Goal: Task Accomplishment & Management: Use online tool/utility

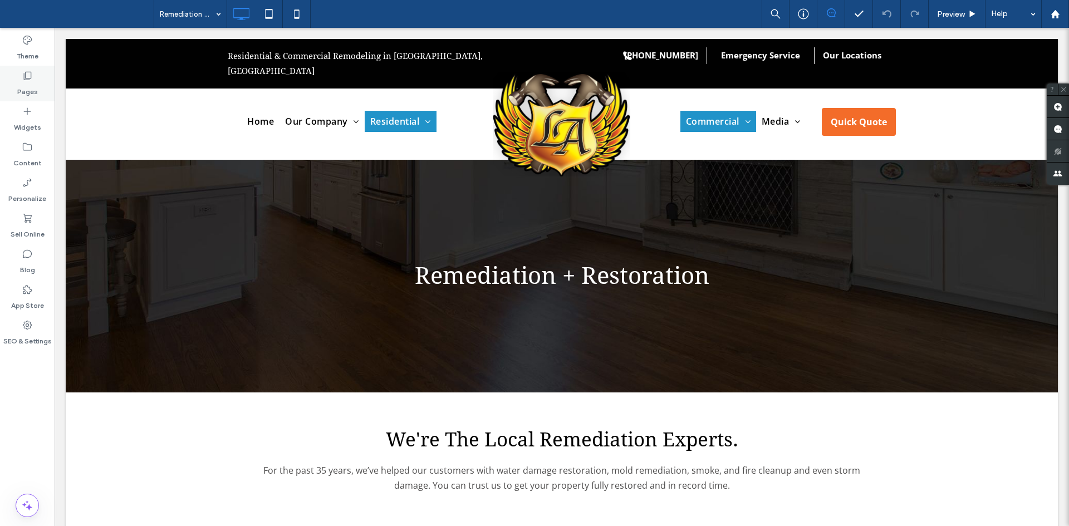
click at [19, 89] on label "Pages" at bounding box center [27, 89] width 21 height 16
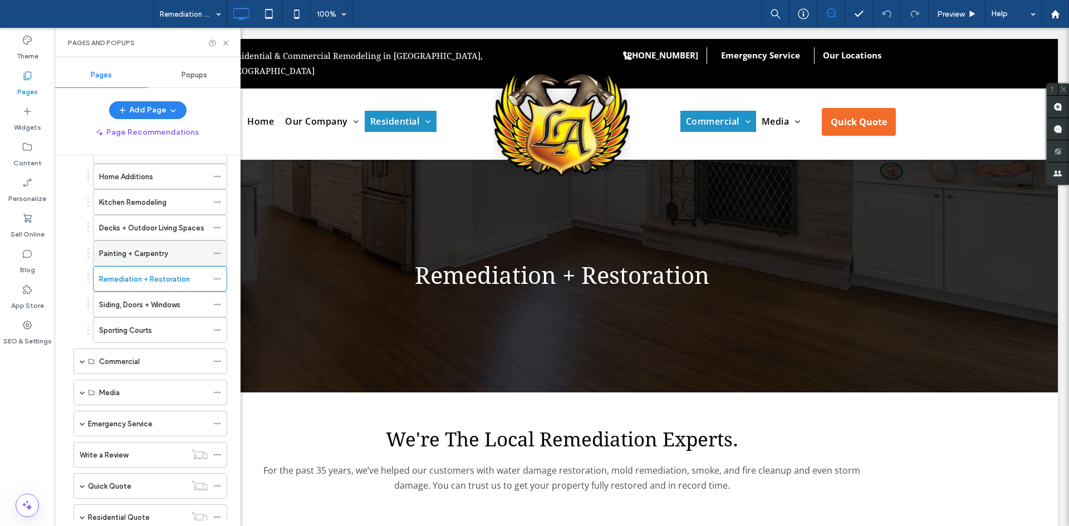
scroll to position [150, 0]
click at [155, 297] on div "Siding, Doors + Windows" at bounding box center [153, 304] width 109 height 24
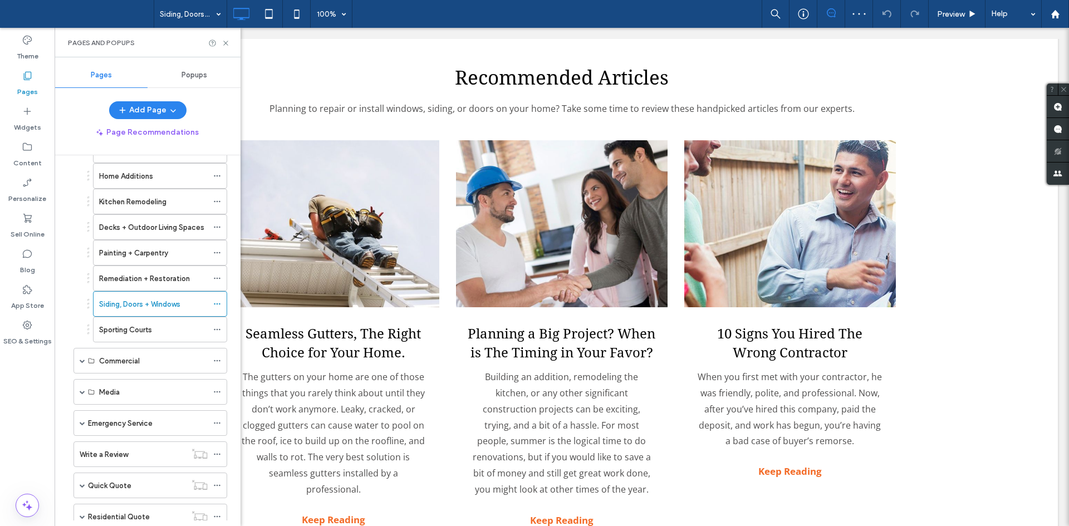
scroll to position [2219, 0]
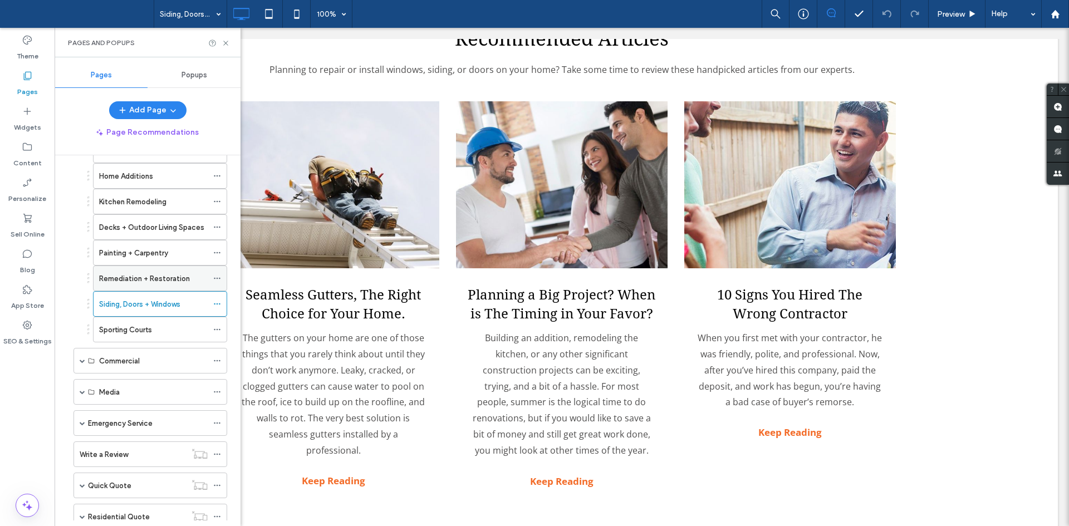
click at [125, 276] on label "Remediation + Restoration" at bounding box center [144, 278] width 91 height 19
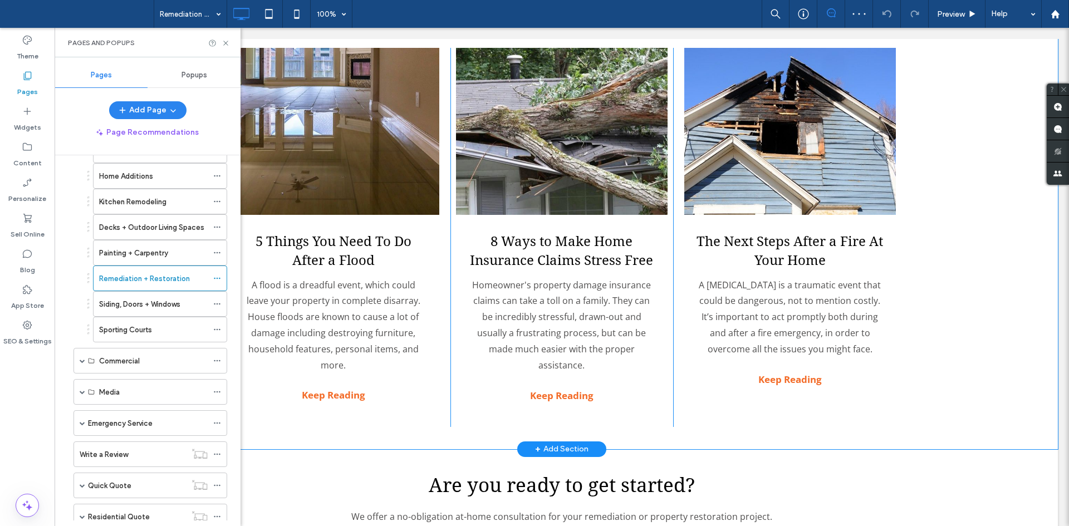
scroll to position [1685, 0]
click at [697, 189] on link at bounding box center [790, 130] width 212 height 167
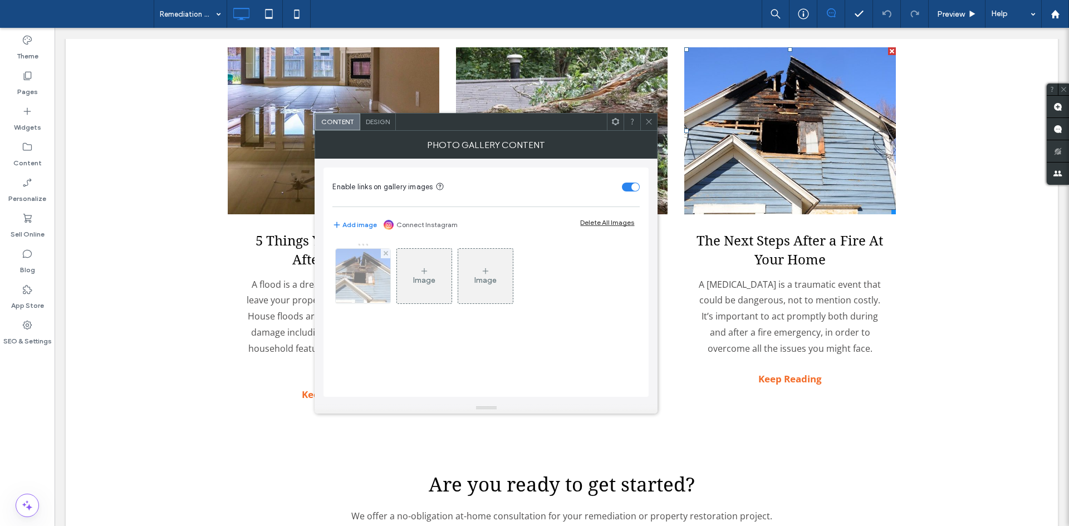
click at [385, 260] on img at bounding box center [363, 276] width 82 height 55
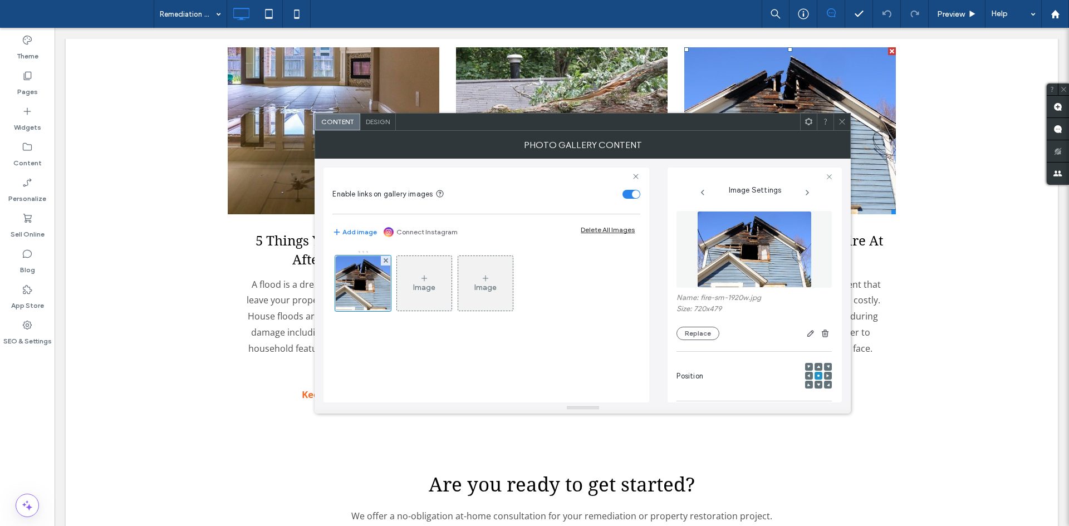
drag, startPoint x: 692, startPoint y: 148, endPoint x: 495, endPoint y: 136, distance: 197.9
click at [495, 136] on div "Photo Gallery Content" at bounding box center [583, 145] width 536 height 28
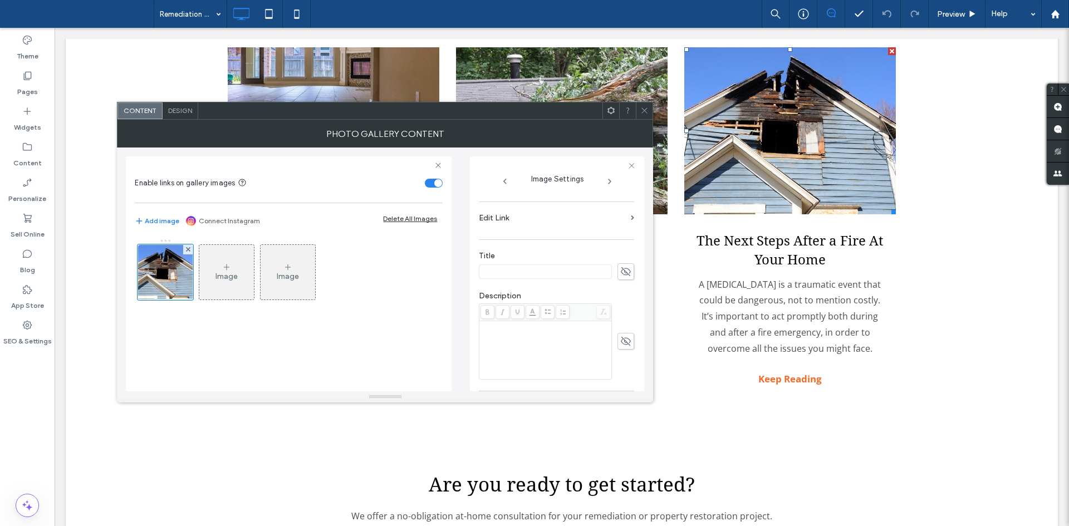
scroll to position [187, 0]
click at [549, 228] on label "Edit Link" at bounding box center [553, 219] width 148 height 21
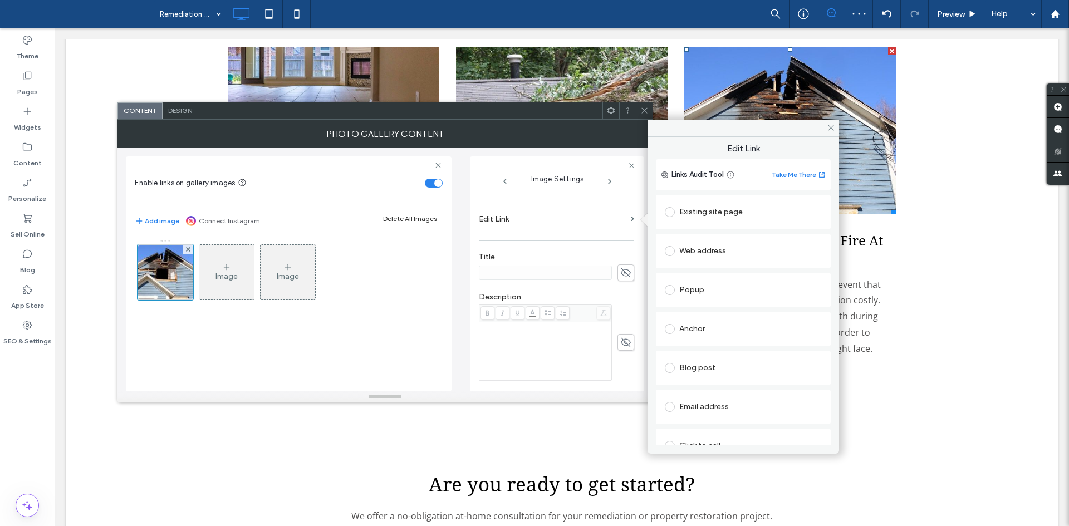
click at [709, 374] on div "Blog post" at bounding box center [743, 368] width 157 height 18
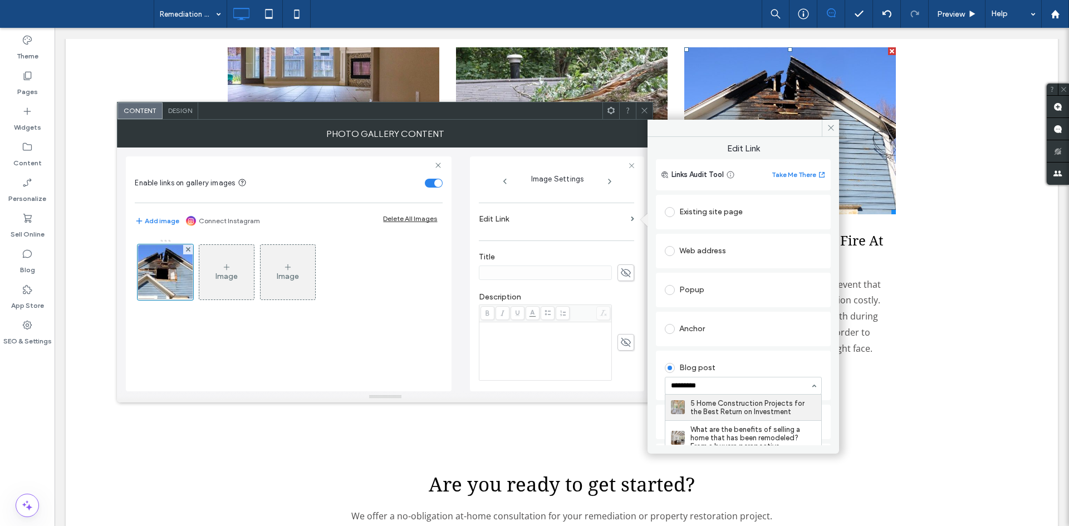
click at [714, 389] on input "*********" at bounding box center [740, 386] width 139 height 8
type input "******"
click at [611, 366] on div at bounding box center [556, 342] width 155 height 76
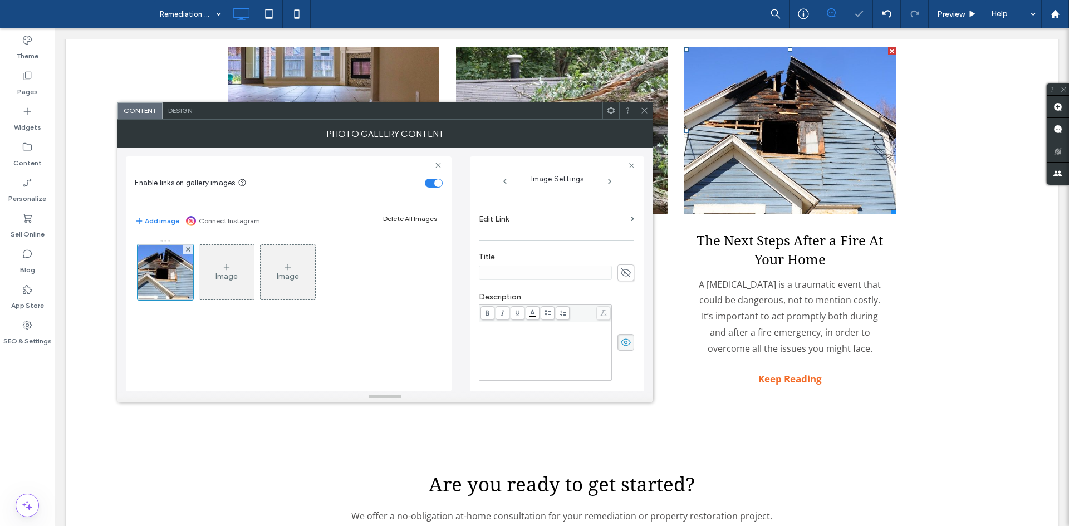
click at [559, 221] on label "Edit Link" at bounding box center [553, 219] width 148 height 21
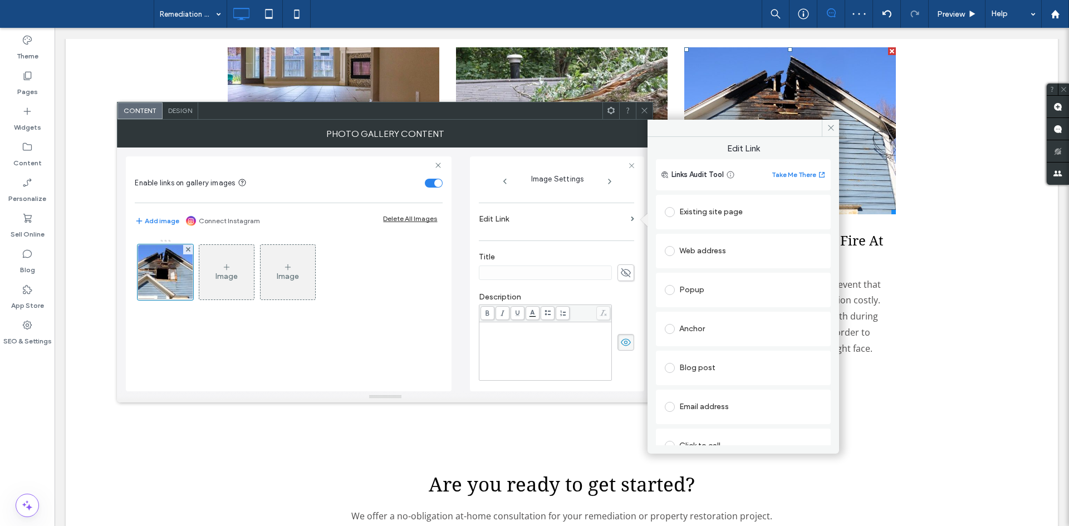
click at [722, 365] on div "Blog post" at bounding box center [743, 368] width 157 height 18
type input "*******"
click at [642, 117] on span at bounding box center [644, 110] width 8 height 17
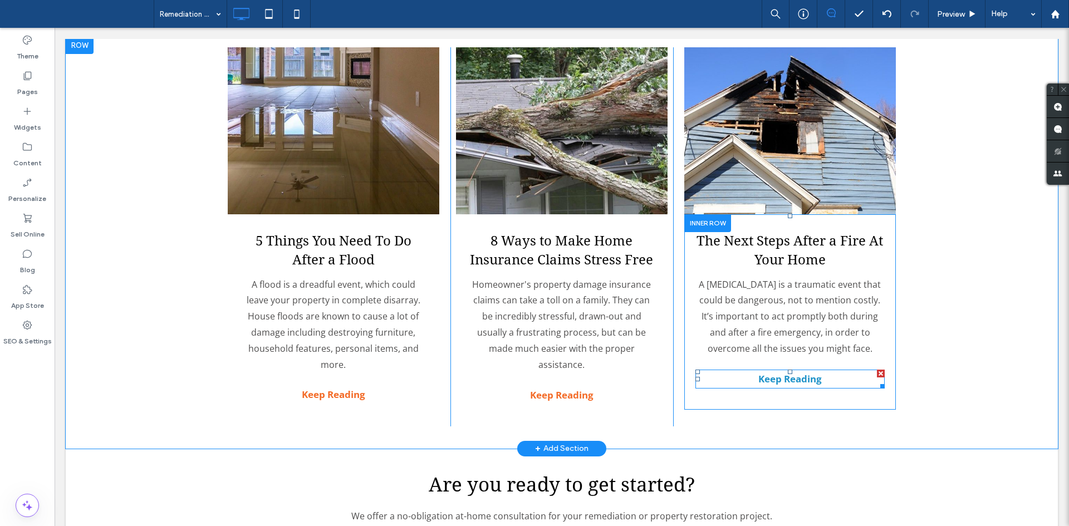
click at [807, 372] on strong "Keep Reading" at bounding box center [789, 378] width 63 height 13
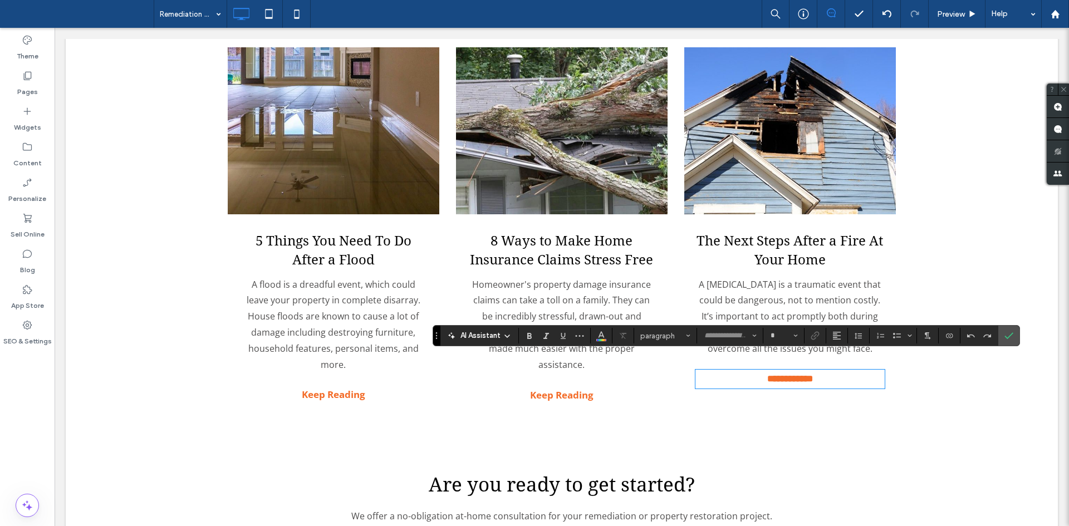
type input "*********"
type input "**"
click at [810, 340] on span "Link" at bounding box center [812, 336] width 5 height 16
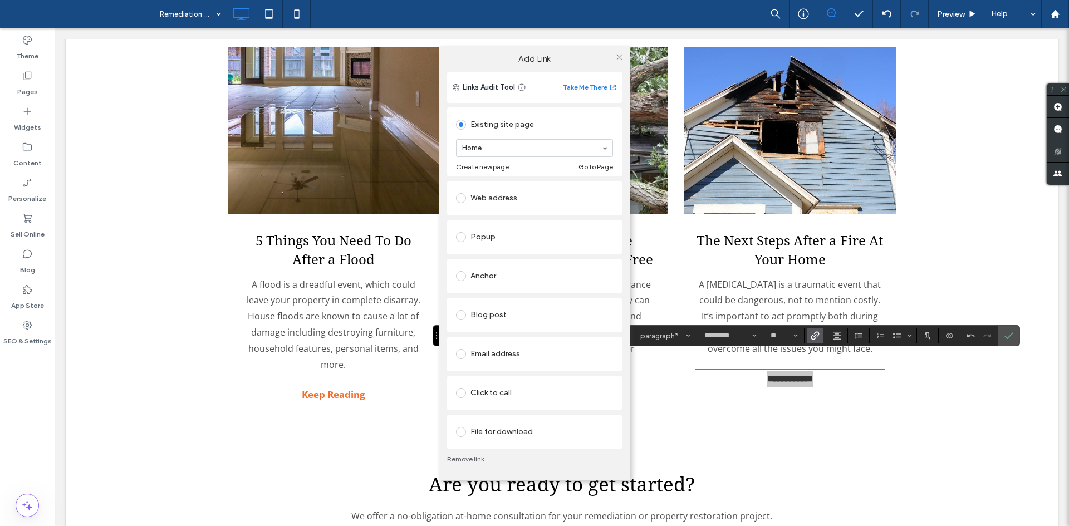
click at [507, 320] on div "Blog post" at bounding box center [534, 315] width 157 height 18
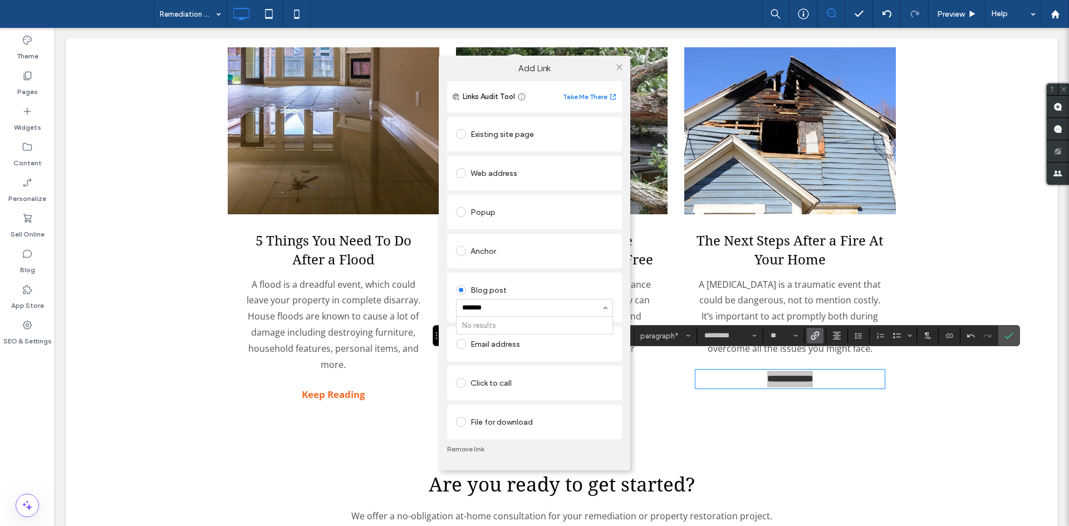
type input "******"
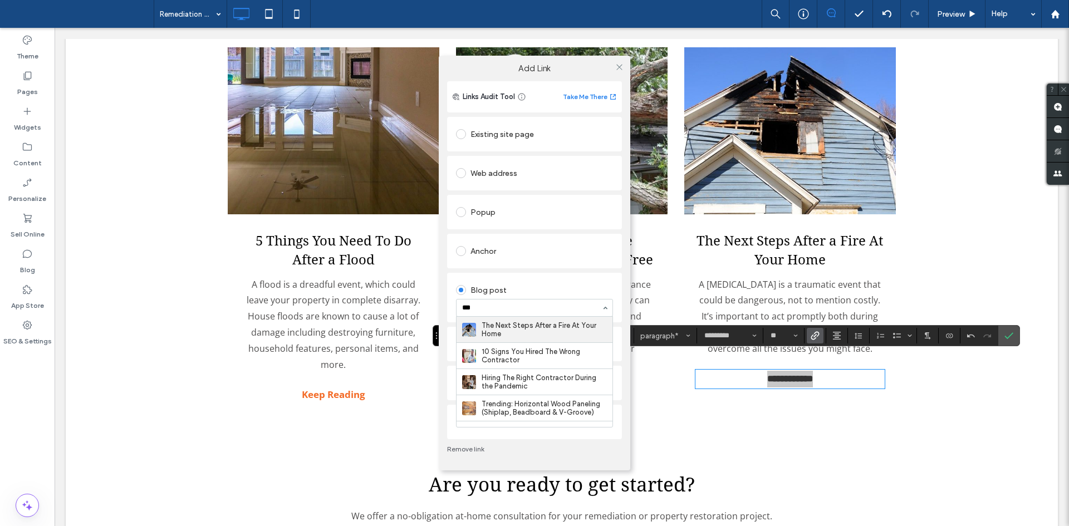
type input "****"
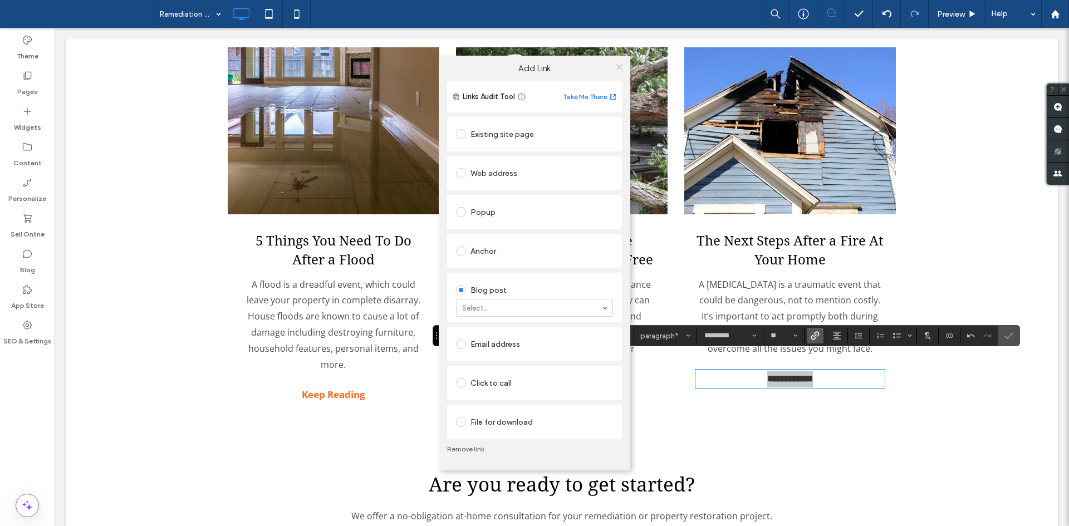
click at [620, 66] on icon at bounding box center [619, 67] width 8 height 8
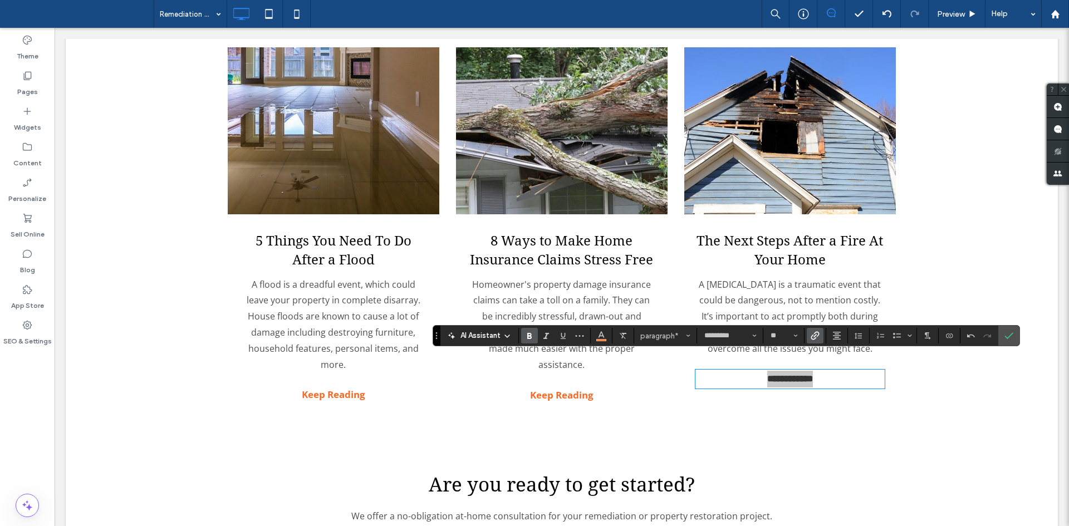
click at [816, 337] on icon "Link" at bounding box center [814, 335] width 9 height 9
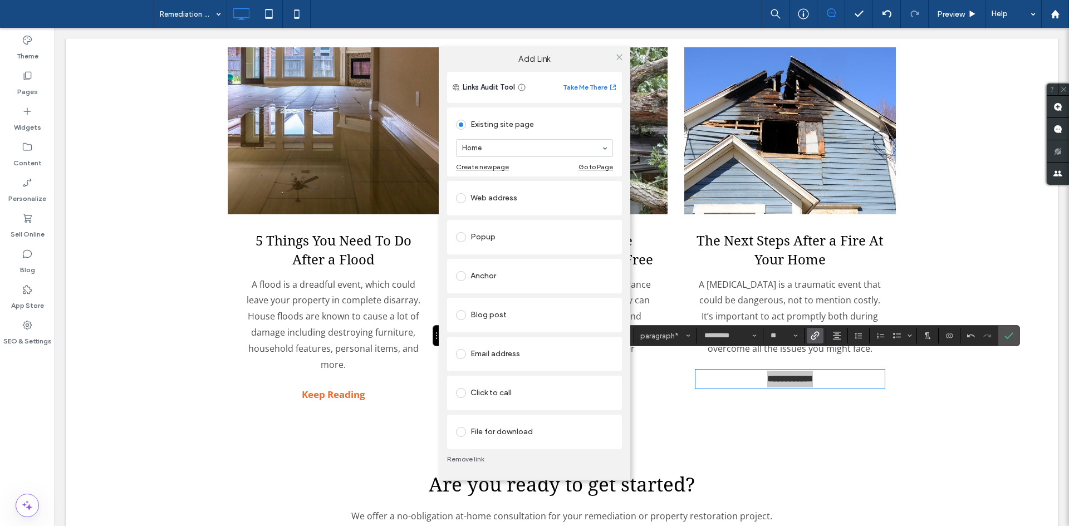
click at [515, 308] on div "Blog post" at bounding box center [534, 315] width 157 height 18
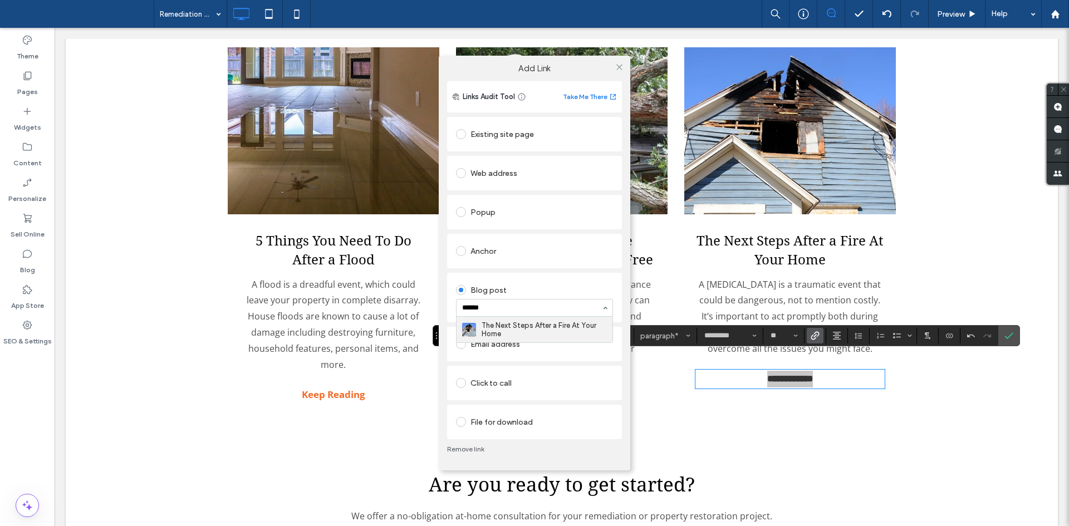
type input "*******"
click at [619, 65] on icon at bounding box center [619, 67] width 8 height 8
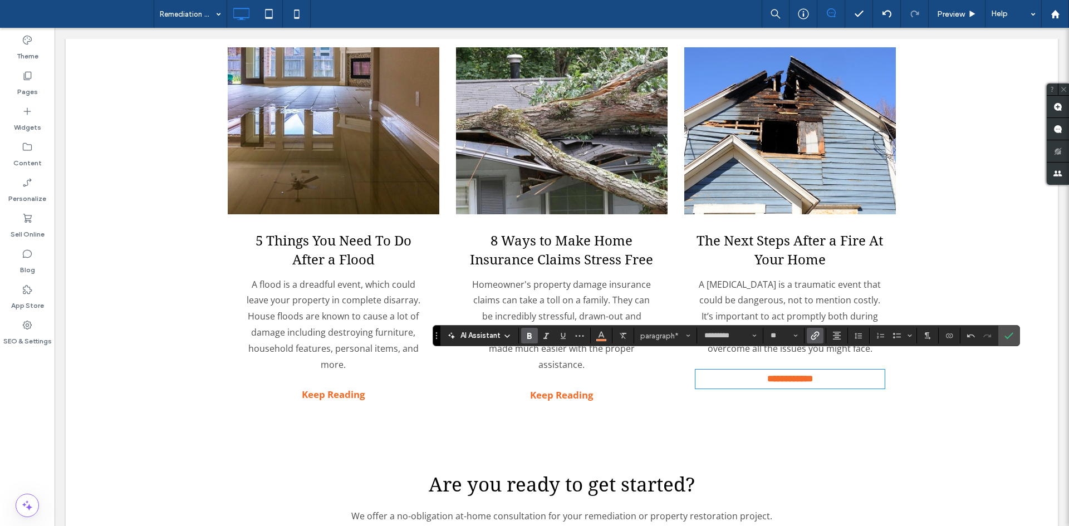
click at [548, 181] on link at bounding box center [562, 130] width 212 height 167
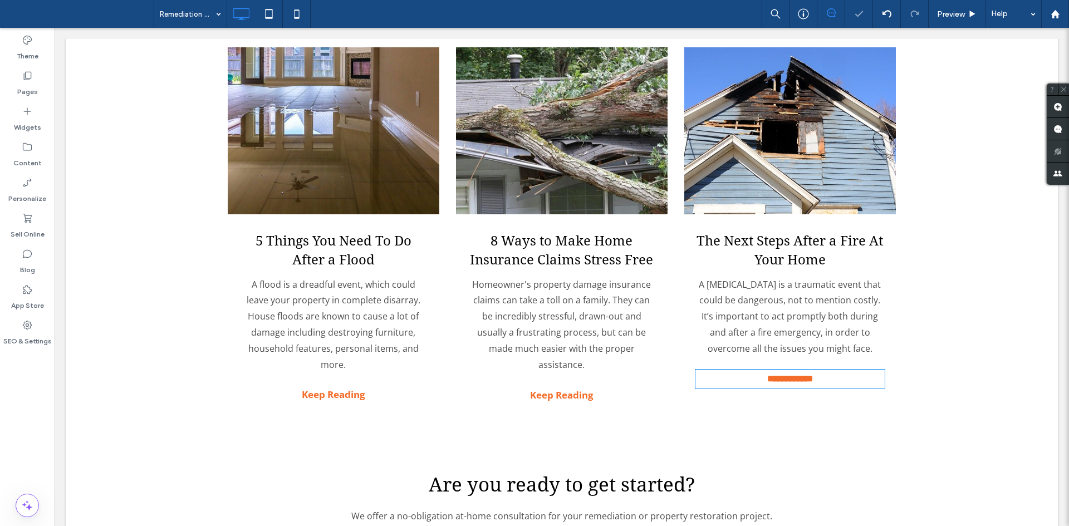
click at [548, 181] on link at bounding box center [562, 130] width 212 height 167
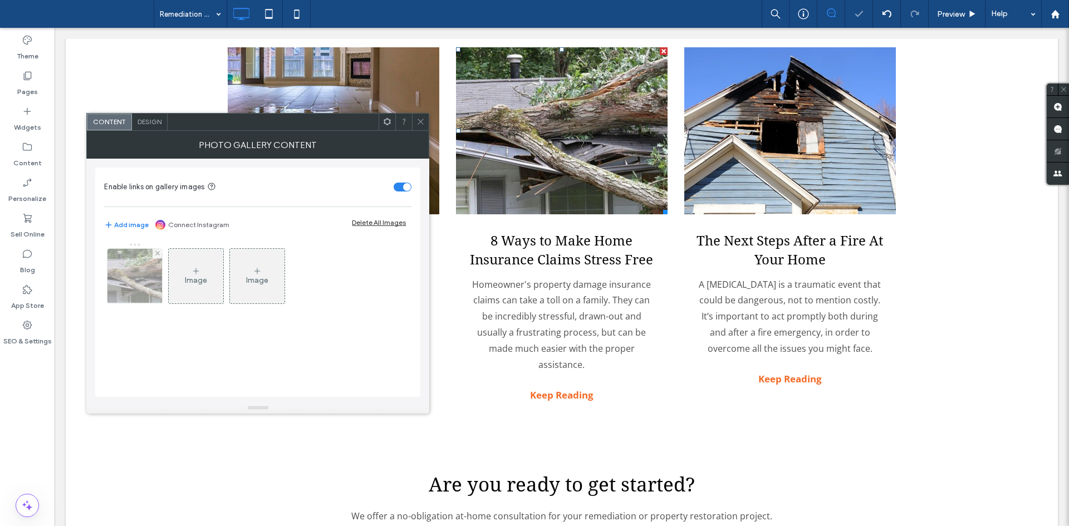
click at [127, 278] on img at bounding box center [135, 276] width 82 height 55
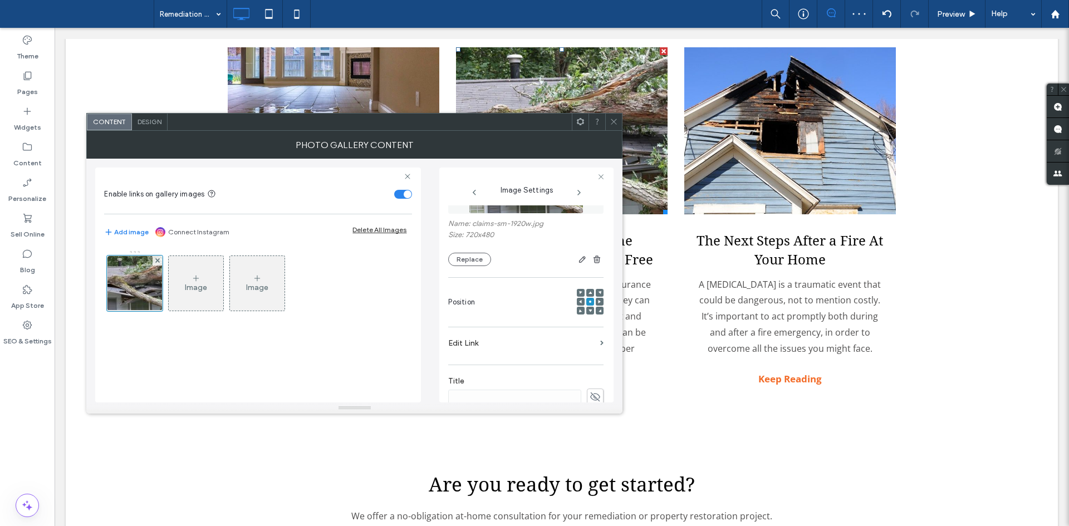
scroll to position [75, 0]
click at [528, 350] on label "Edit Link" at bounding box center [522, 342] width 148 height 21
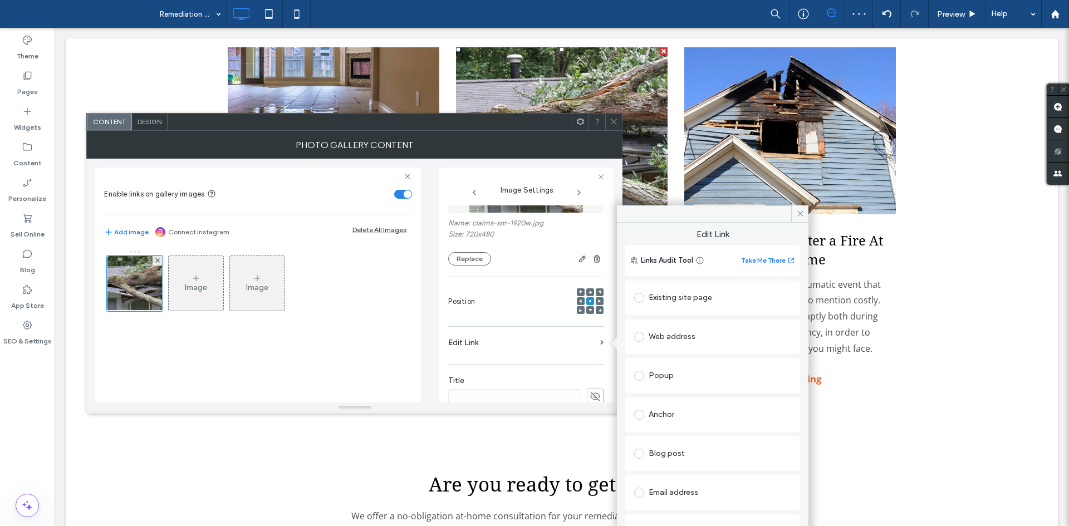
click at [710, 448] on div "Blog post" at bounding box center [712, 454] width 157 height 18
type input "*****"
click at [613, 124] on icon at bounding box center [614, 121] width 8 height 8
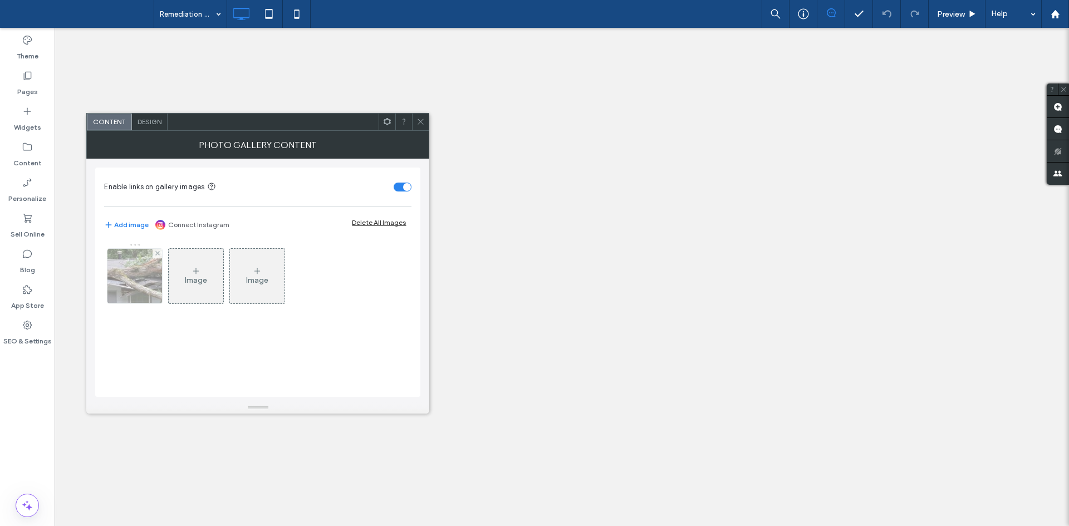
click at [136, 268] on img at bounding box center [135, 276] width 82 height 55
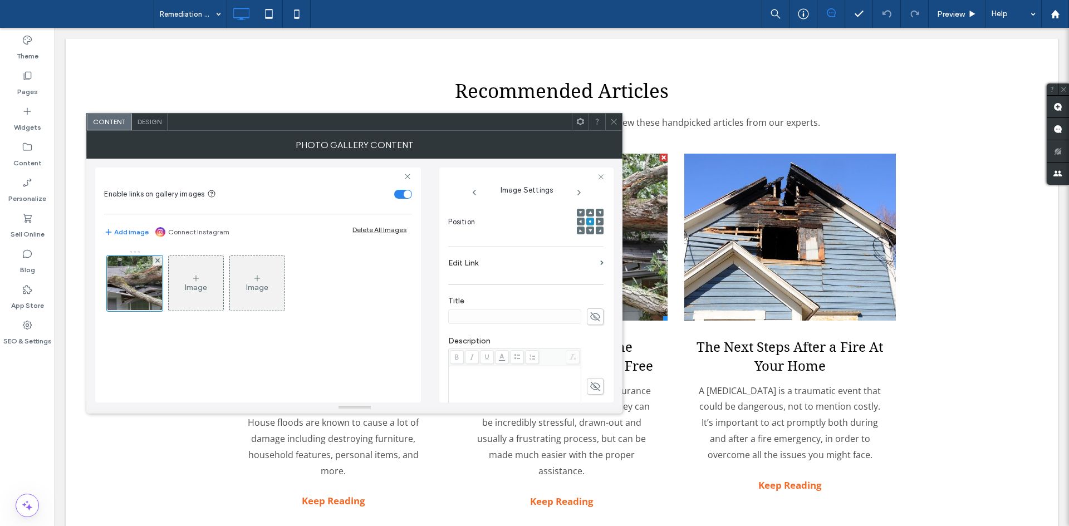
scroll to position [168, 0]
click at [528, 256] on label "Edit Link" at bounding box center [522, 249] width 148 height 21
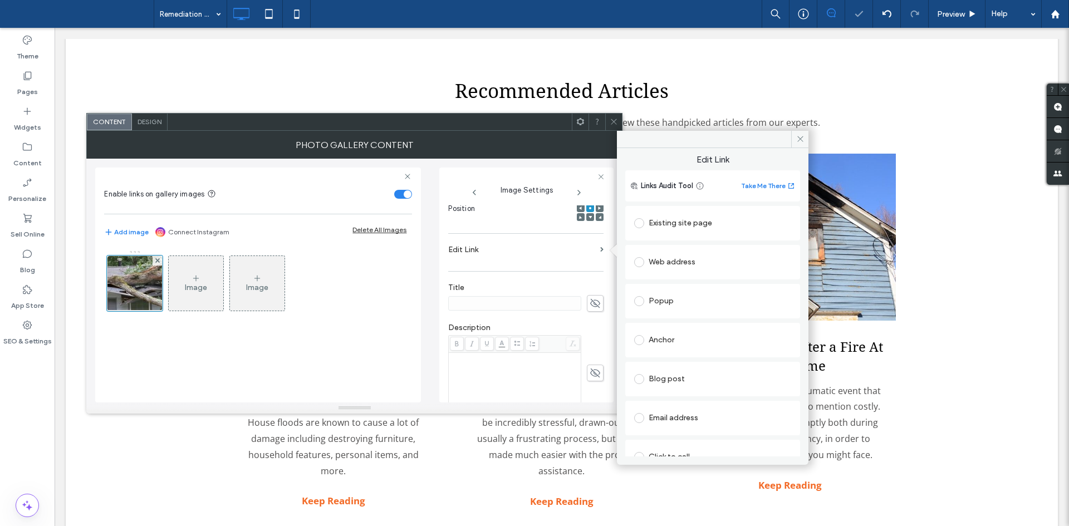
click at [677, 382] on div "Blog post" at bounding box center [712, 379] width 157 height 18
type input "*****"
click at [613, 124] on icon at bounding box center [614, 121] width 8 height 8
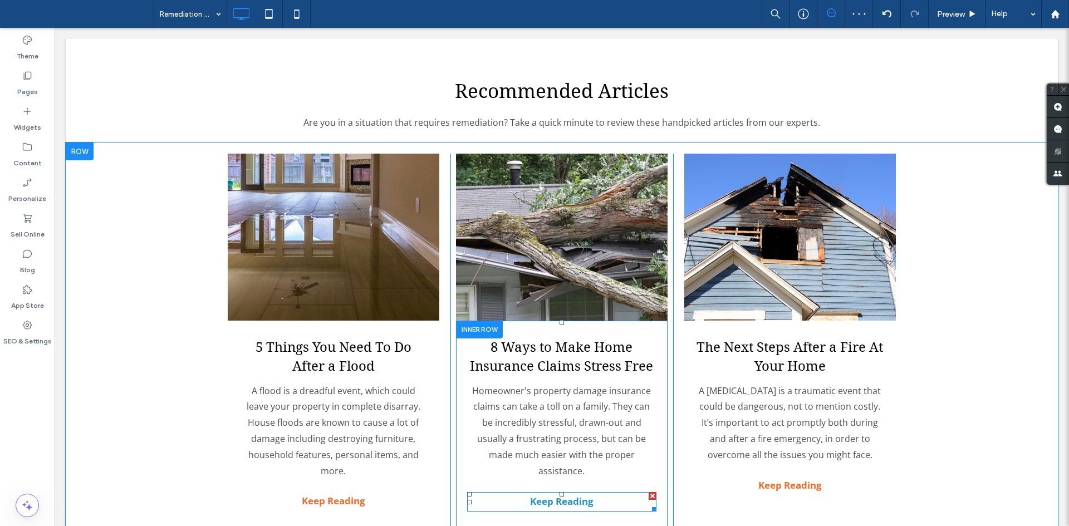
click at [562, 495] on strong "Keep Reading" at bounding box center [561, 501] width 63 height 13
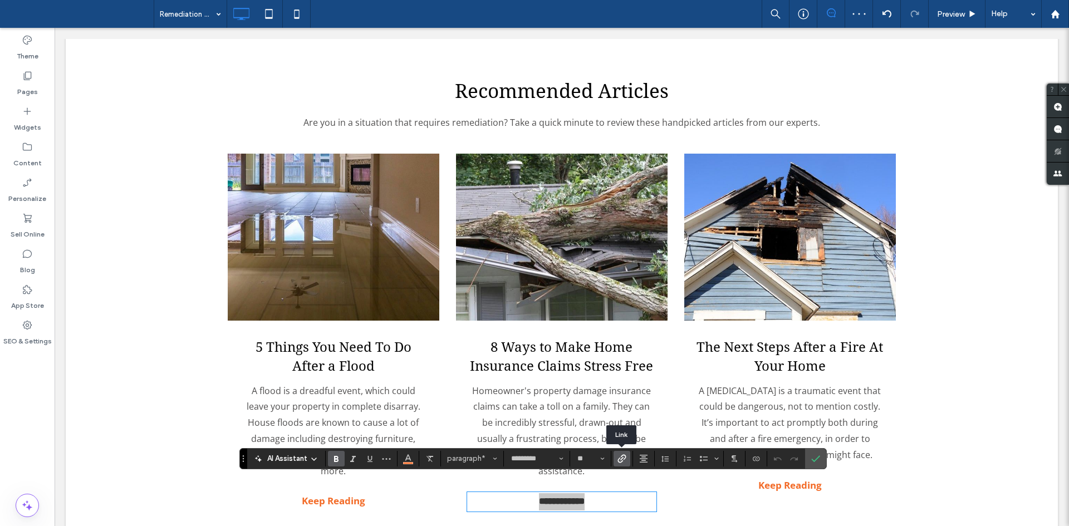
click at [629, 457] on label "Link" at bounding box center [621, 459] width 17 height 16
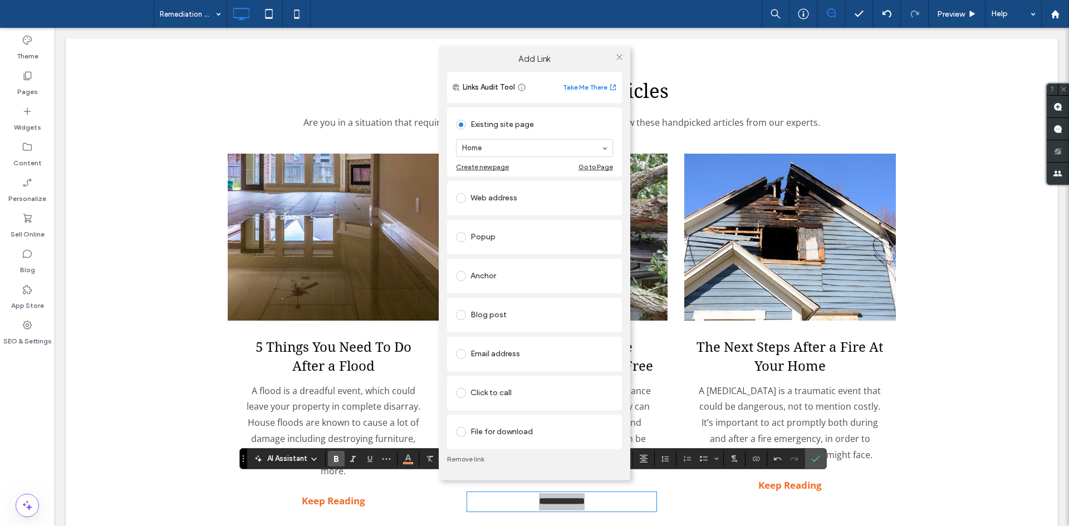
click at [522, 313] on div "Blog post" at bounding box center [534, 315] width 157 height 18
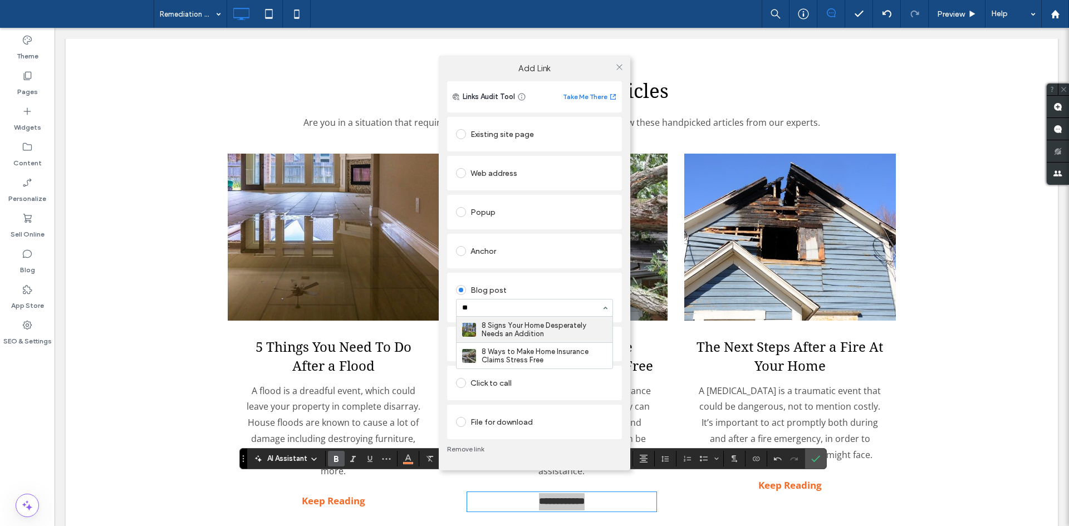
type input "***"
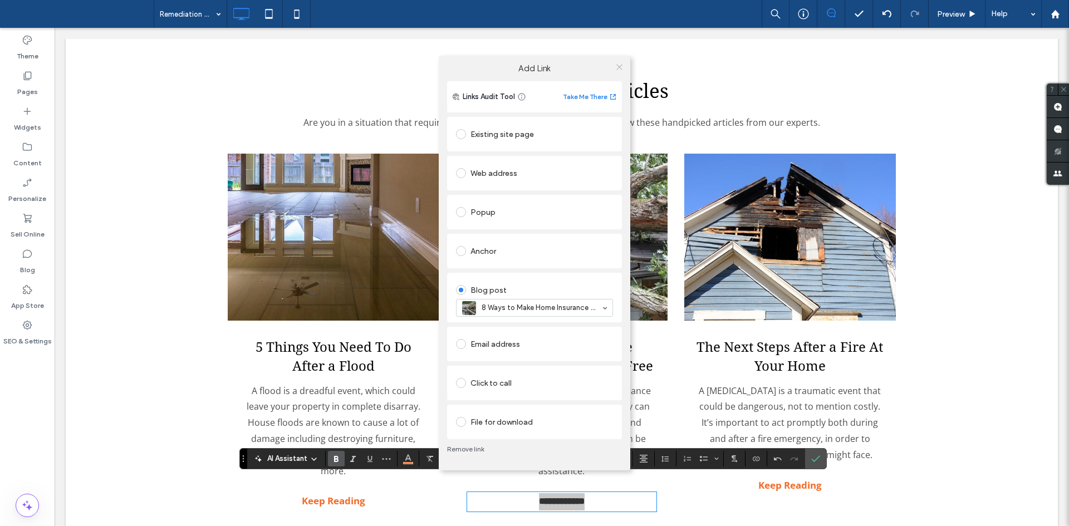
click at [616, 72] on span at bounding box center [619, 66] width 8 height 17
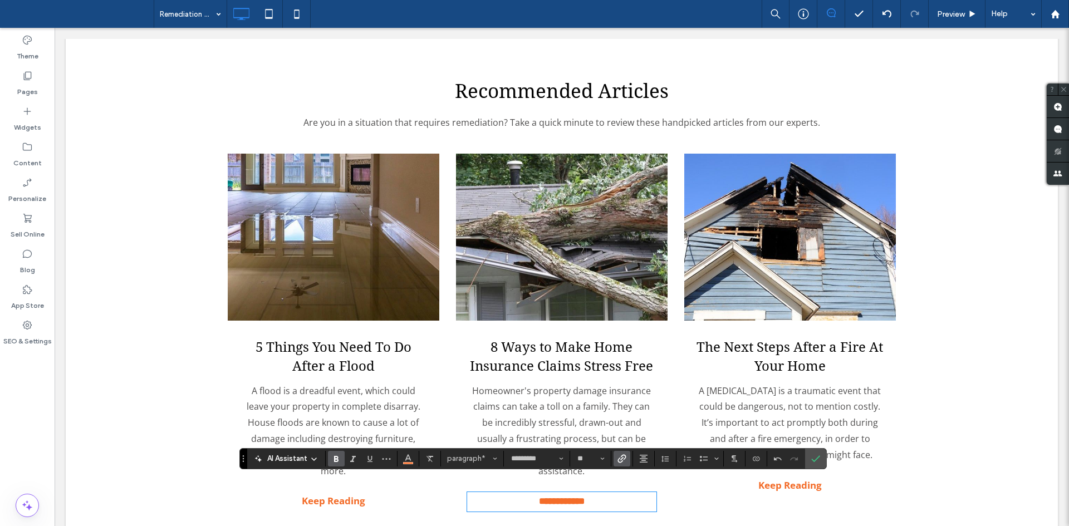
click at [386, 222] on link at bounding box center [334, 237] width 212 height 167
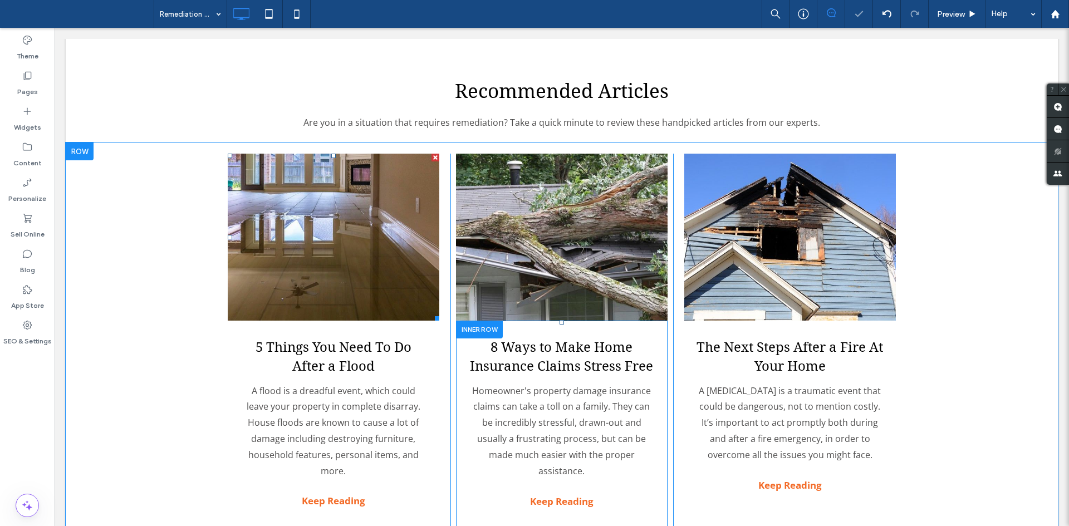
click at [386, 222] on link at bounding box center [334, 237] width 212 height 167
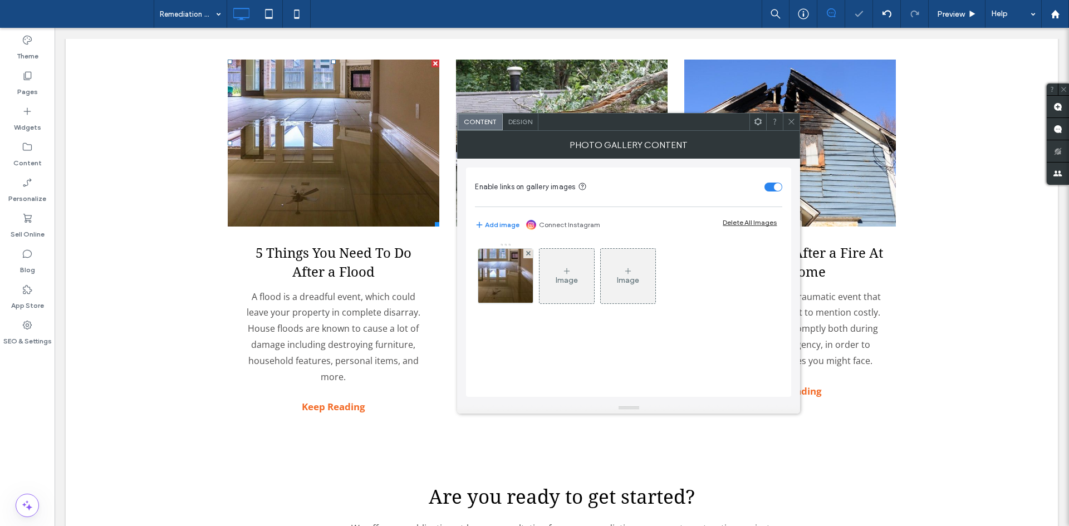
scroll to position [1678, 0]
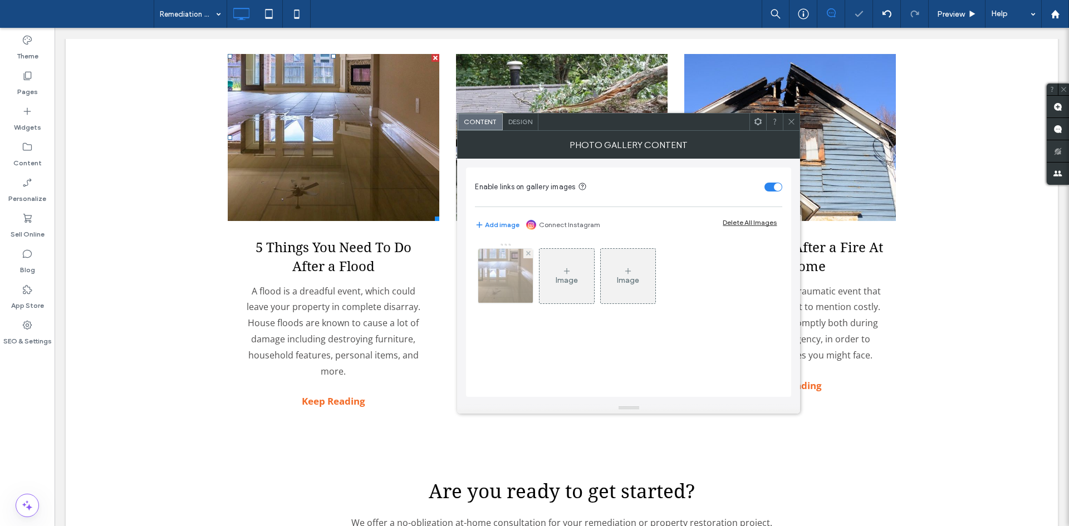
click at [492, 277] on img at bounding box center [506, 276] width 82 height 55
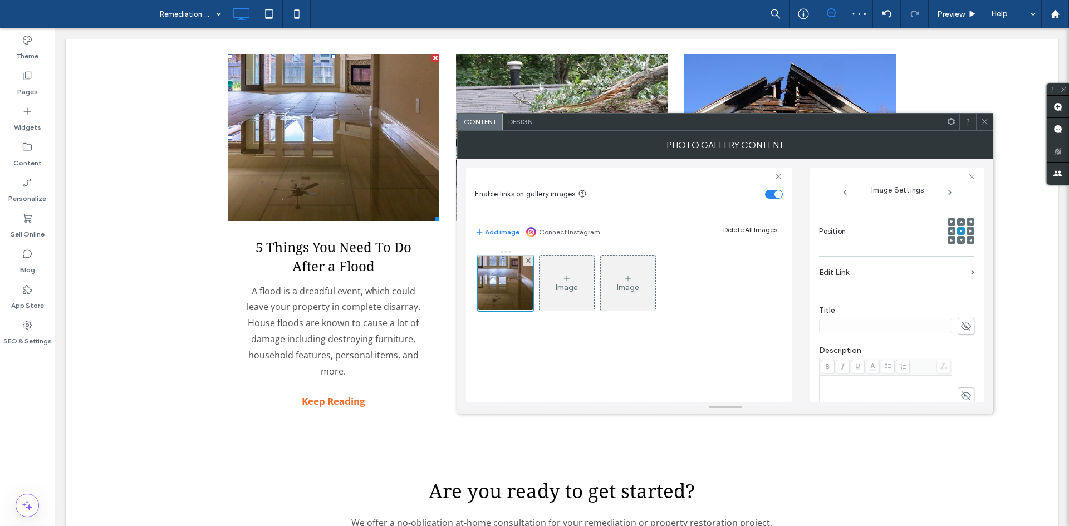
scroll to position [151, 0]
click at [942, 252] on div "Name: flood-sm-1920w.jpg Size: 720x480 Replace Position Edit Link Title Descrip…" at bounding box center [896, 312] width 155 height 514
click at [942, 260] on label "Edit Link" at bounding box center [893, 266] width 148 height 21
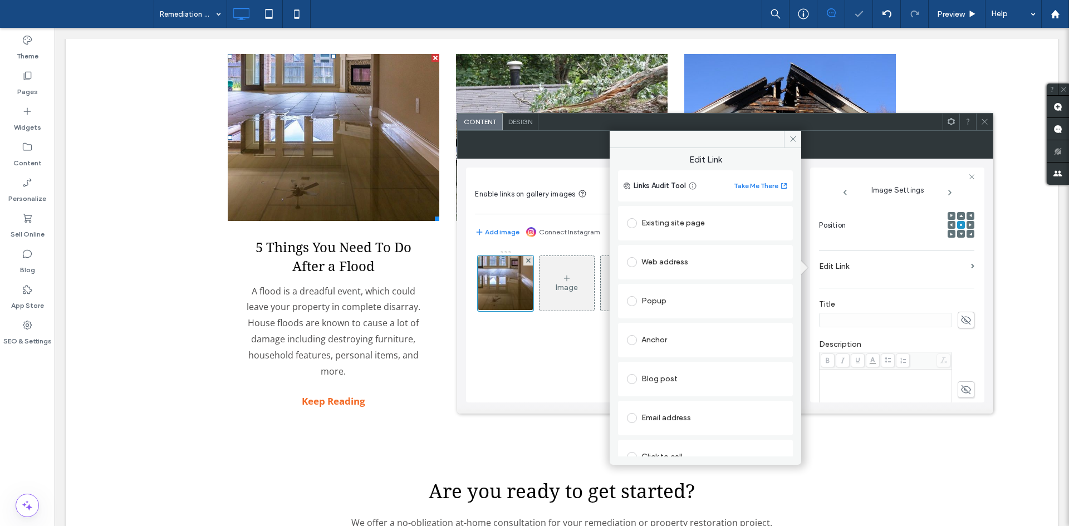
drag, startPoint x: 686, startPoint y: 393, endPoint x: 702, endPoint y: 376, distance: 23.6
click at [702, 376] on div "Blog post" at bounding box center [705, 379] width 175 height 35
click at [702, 376] on div "Blog post" at bounding box center [705, 379] width 157 height 18
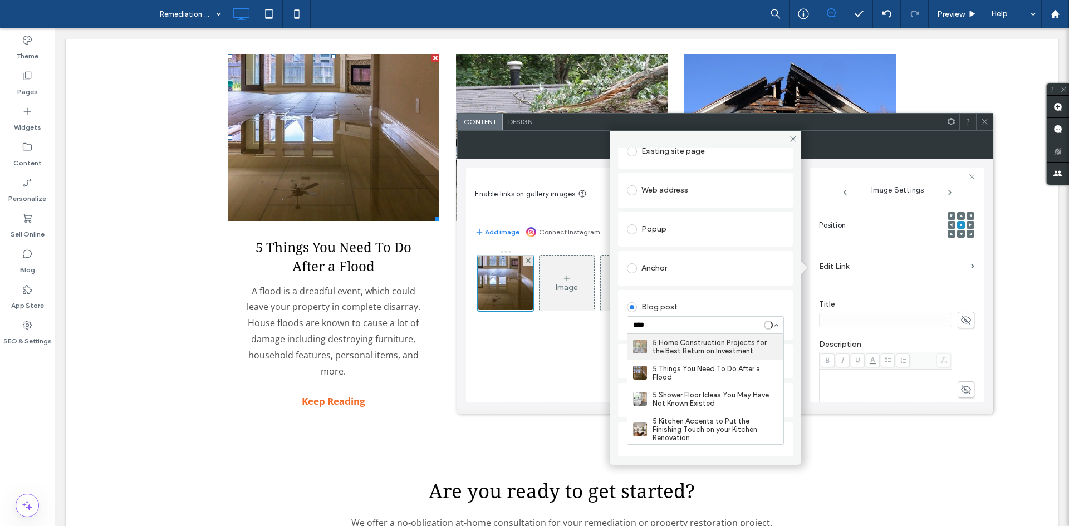
type input "*****"
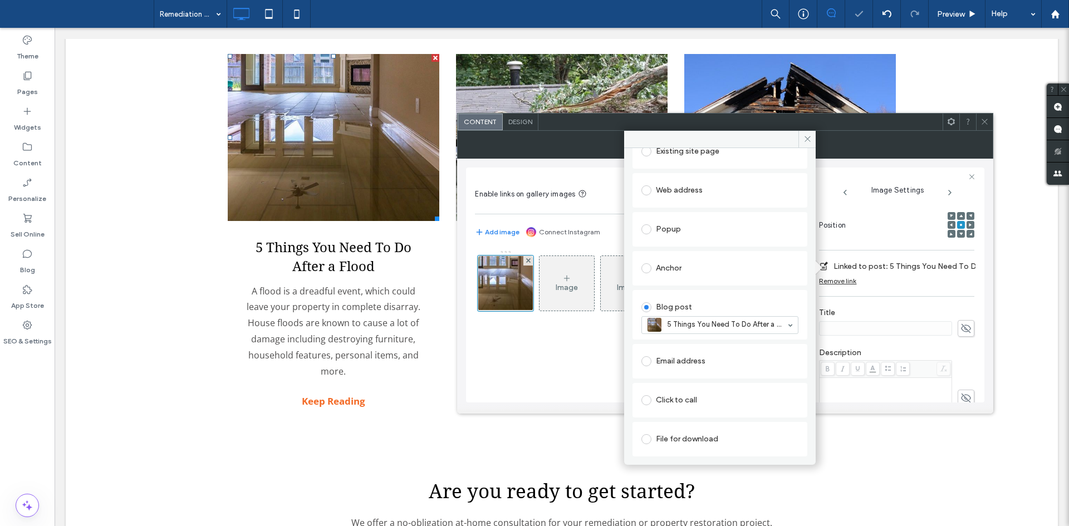
click at [986, 124] on icon at bounding box center [984, 121] width 8 height 8
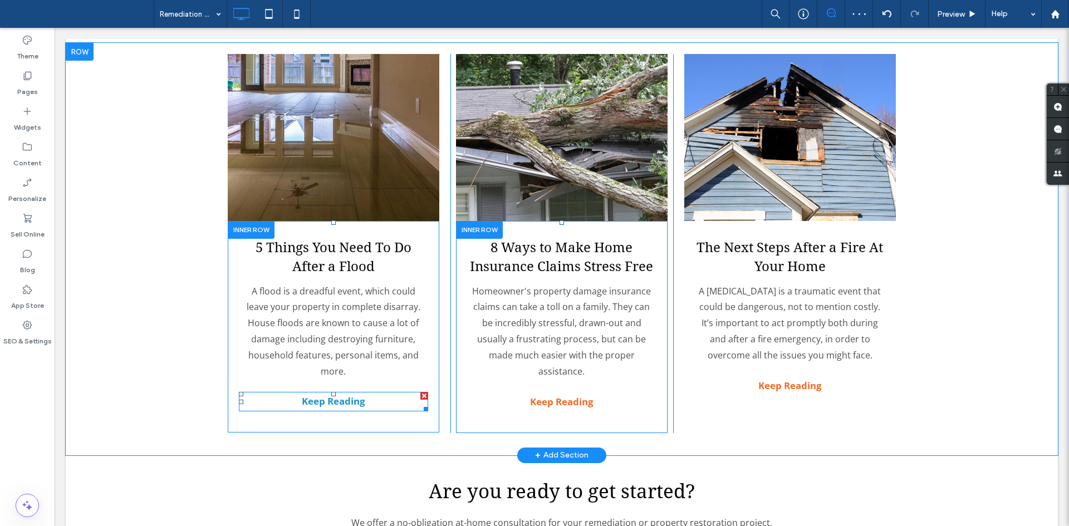
click at [330, 395] on strong "Keep Reading" at bounding box center [333, 401] width 63 height 13
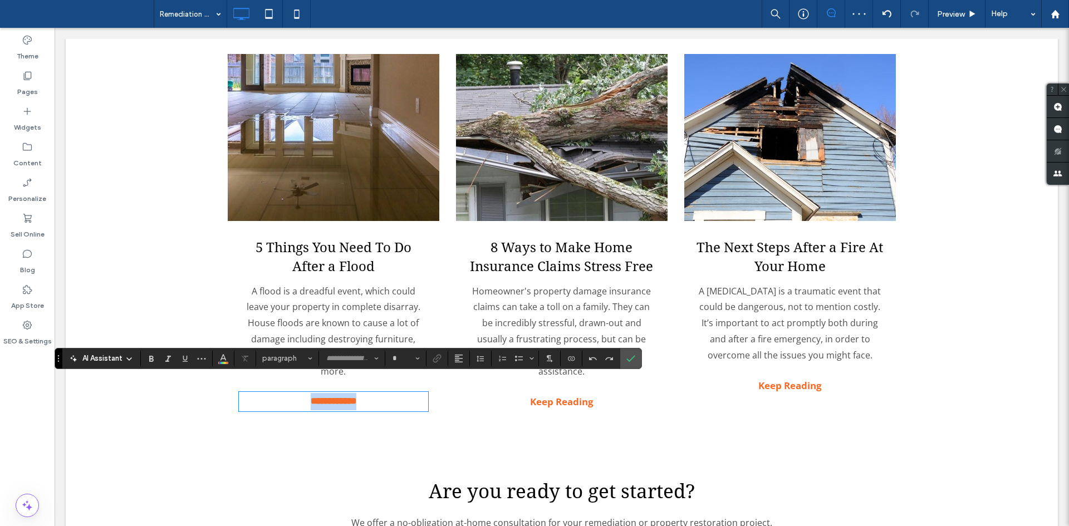
type input "*********"
type input "**"
click at [438, 354] on icon "Link" at bounding box center [437, 358] width 9 height 9
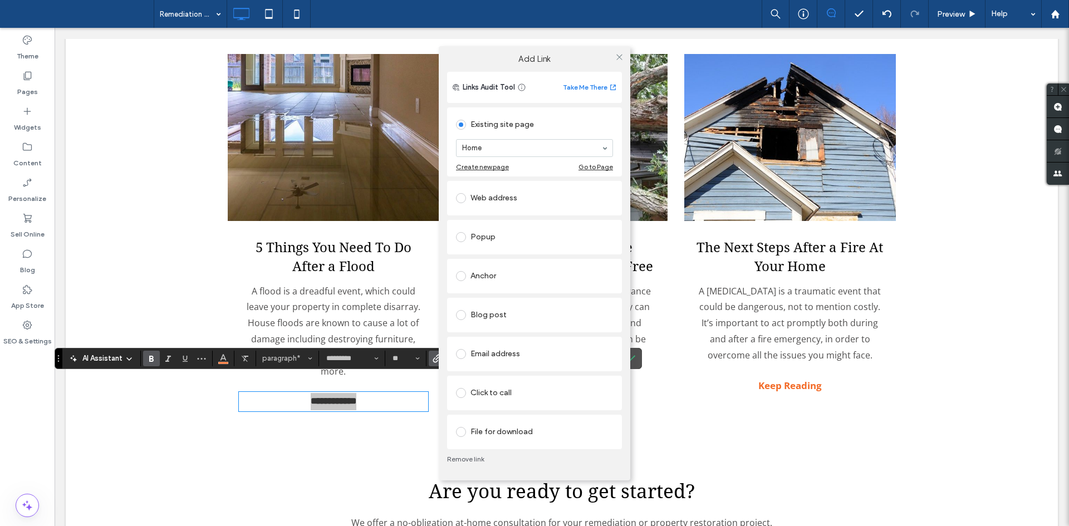
click at [521, 275] on div "Anchor" at bounding box center [534, 276] width 157 height 18
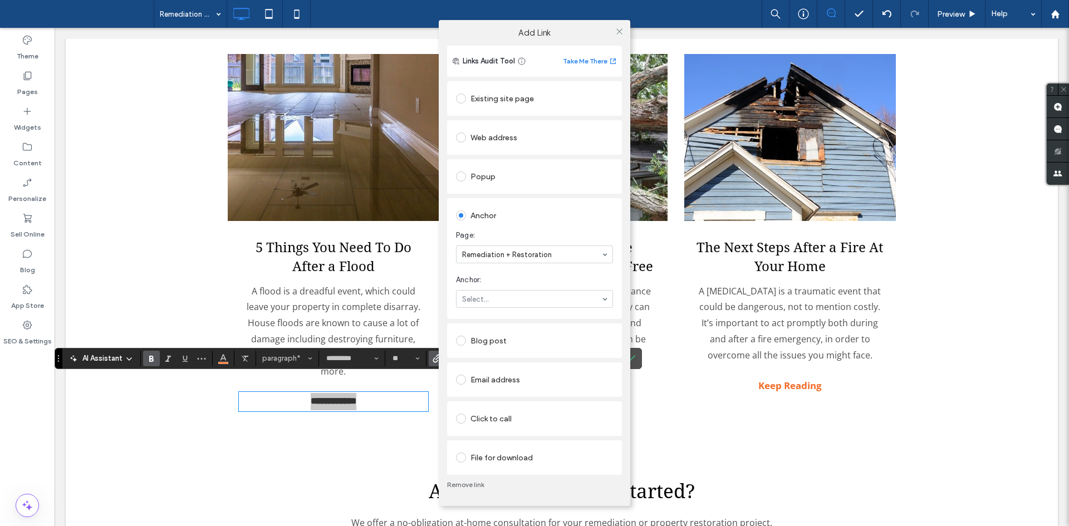
click at [513, 340] on div "Blog post" at bounding box center [534, 341] width 157 height 18
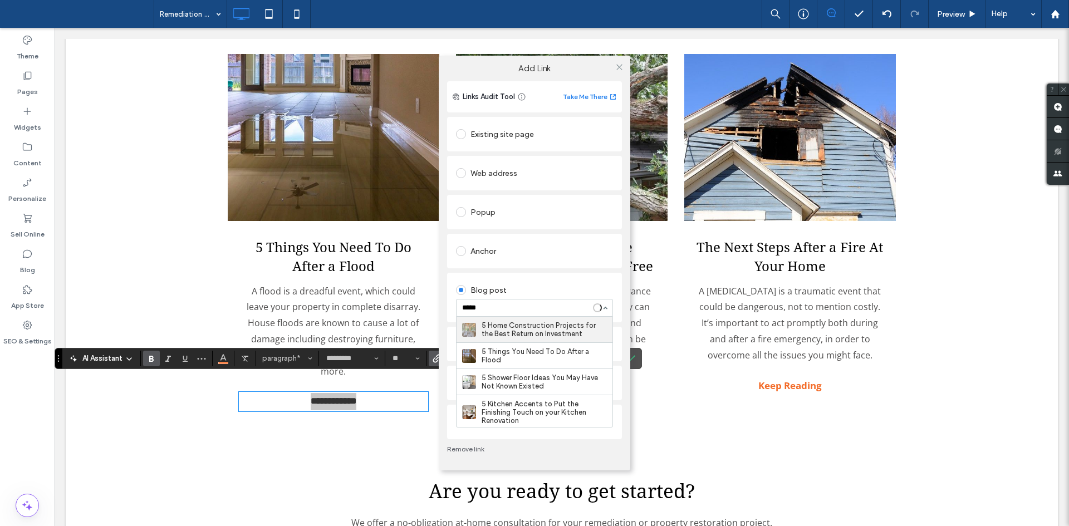
type input "******"
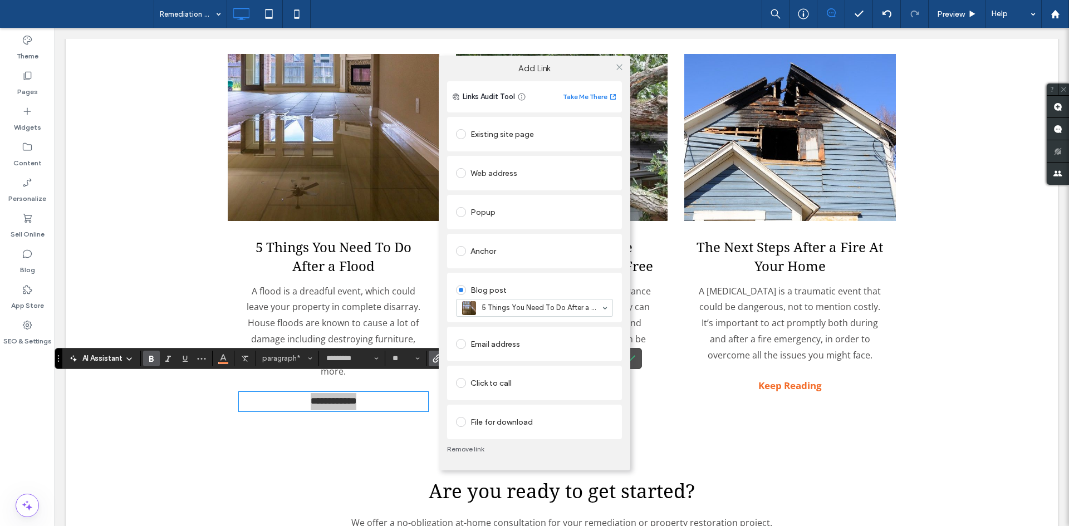
click at [612, 71] on div at bounding box center [619, 66] width 17 height 17
click at [618, 69] on icon at bounding box center [619, 67] width 8 height 8
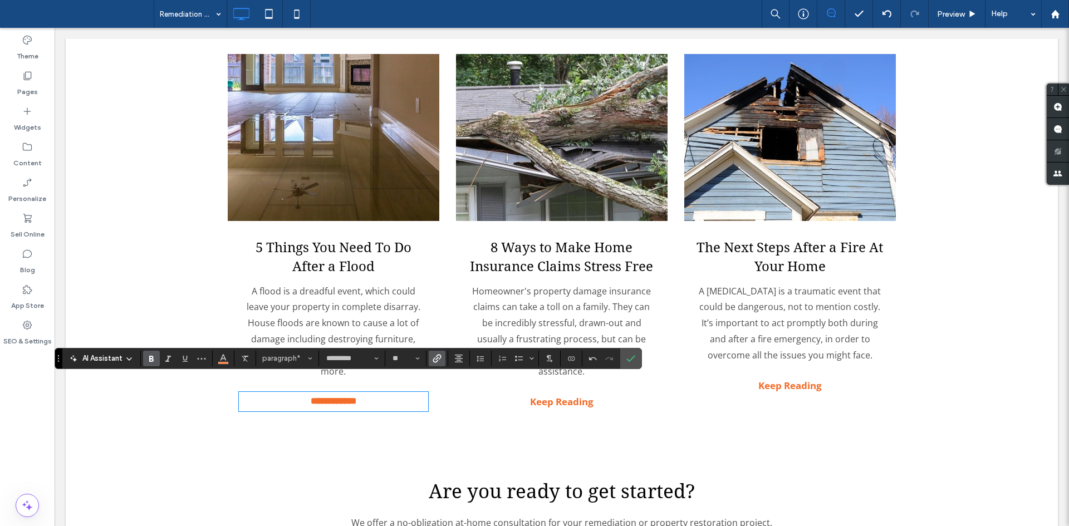
click at [373, 249] on h4 "5 Things You Need To Do After a Flood" at bounding box center [333, 257] width 189 height 37
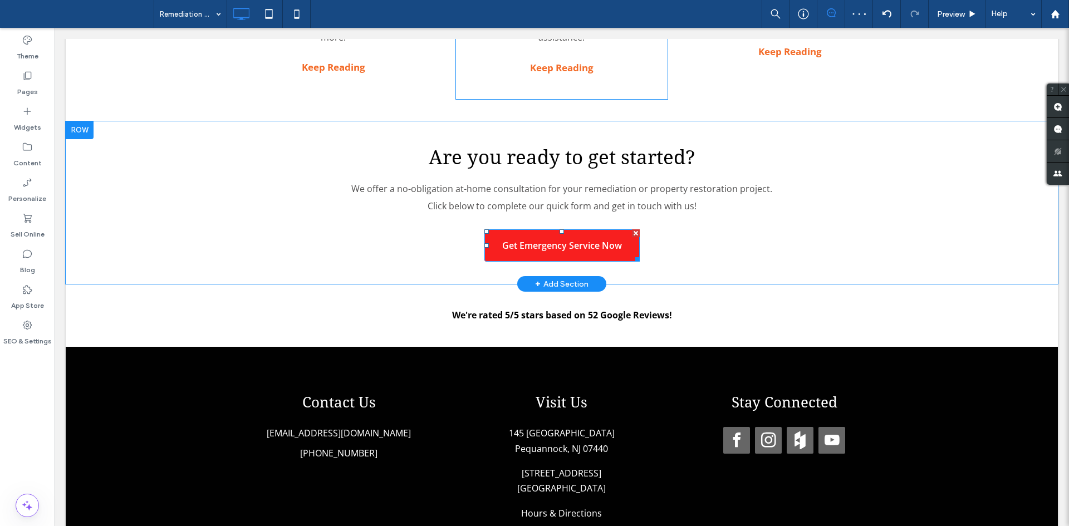
scroll to position [2008, 0]
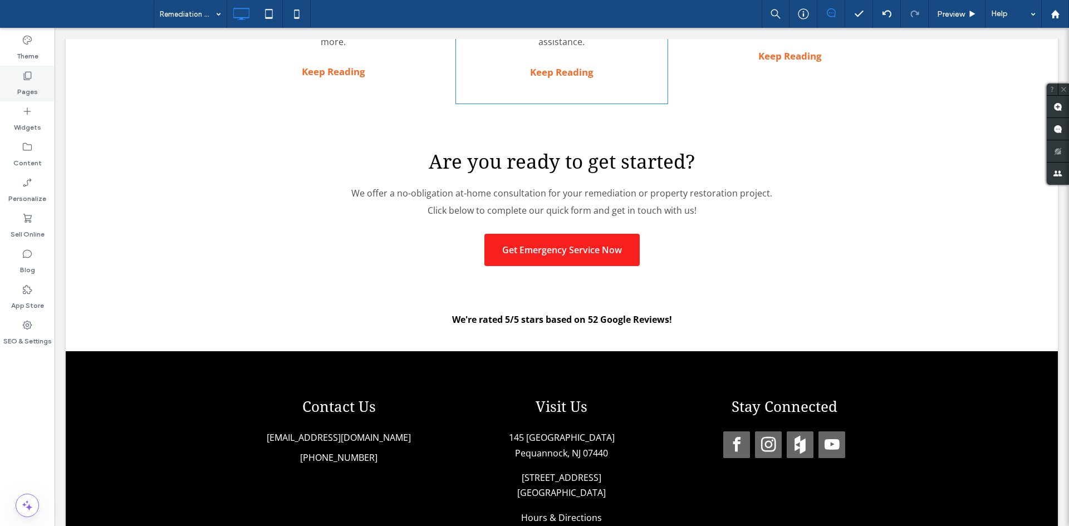
click at [17, 81] on div "Pages" at bounding box center [27, 84] width 55 height 36
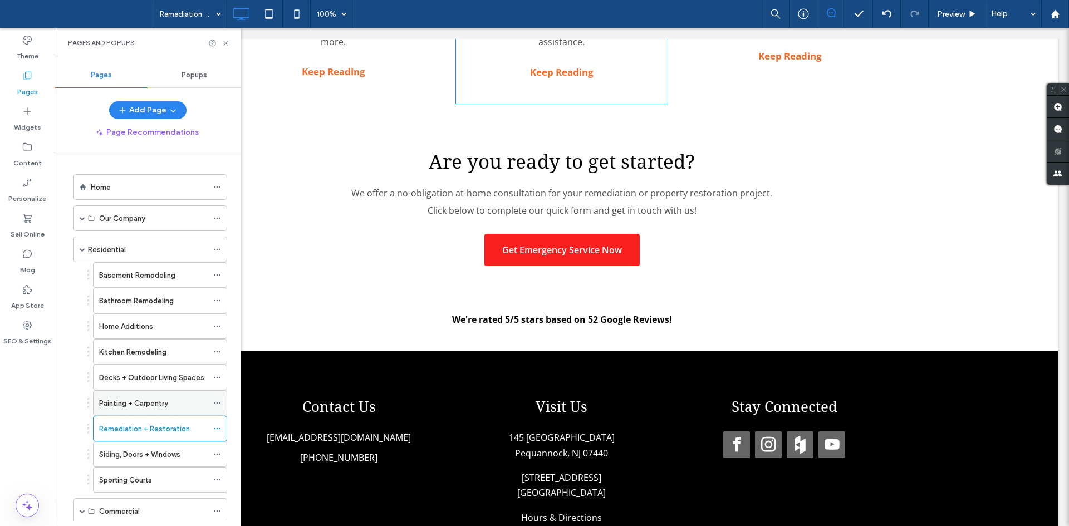
click at [131, 396] on div "Painting + Carpentry" at bounding box center [153, 403] width 109 height 24
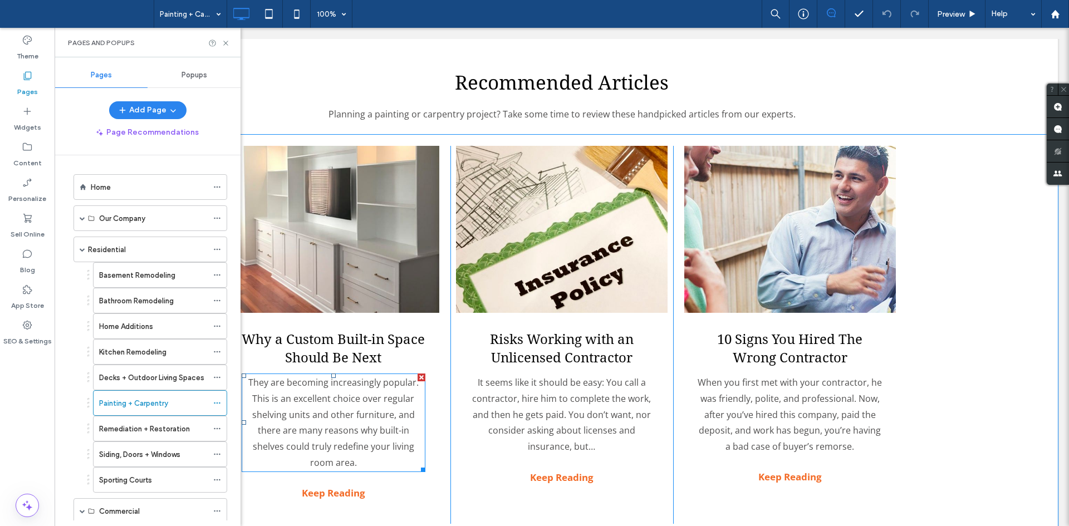
scroll to position [2082, 0]
click at [348, 200] on link at bounding box center [334, 228] width 212 height 167
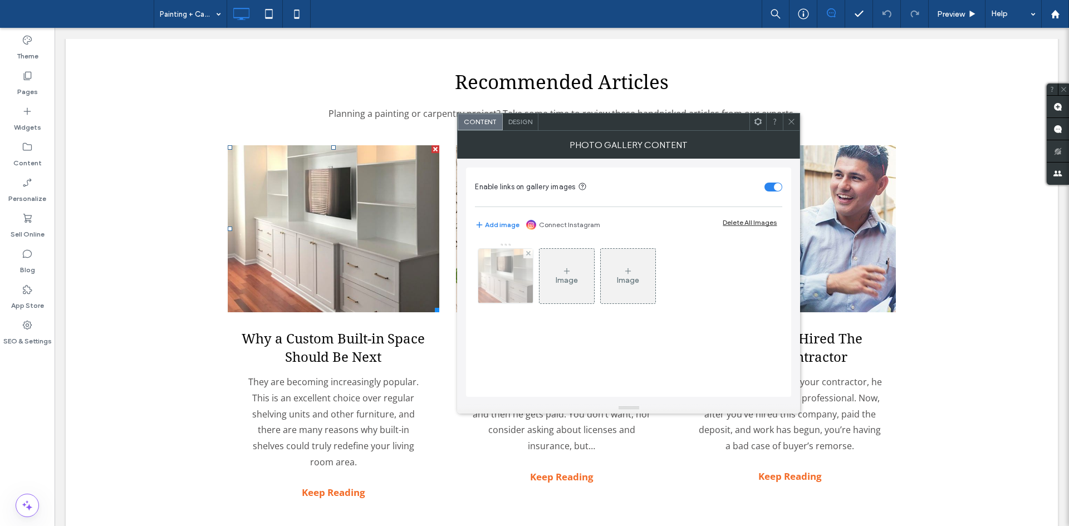
click at [488, 301] on img at bounding box center [506, 276] width 82 height 55
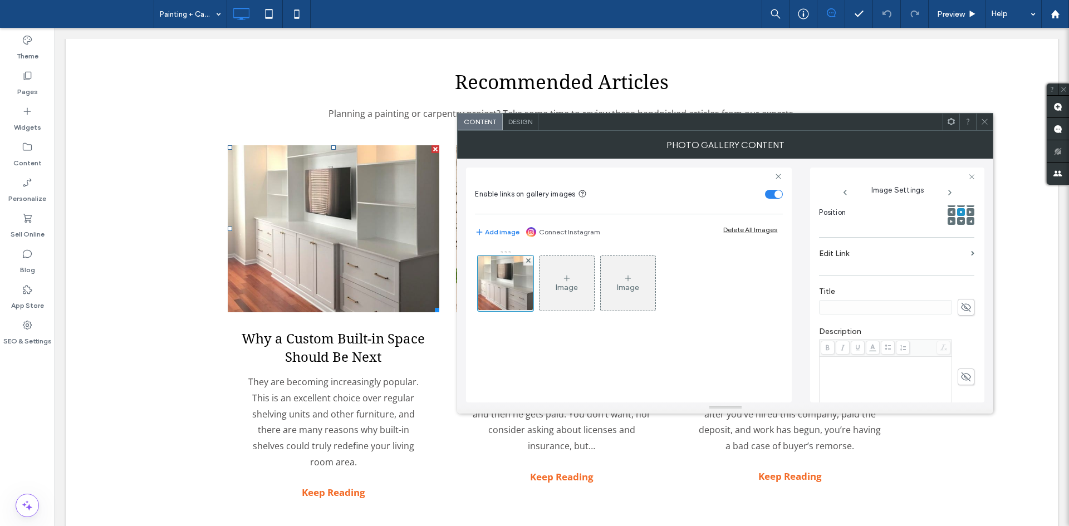
scroll to position [164, 0]
click at [916, 265] on section "Edit Link" at bounding box center [896, 256] width 155 height 26
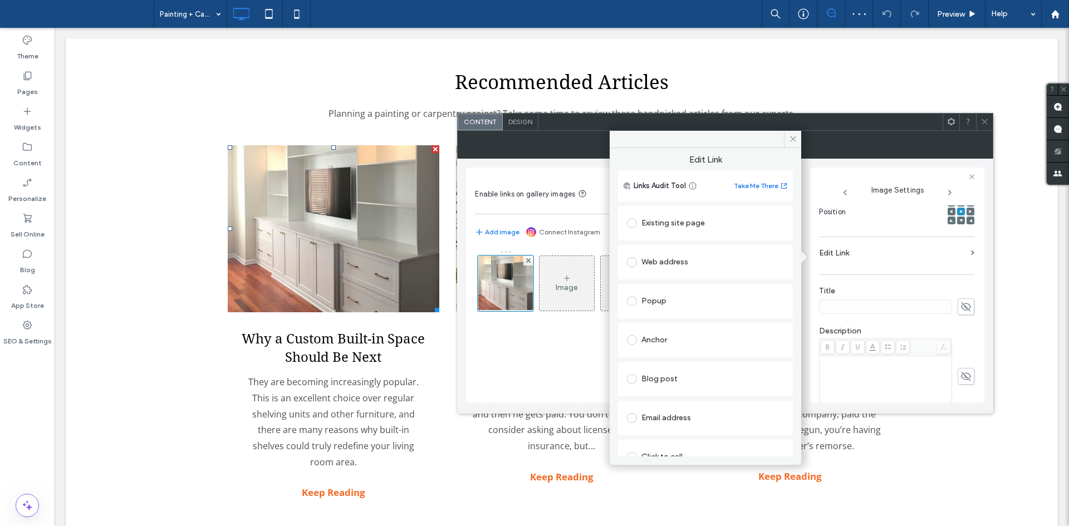
click at [690, 382] on div "Blog post" at bounding box center [705, 379] width 157 height 18
type input "*****"
click at [983, 117] on icon at bounding box center [984, 121] width 8 height 8
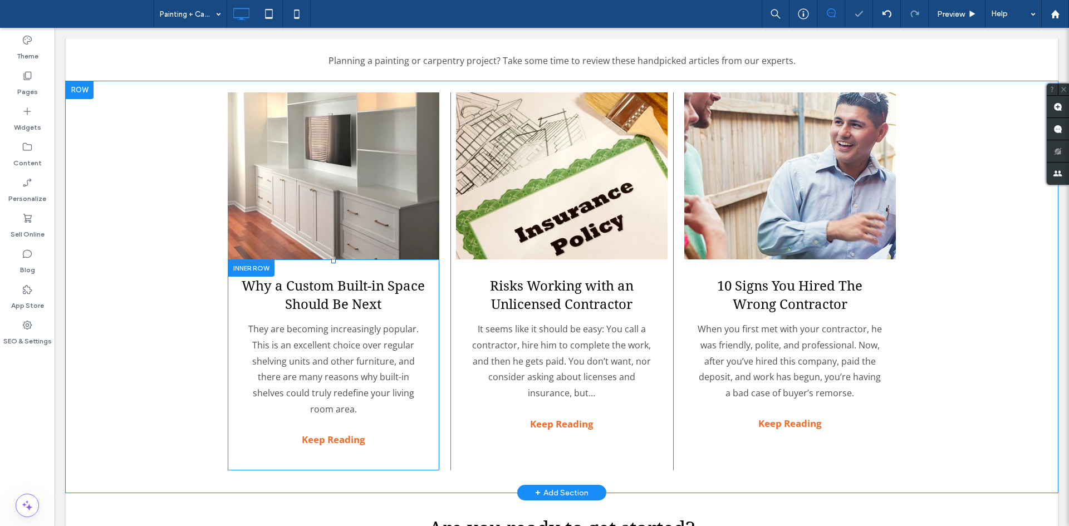
scroll to position [2139, 0]
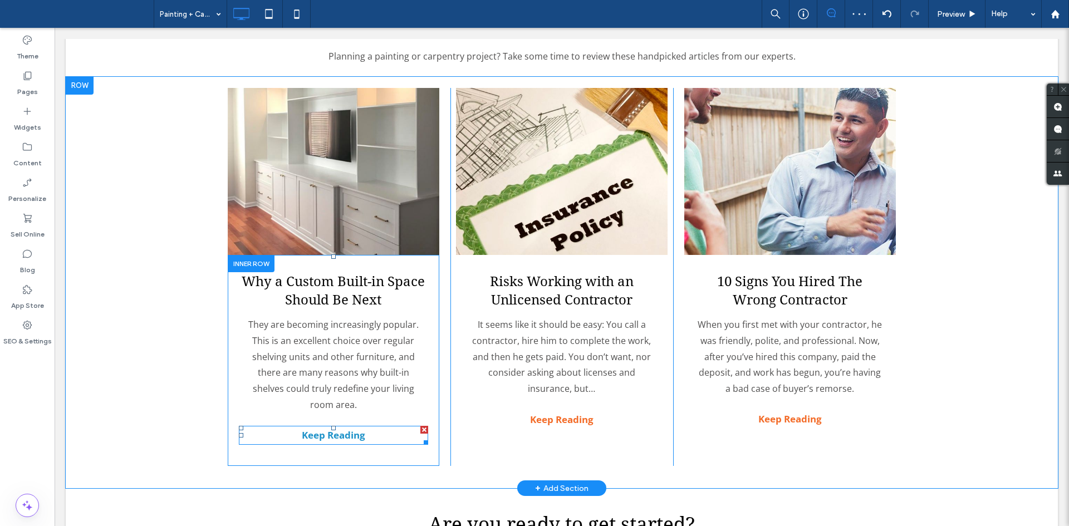
click at [350, 429] on strong "Keep Reading" at bounding box center [333, 435] width 63 height 13
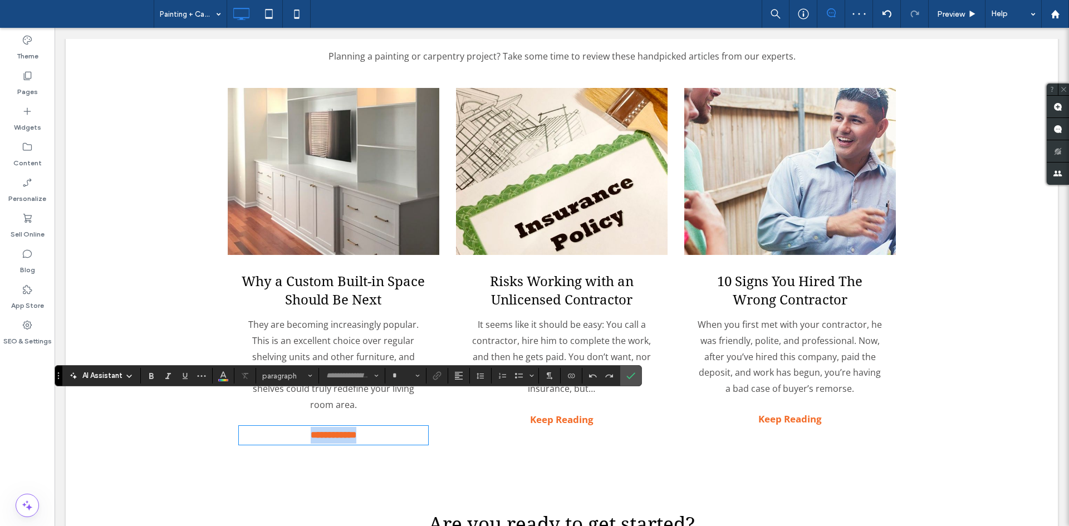
type input "*********"
type input "**"
click at [442, 372] on label "Link" at bounding box center [437, 376] width 17 height 16
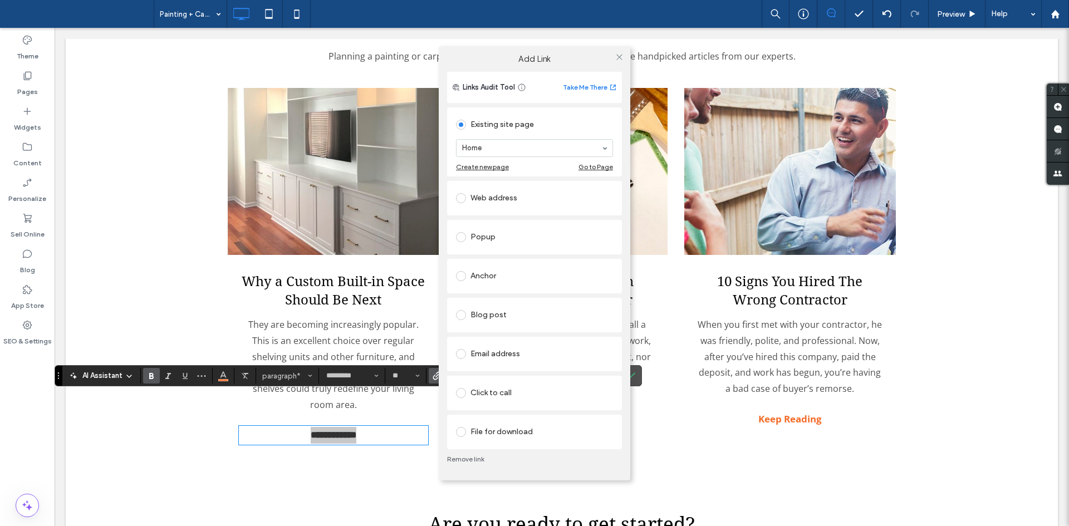
click at [505, 315] on div "Blog post" at bounding box center [534, 315] width 157 height 18
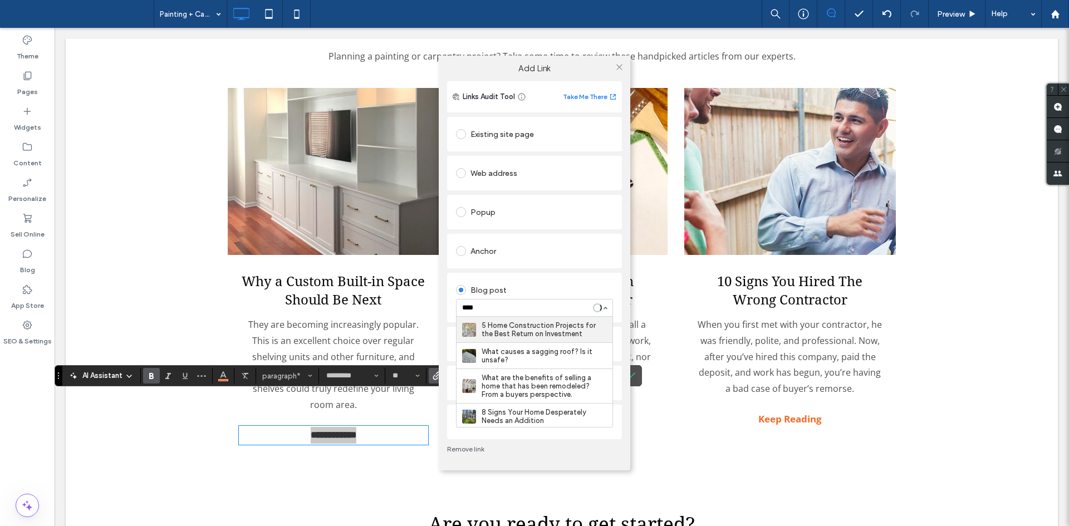
type input "*****"
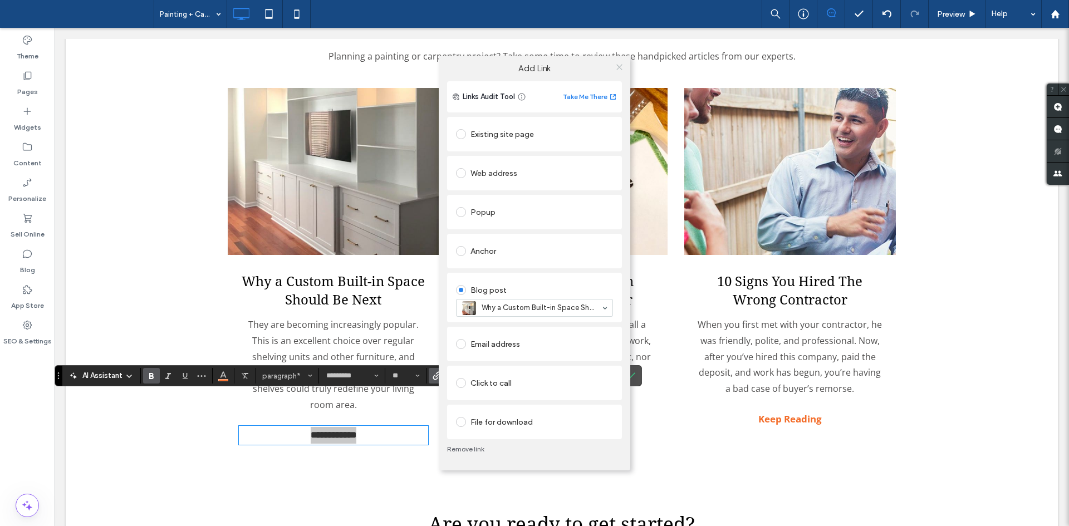
click at [618, 73] on span at bounding box center [619, 66] width 8 height 17
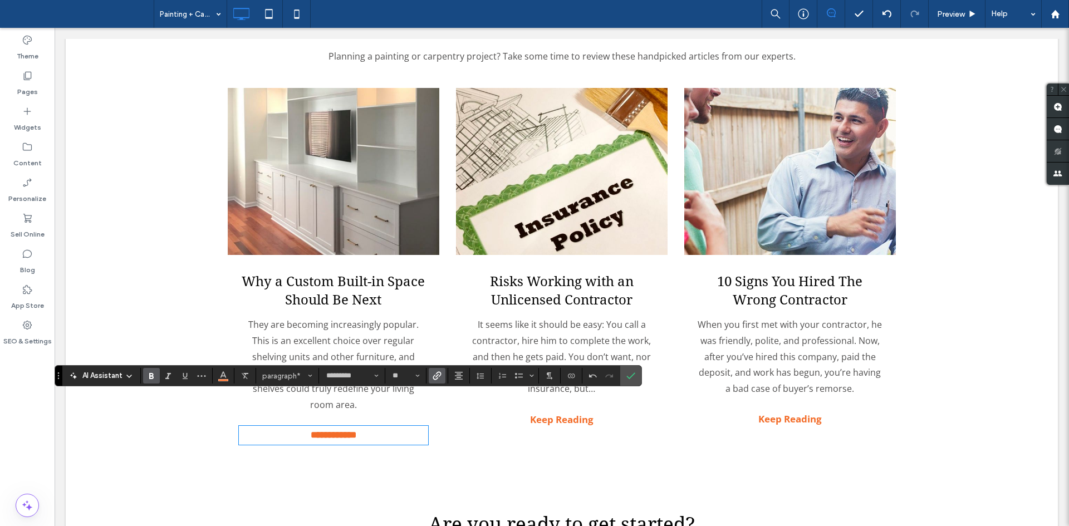
click at [598, 185] on link at bounding box center [562, 171] width 212 height 167
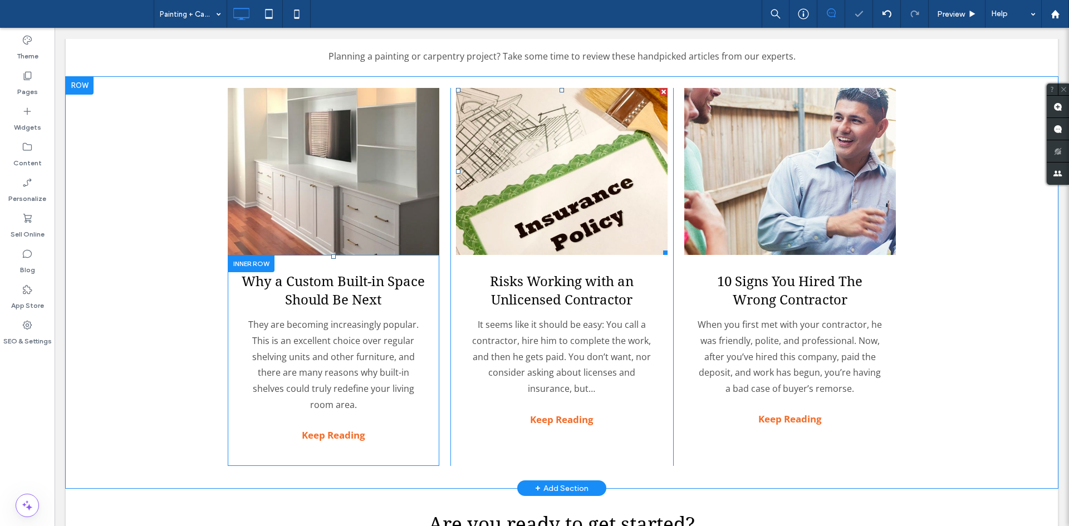
click at [598, 185] on link at bounding box center [562, 171] width 212 height 167
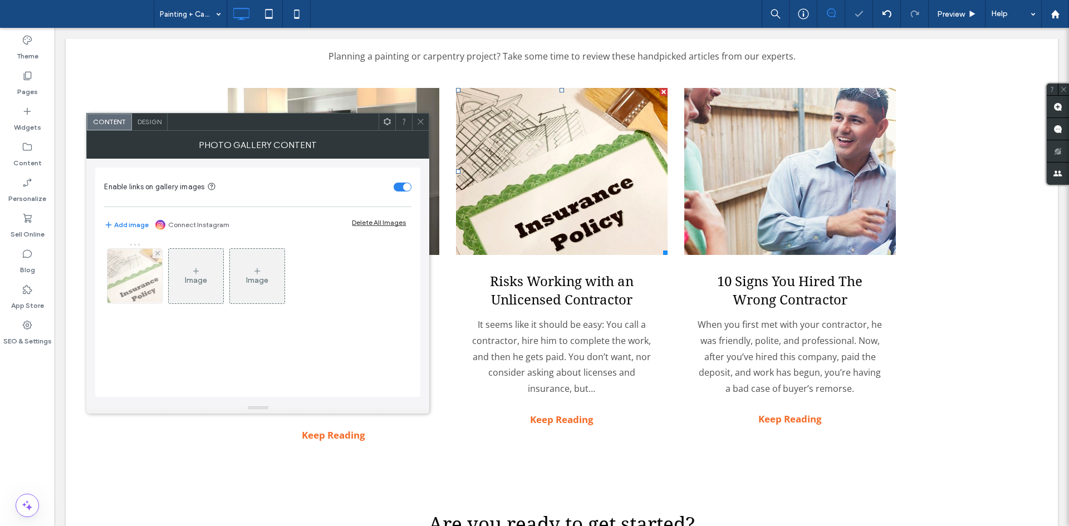
click at [148, 277] on img at bounding box center [135, 276] width 82 height 55
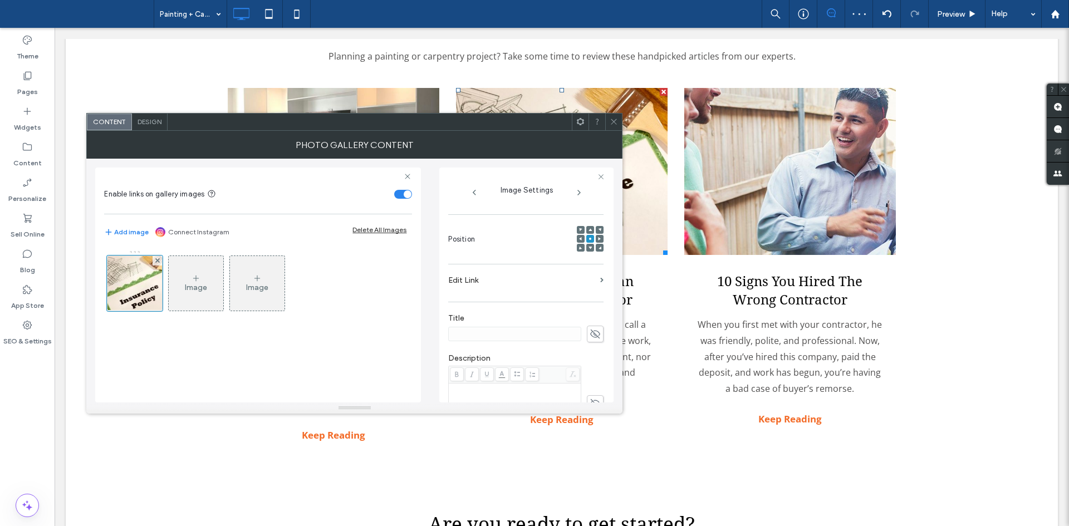
scroll to position [161, 0]
click at [557, 283] on section "Edit Link" at bounding box center [525, 276] width 155 height 26
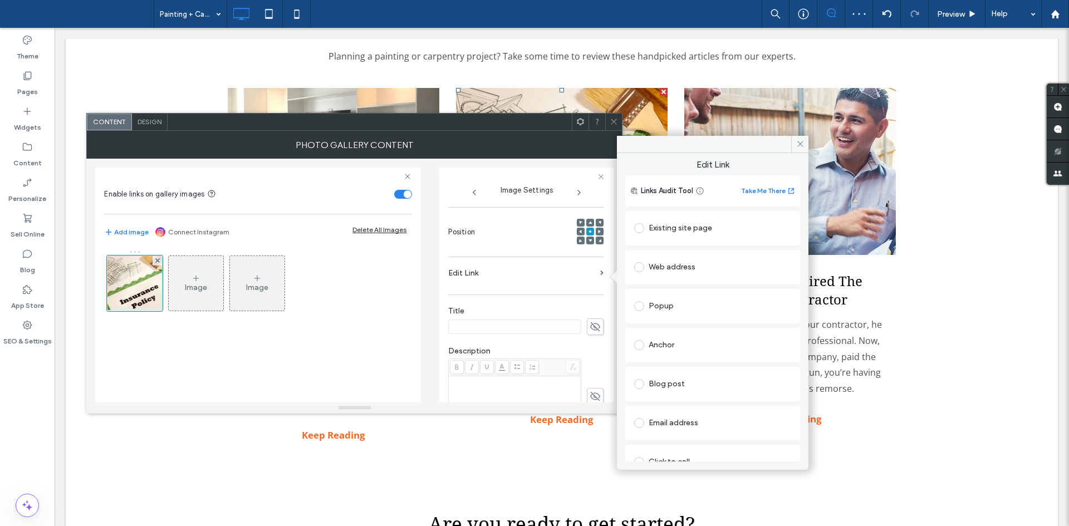
click at [671, 395] on div "Blog post" at bounding box center [712, 383] width 157 height 23
drag, startPoint x: 676, startPoint y: 389, endPoint x: 689, endPoint y: 404, distance: 20.1
click at [689, 404] on div "Blog post Loading..." at bounding box center [712, 391] width 157 height 38
type input "***"
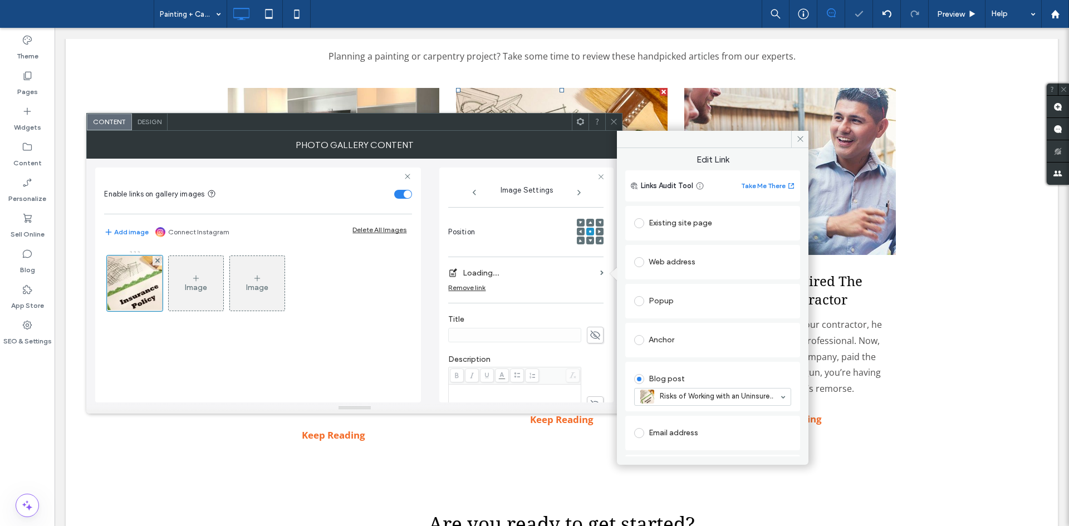
click at [612, 121] on icon at bounding box center [614, 121] width 8 height 8
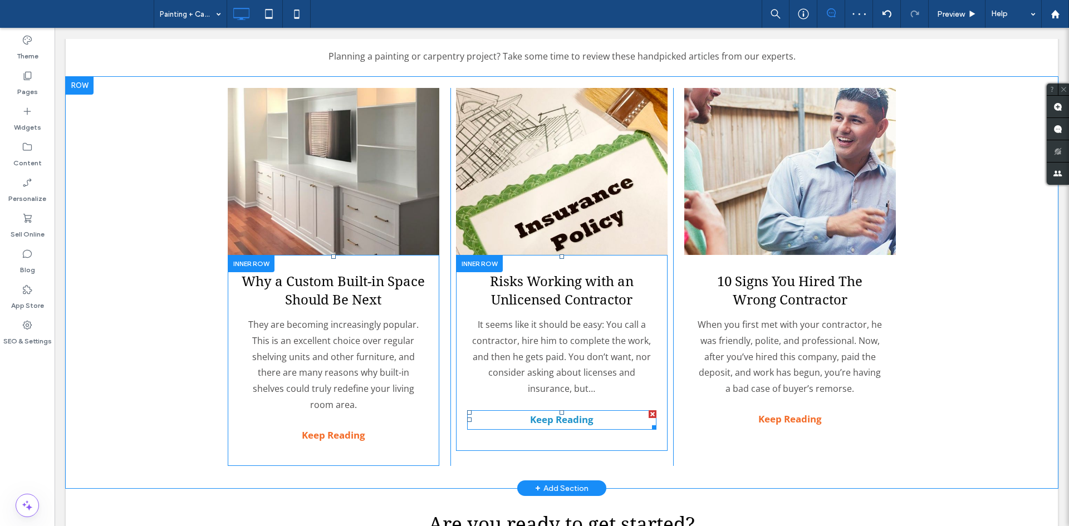
click at [539, 413] on strong "Keep Reading" at bounding box center [561, 419] width 63 height 13
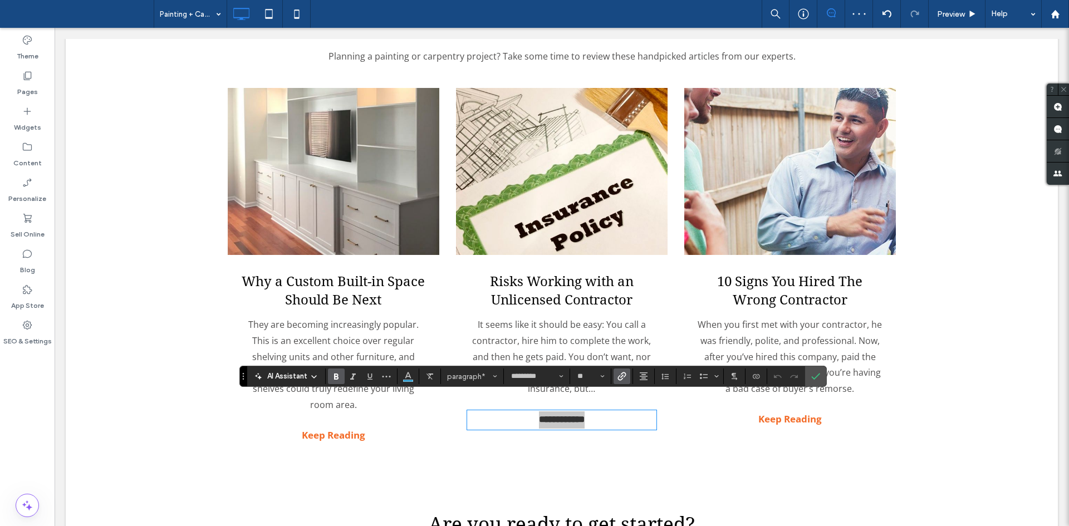
click at [619, 372] on icon "Link" at bounding box center [621, 376] width 9 height 9
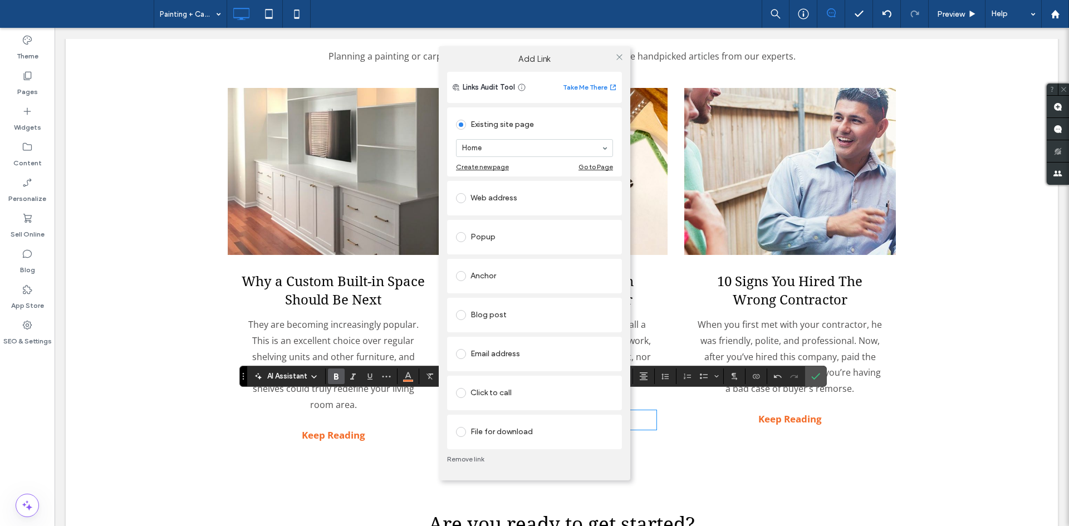
click at [512, 313] on div "Blog post" at bounding box center [534, 315] width 157 height 18
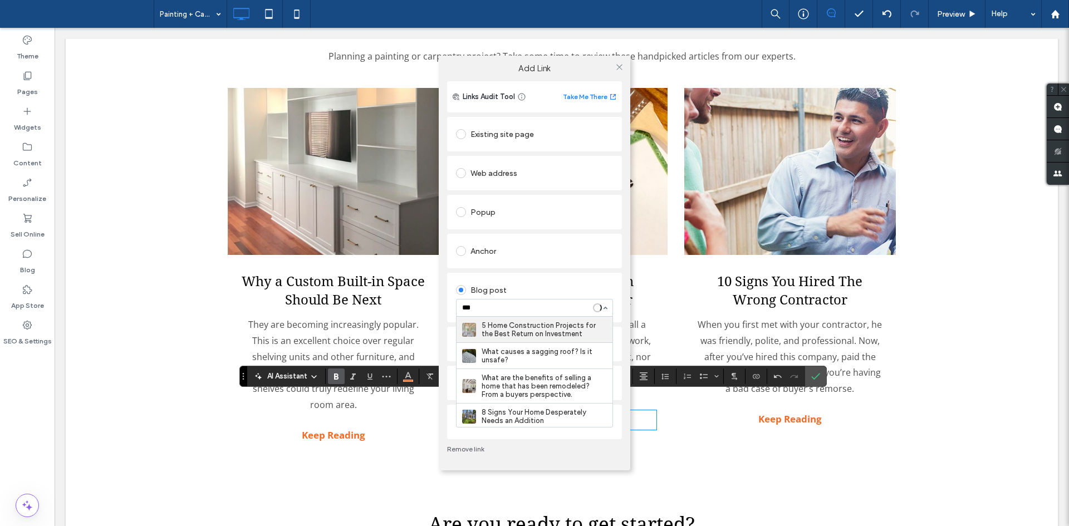
type input "****"
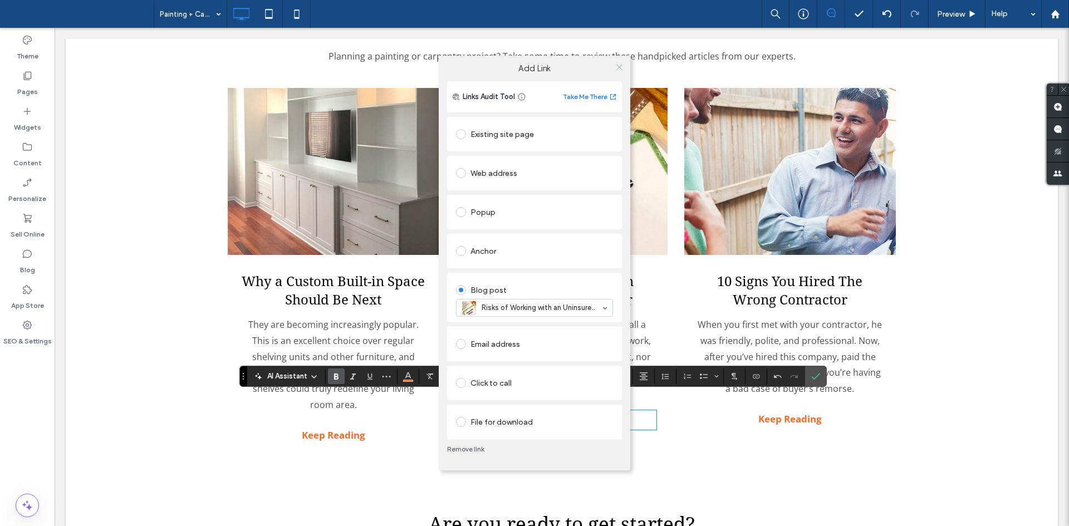
click at [616, 66] on icon at bounding box center [619, 67] width 8 height 8
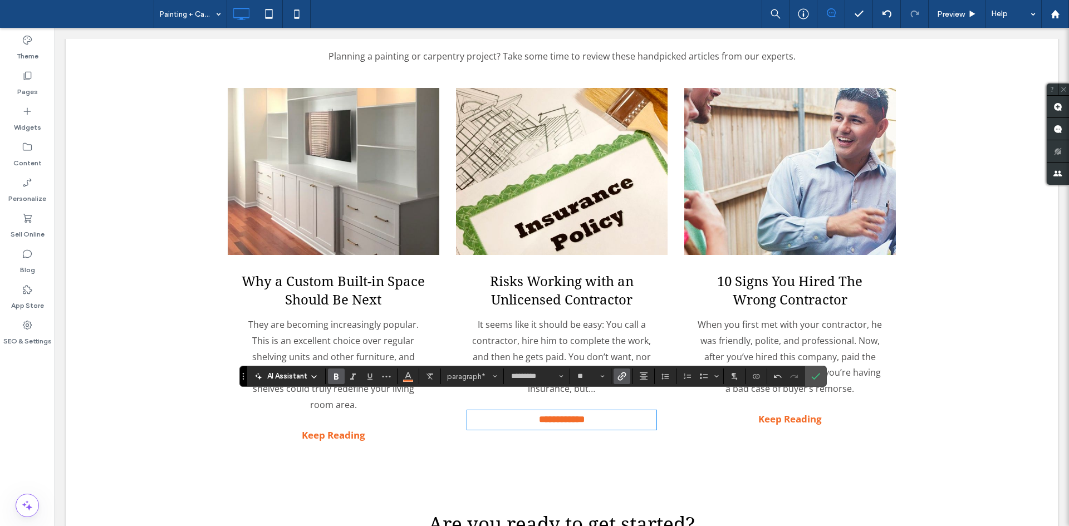
click at [779, 200] on link at bounding box center [790, 171] width 212 height 167
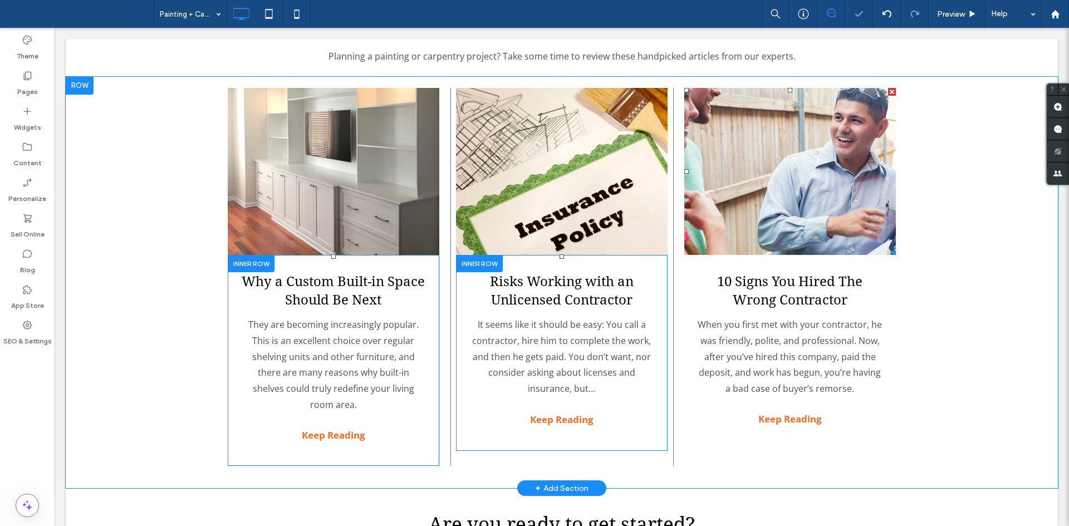
click at [779, 200] on link at bounding box center [790, 171] width 212 height 167
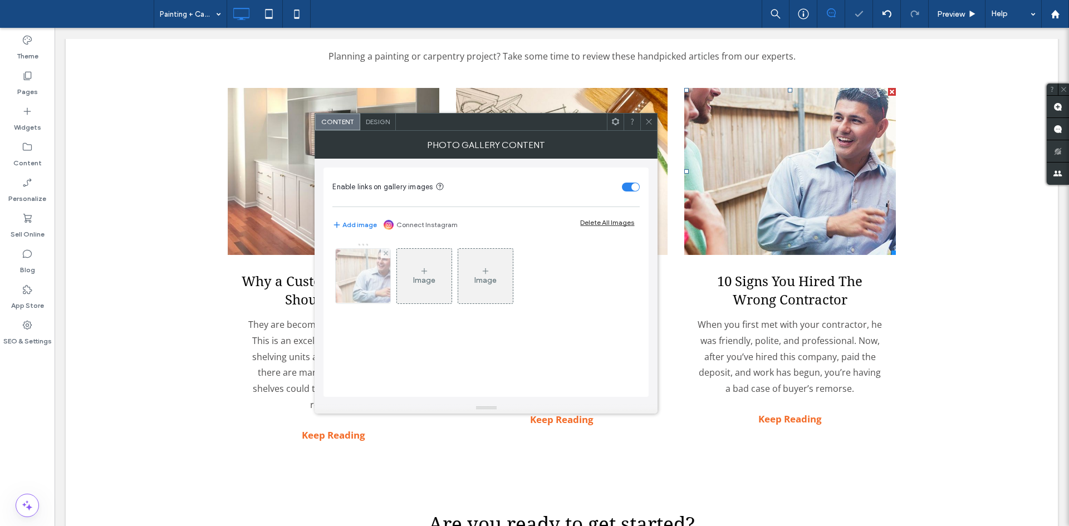
click at [364, 291] on img at bounding box center [363, 276] width 82 height 55
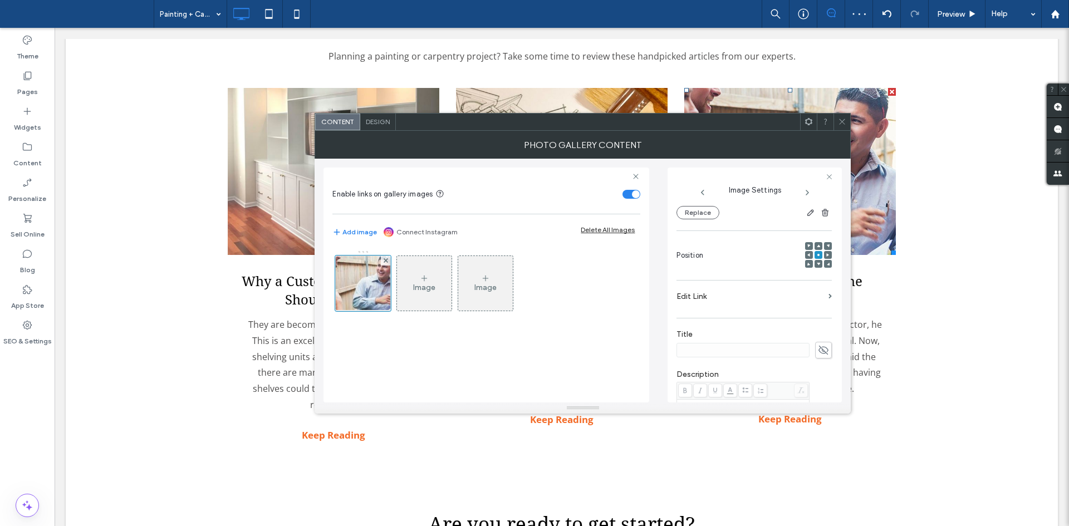
scroll to position [123, 0]
click at [769, 291] on label "Edit Link" at bounding box center [750, 294] width 148 height 21
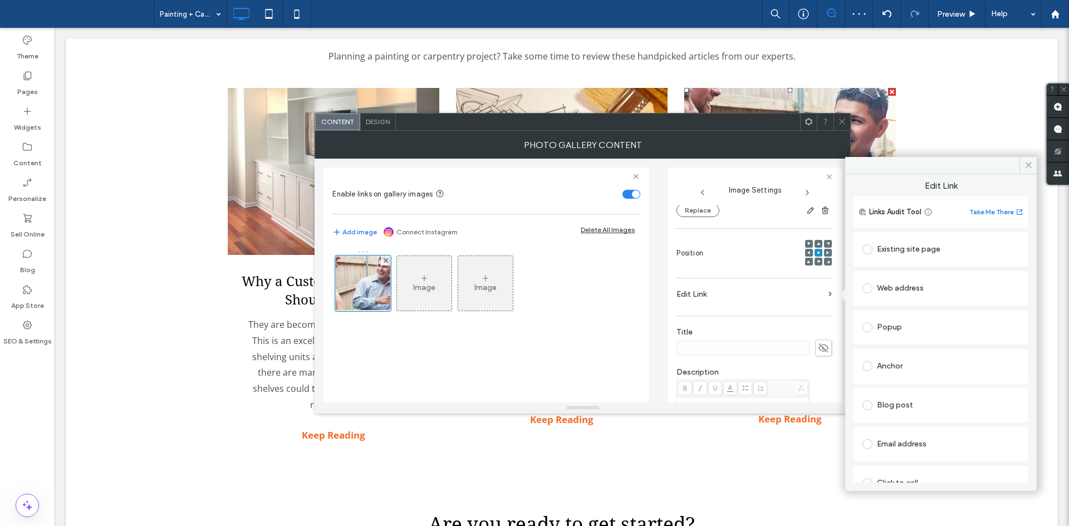
click at [918, 406] on div "Blog post" at bounding box center [940, 405] width 157 height 18
type input "*****"
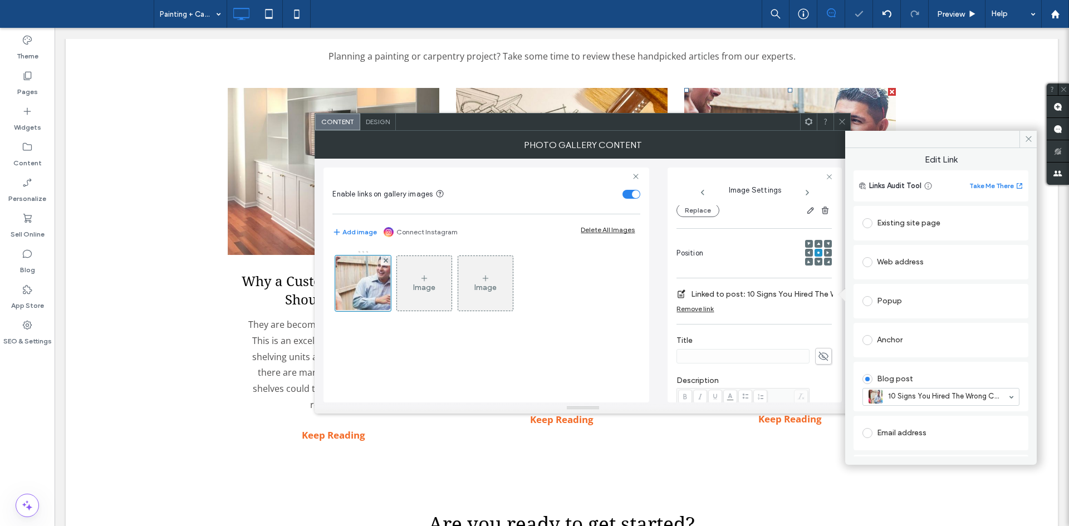
click at [839, 121] on icon at bounding box center [842, 121] width 8 height 8
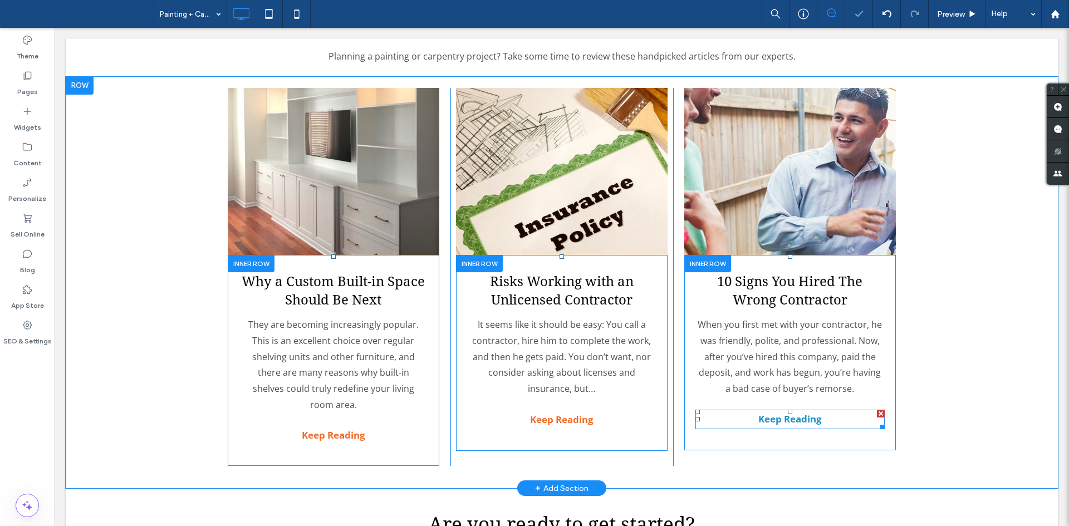
click at [772, 412] on strong "Keep Reading" at bounding box center [789, 418] width 63 height 13
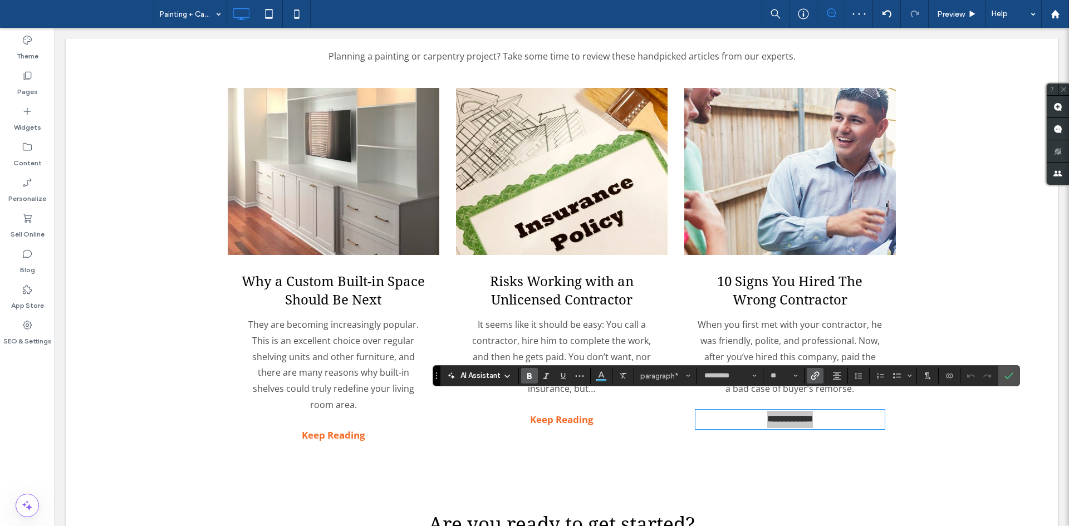
click at [810, 373] on icon "Link" at bounding box center [814, 375] width 9 height 9
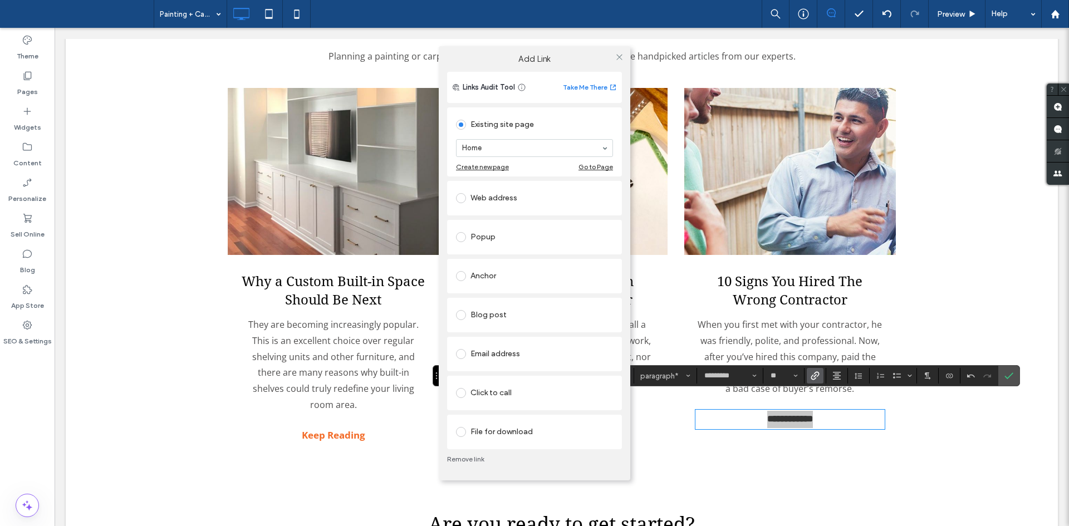
click at [502, 310] on div "Blog post" at bounding box center [534, 315] width 157 height 18
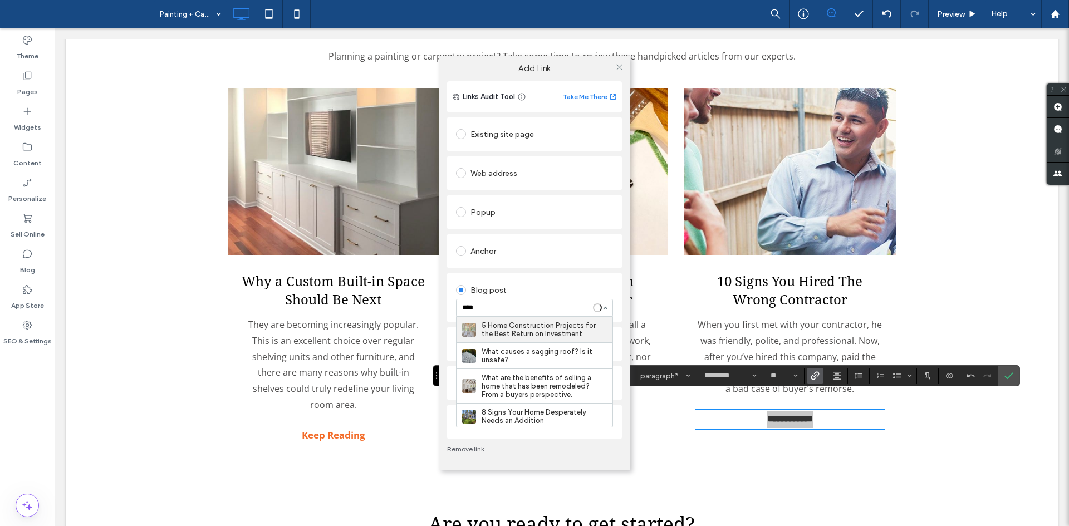
type input "*****"
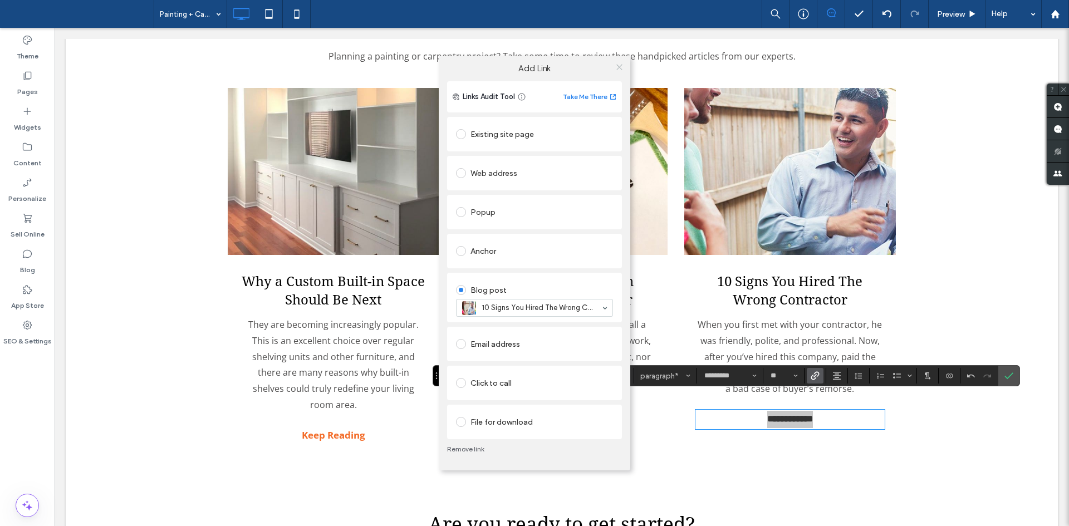
drag, startPoint x: 617, startPoint y: 72, endPoint x: 587, endPoint y: 142, distance: 75.8
click at [617, 72] on span at bounding box center [619, 66] width 8 height 17
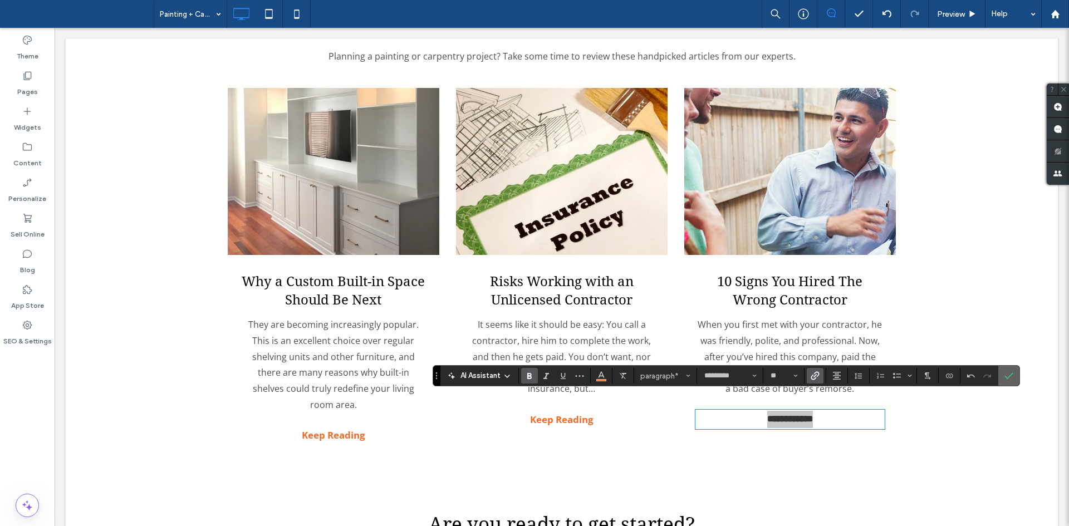
click at [1010, 375] on use "Confirm" at bounding box center [1008, 376] width 9 height 7
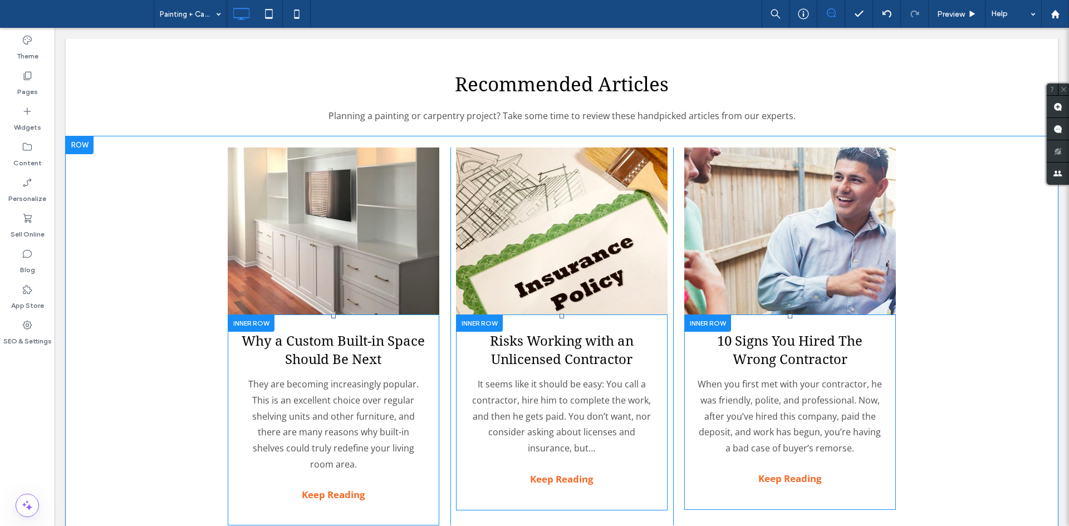
scroll to position [2095, 0]
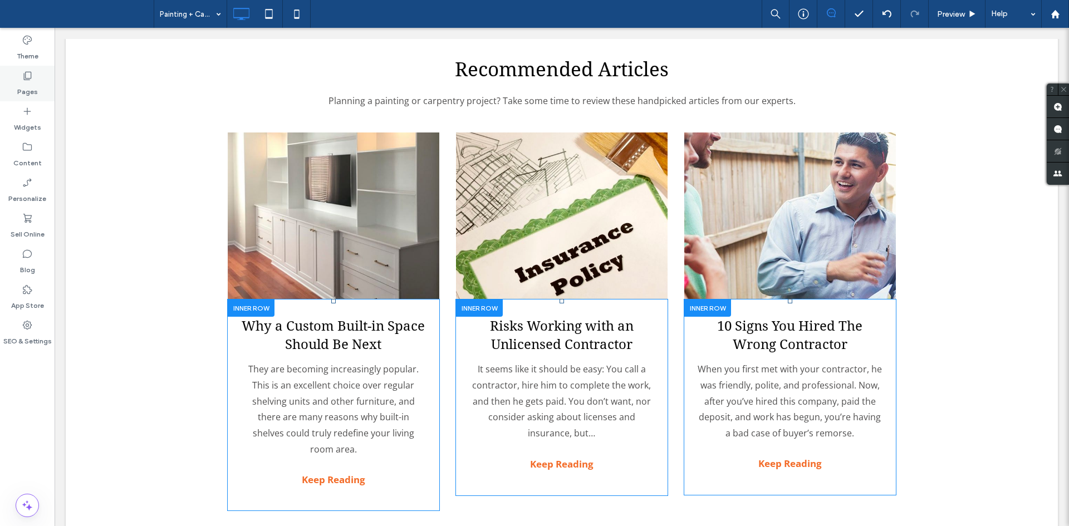
click at [19, 79] on div "Pages" at bounding box center [27, 84] width 55 height 36
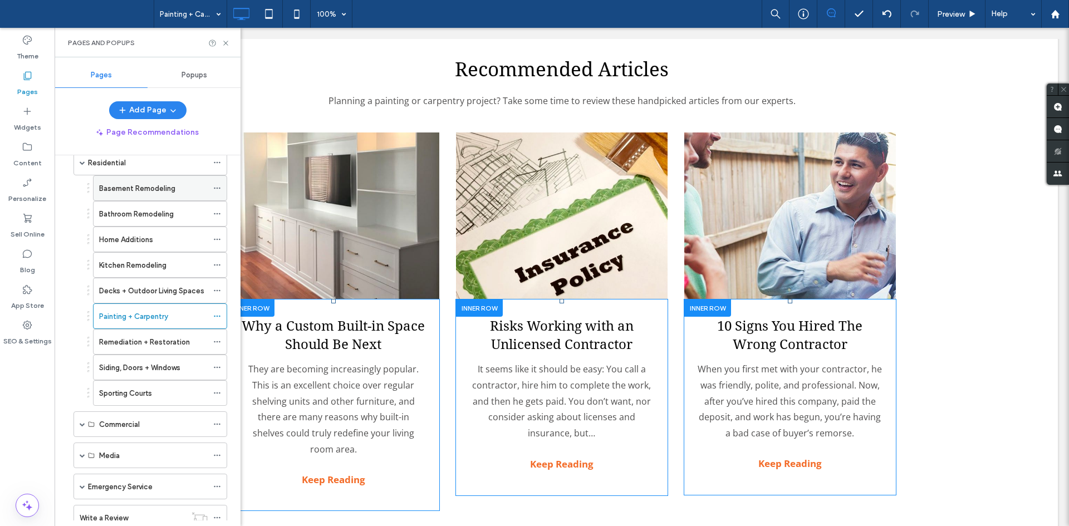
scroll to position [87, 0]
click at [145, 287] on label "Decks + Outdoor Living Spaces" at bounding box center [151, 290] width 105 height 19
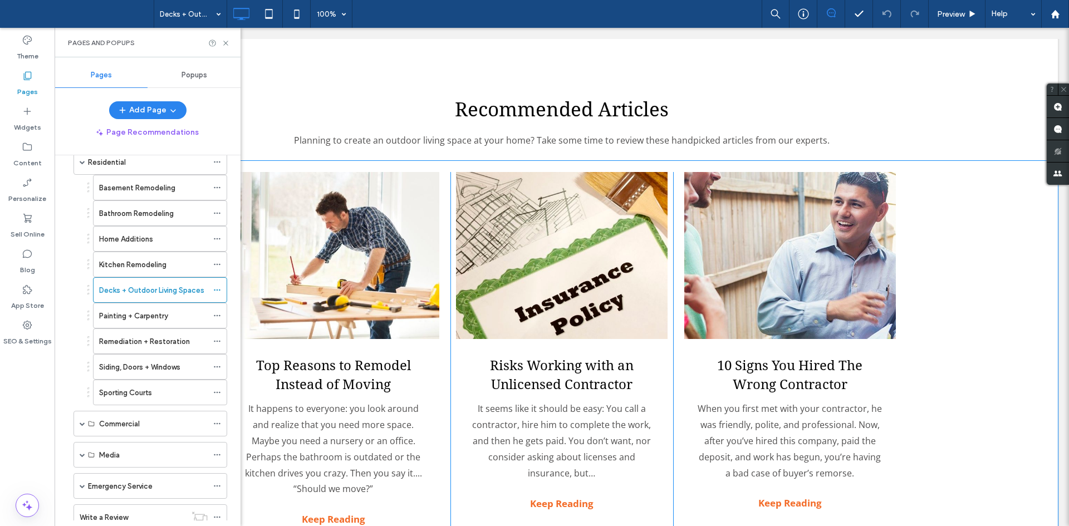
scroll to position [2254, 0]
click at [356, 219] on link at bounding box center [334, 256] width 212 height 167
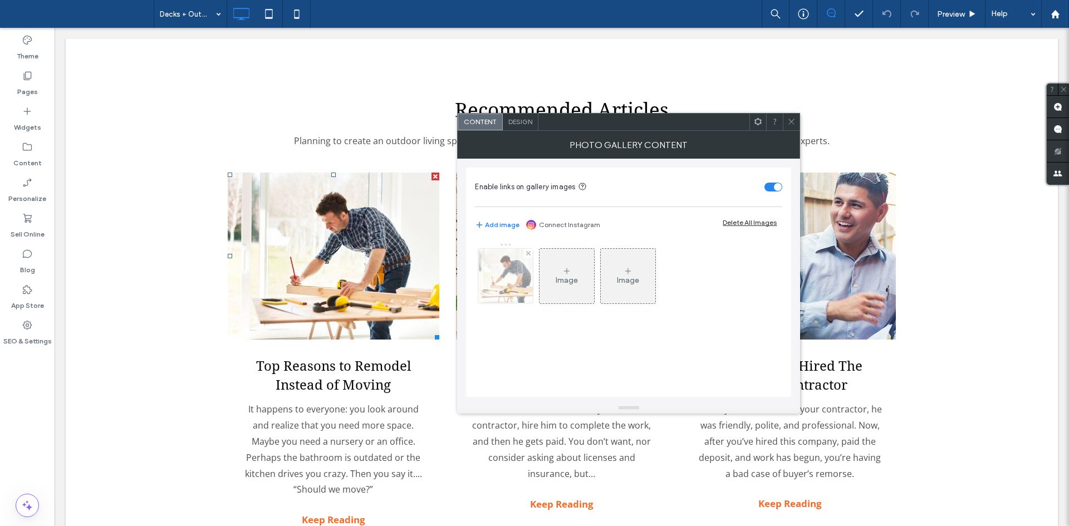
click at [499, 274] on img at bounding box center [506, 276] width 82 height 55
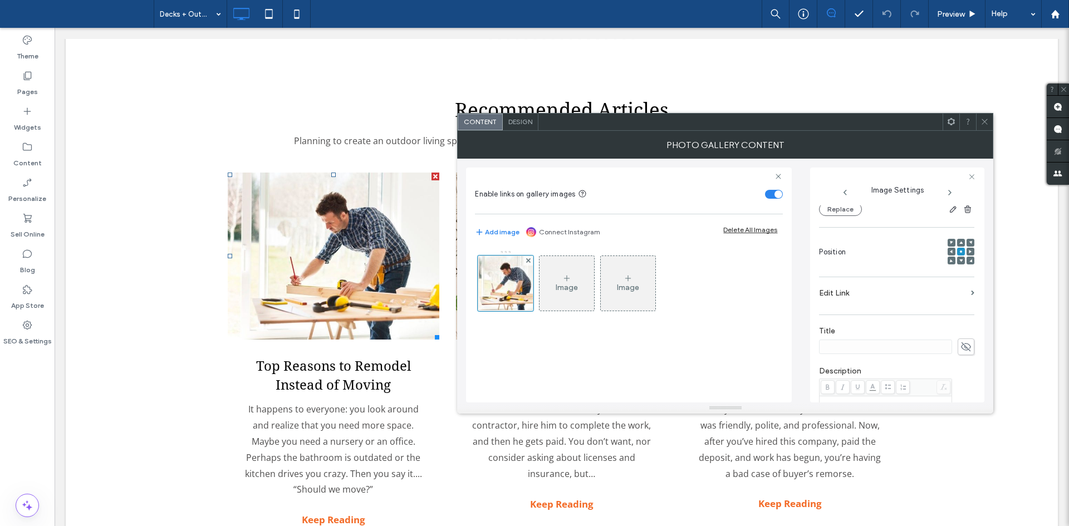
scroll to position [137, 0]
click at [898, 299] on label "Edit Link" at bounding box center [893, 288] width 148 height 21
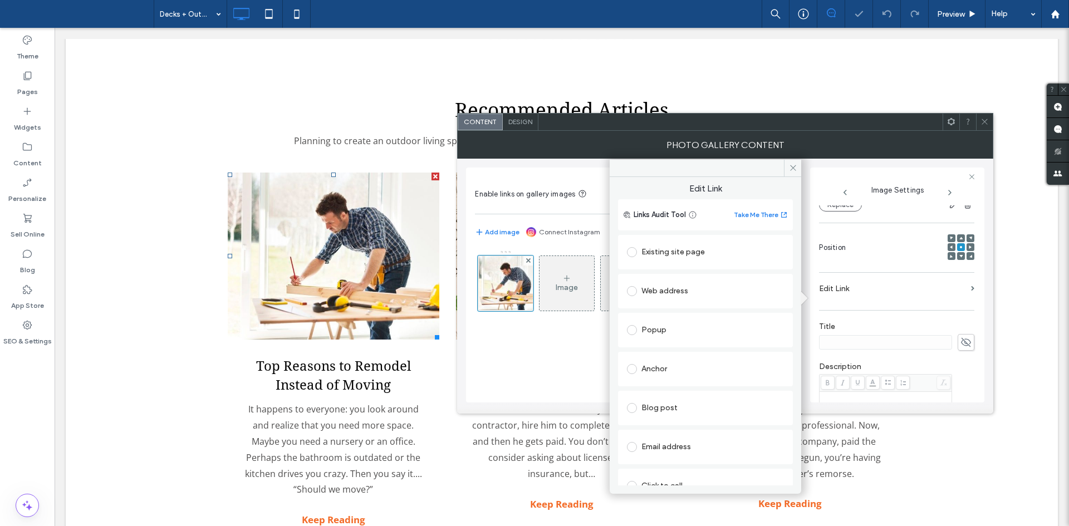
scroll to position [57, 0]
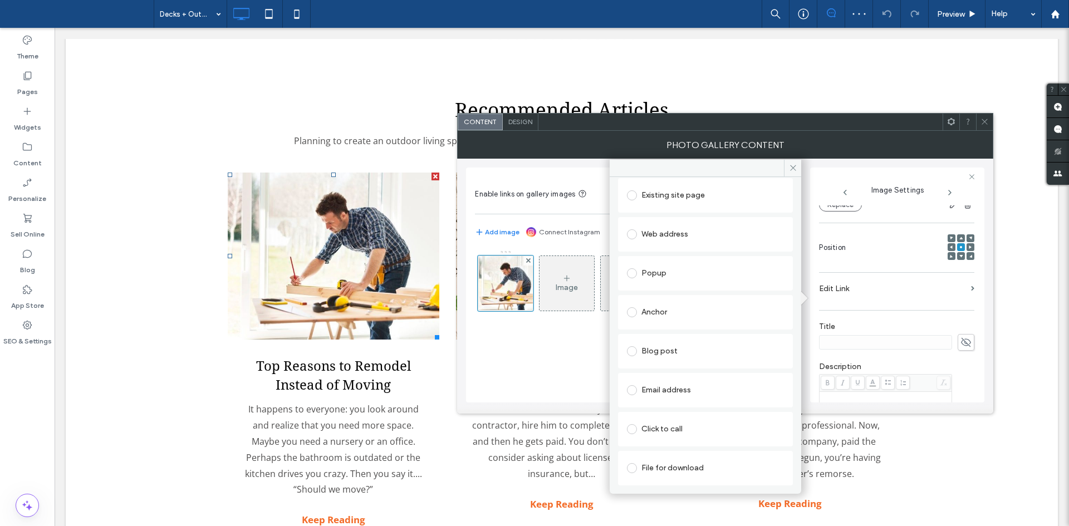
click at [659, 351] on div "Blog post" at bounding box center [705, 351] width 157 height 18
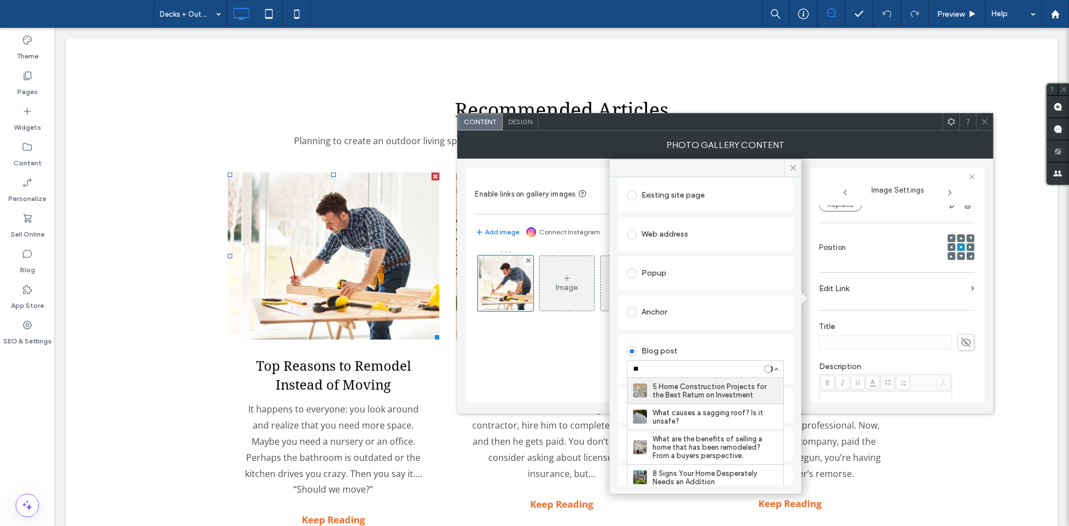
type input "***"
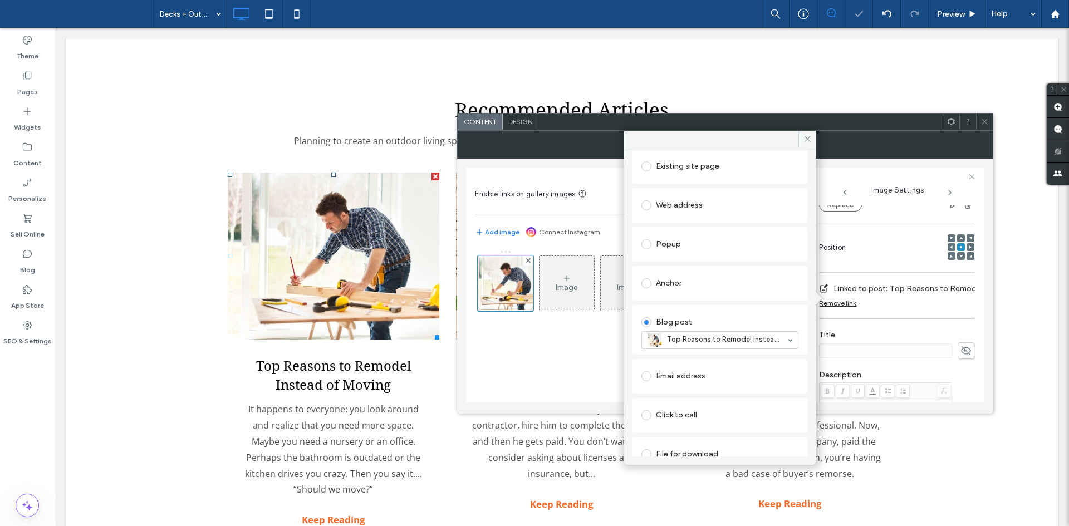
click at [981, 120] on icon at bounding box center [984, 121] width 8 height 8
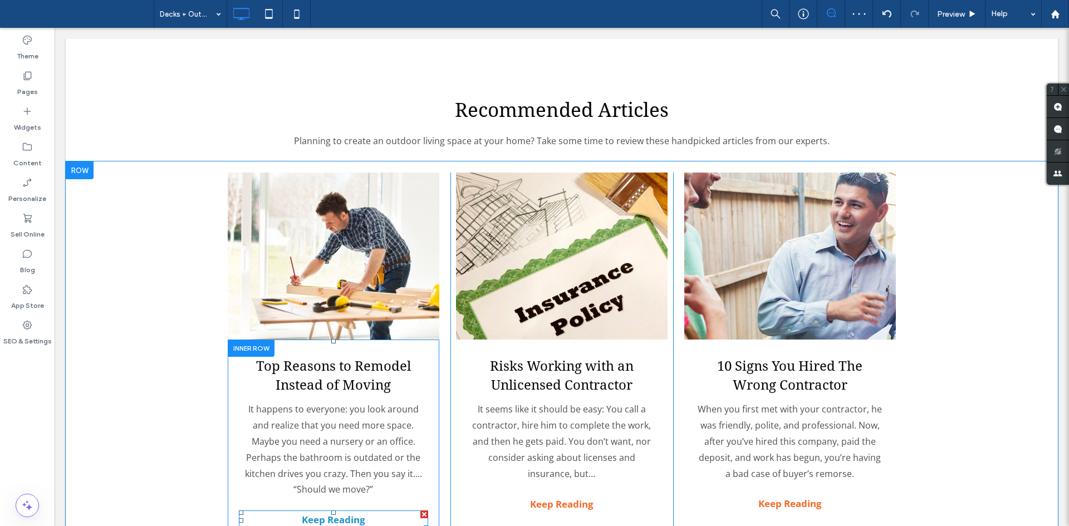
click at [337, 513] on strong "Keep Reading" at bounding box center [333, 519] width 63 height 13
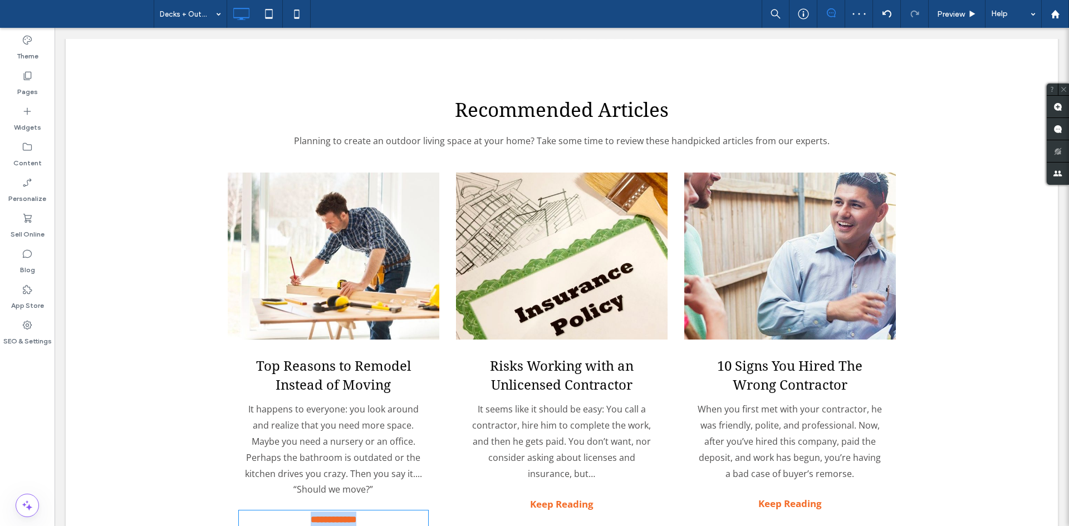
type input "*********"
type input "**"
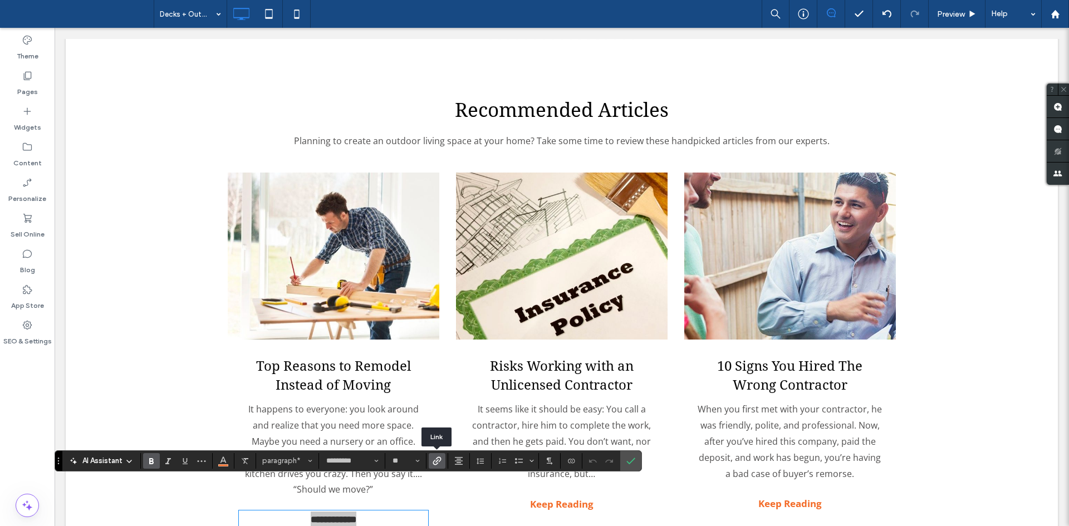
click at [437, 461] on use "Link" at bounding box center [437, 460] width 8 height 8
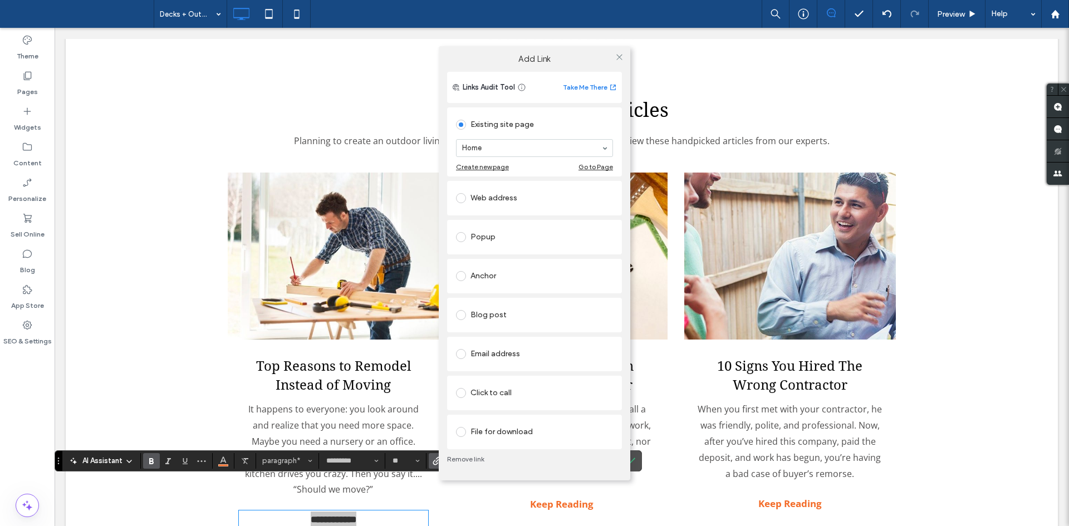
click at [522, 311] on div "Blog post" at bounding box center [534, 315] width 157 height 18
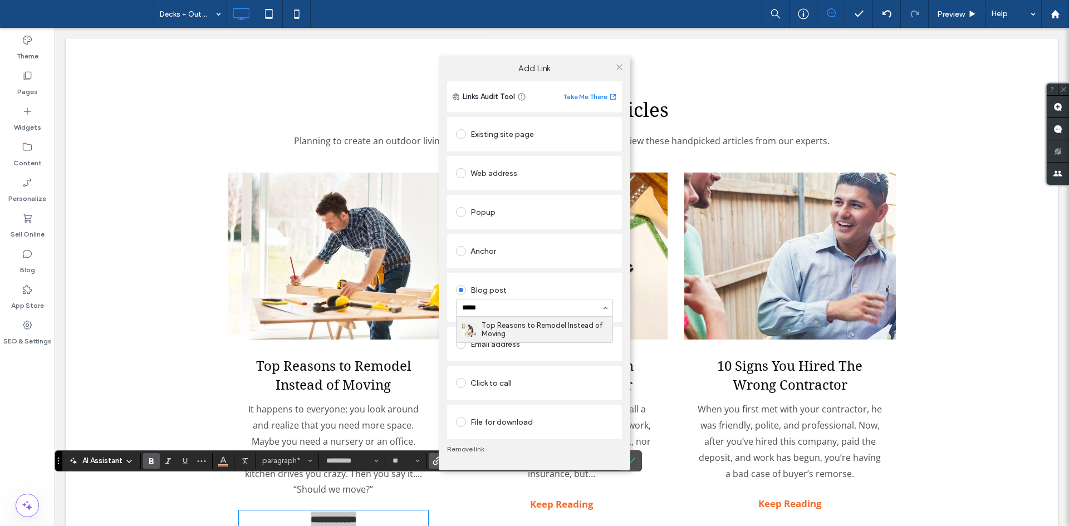
type input "******"
click at [619, 71] on span at bounding box center [619, 66] width 8 height 17
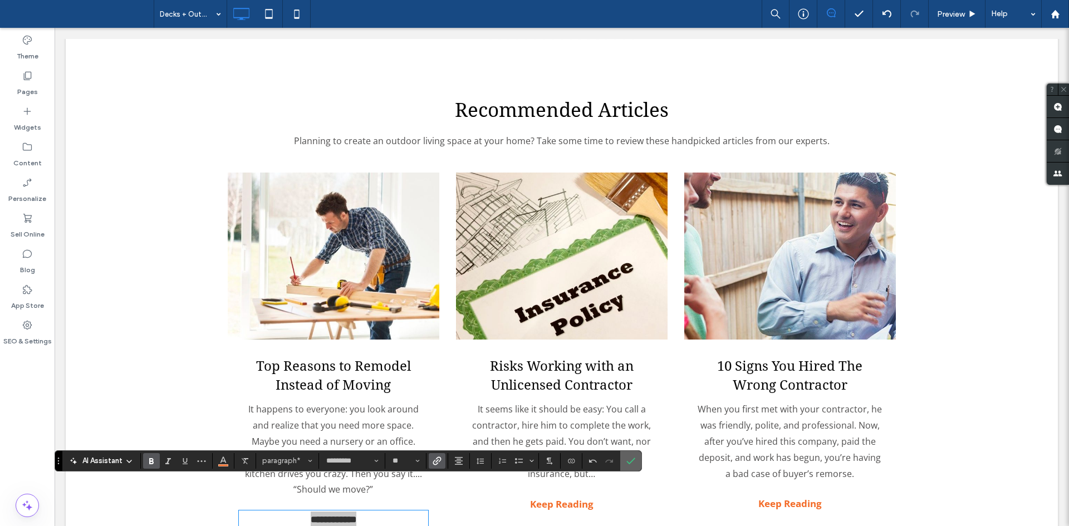
click at [621, 453] on section at bounding box center [630, 461] width 21 height 20
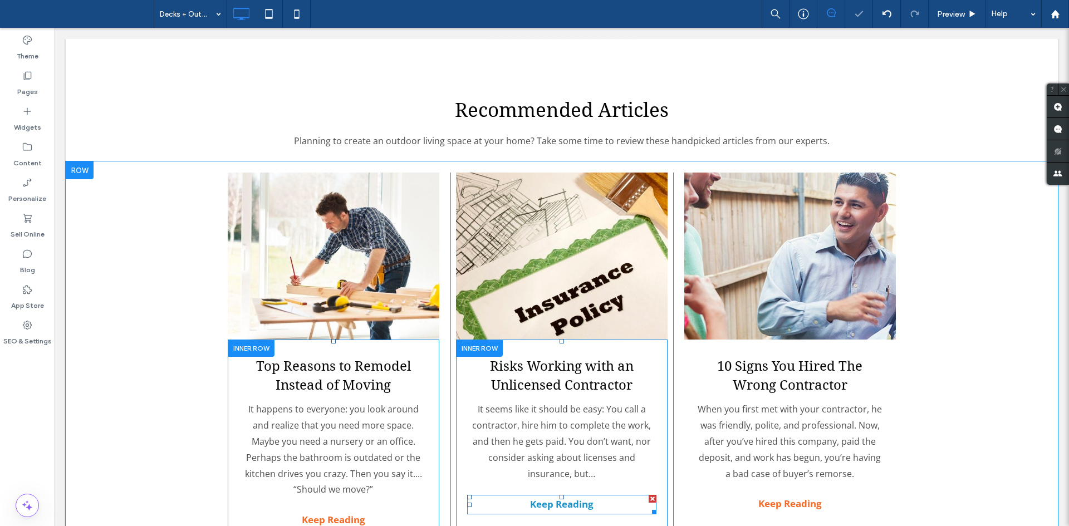
click at [560, 498] on strong "Keep Reading" at bounding box center [561, 504] width 63 height 13
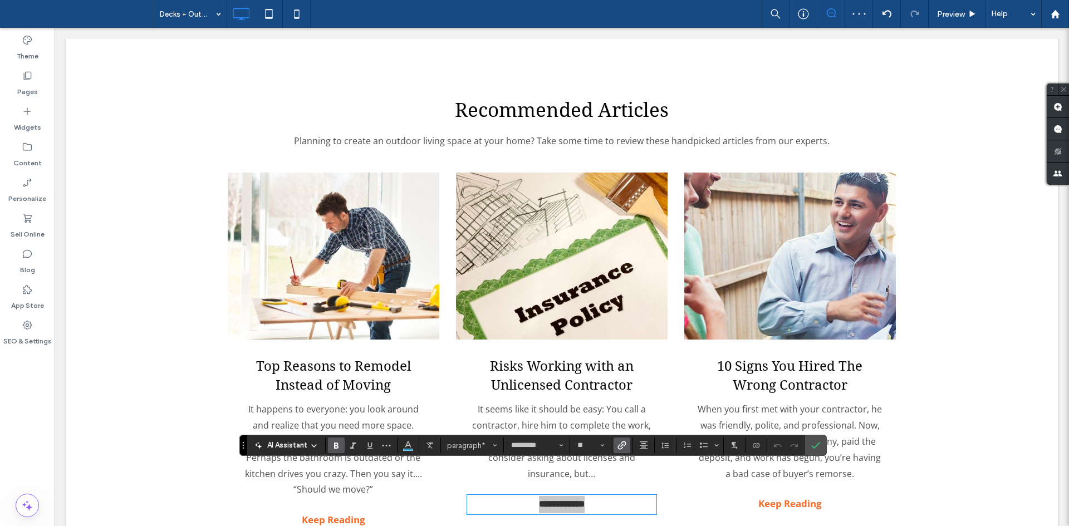
click at [618, 444] on icon "Link" at bounding box center [621, 445] width 9 height 9
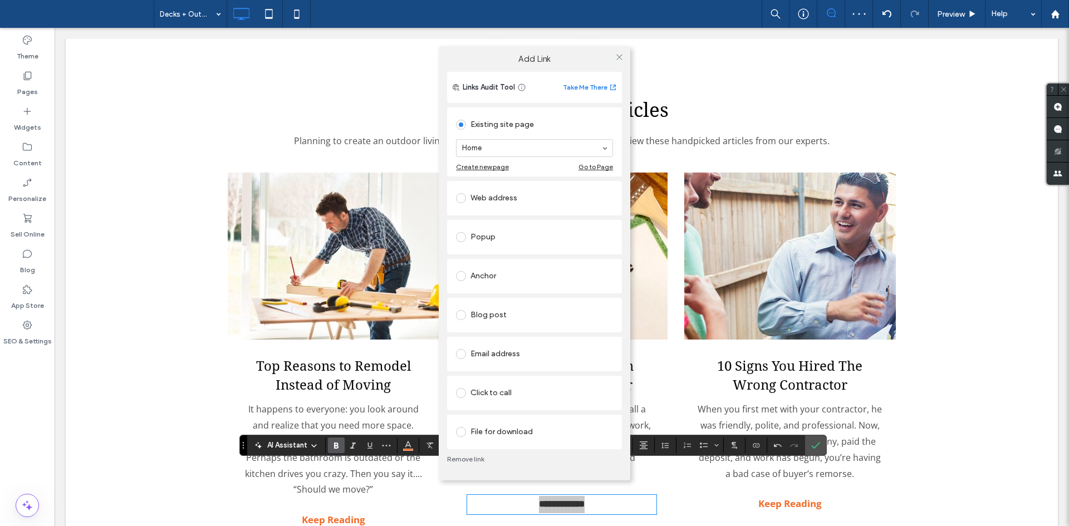
click at [499, 311] on div "Blog post" at bounding box center [534, 315] width 157 height 18
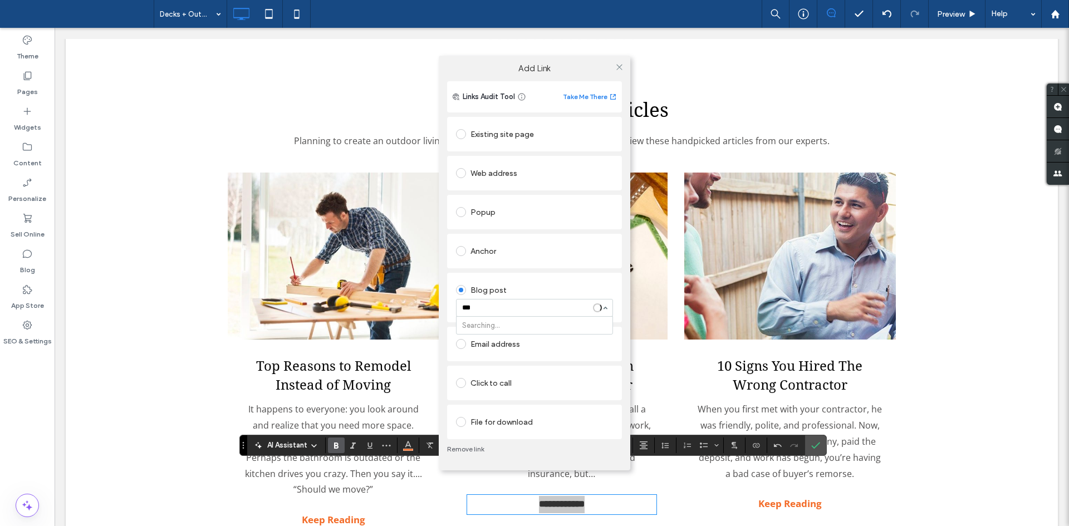
type input "****"
click at [618, 66] on icon at bounding box center [619, 67] width 8 height 8
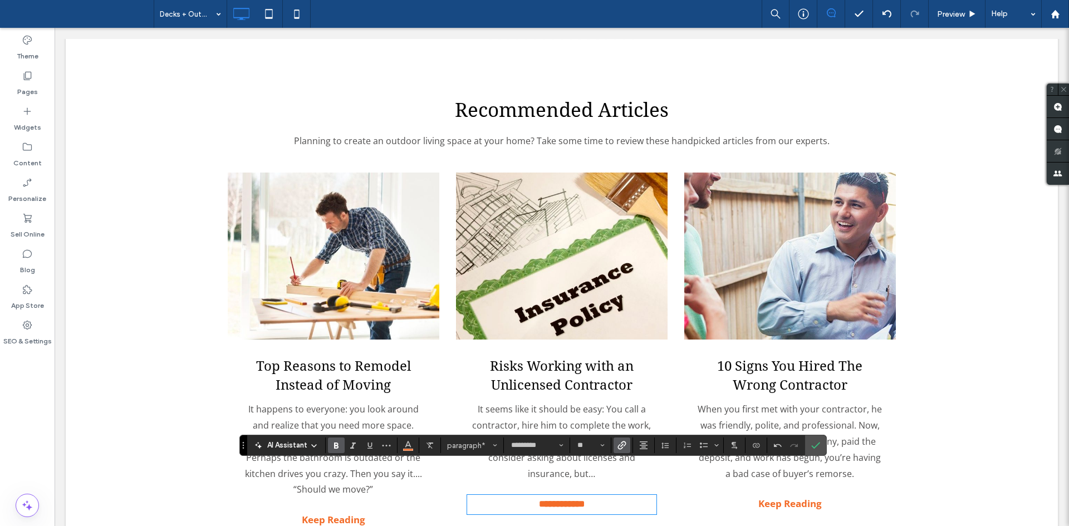
click at [546, 264] on link at bounding box center [562, 256] width 212 height 167
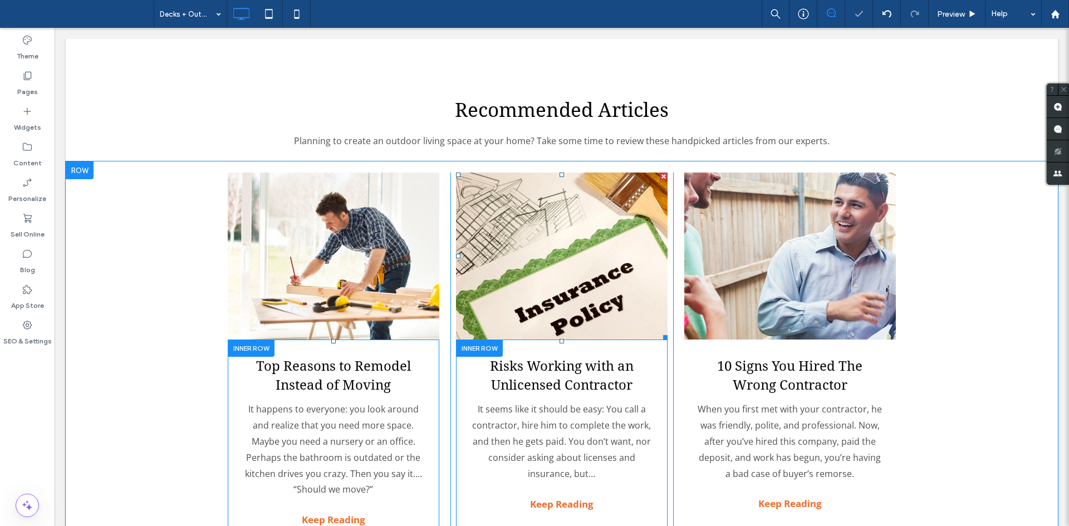
click at [546, 264] on link at bounding box center [562, 256] width 212 height 167
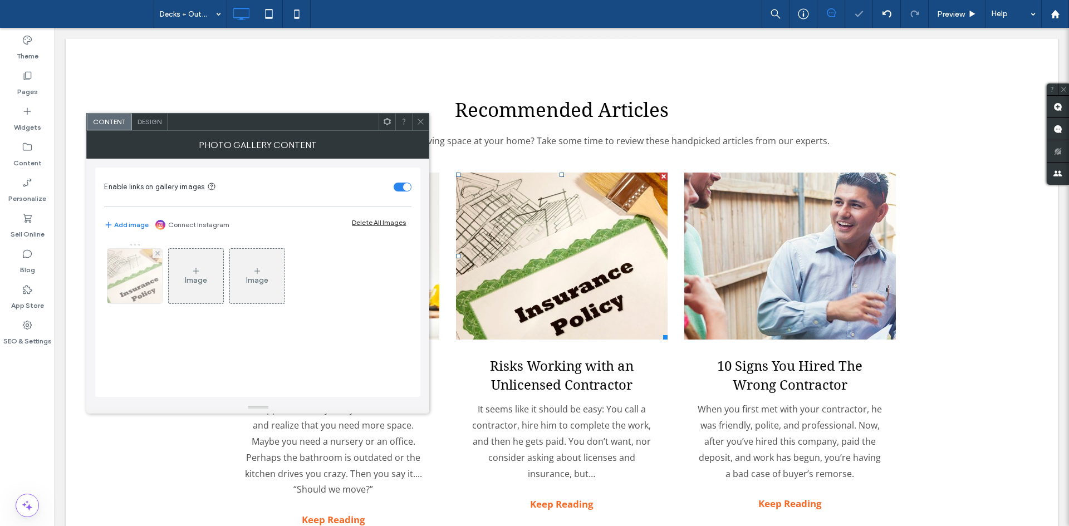
click at [145, 269] on img at bounding box center [135, 276] width 82 height 55
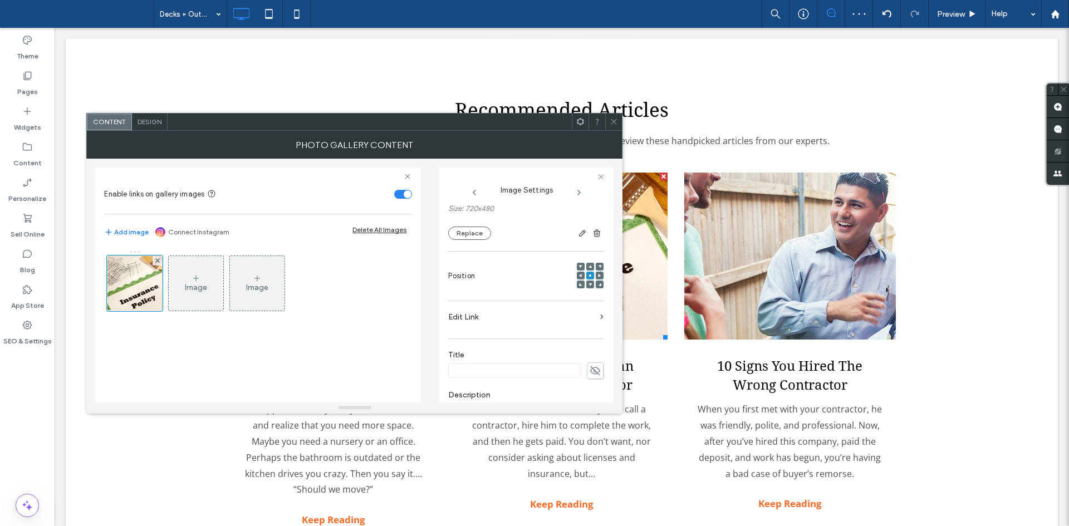
scroll to position [118, 0]
click at [537, 320] on label "Edit Link" at bounding box center [522, 316] width 148 height 21
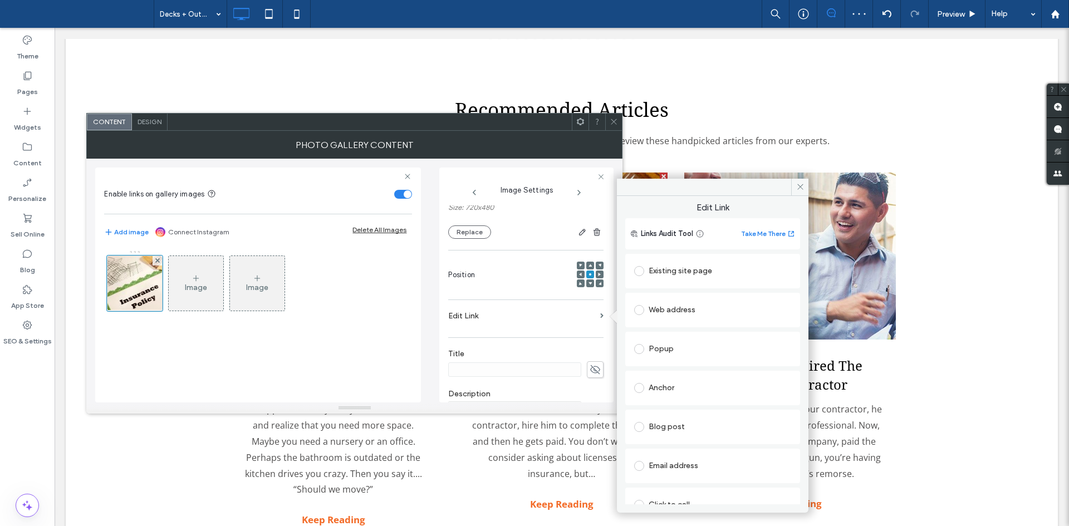
click at [699, 415] on div "Blog post" at bounding box center [712, 427] width 175 height 35
click at [699, 415] on div "Blog post" at bounding box center [712, 426] width 157 height 23
type input "****"
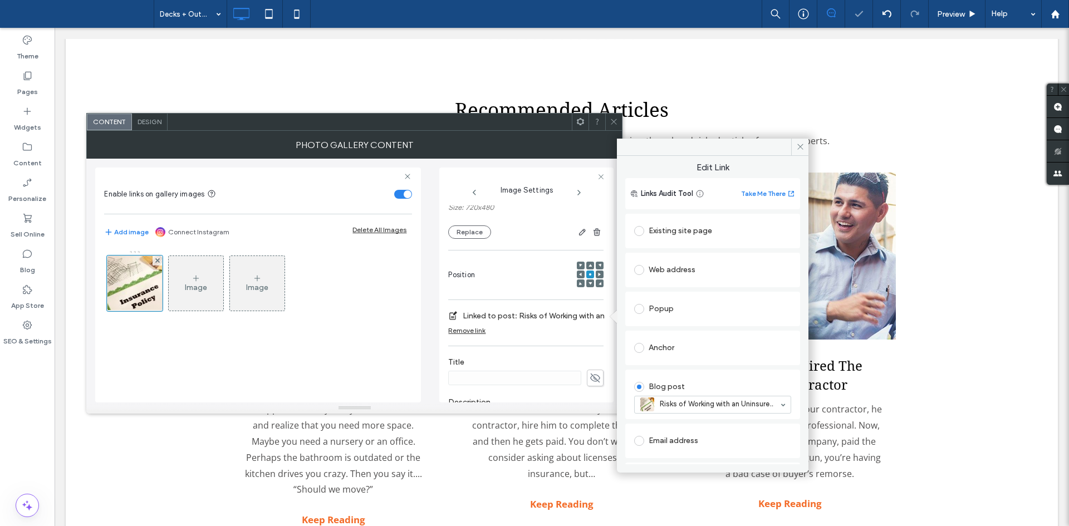
click at [613, 119] on icon at bounding box center [614, 121] width 8 height 8
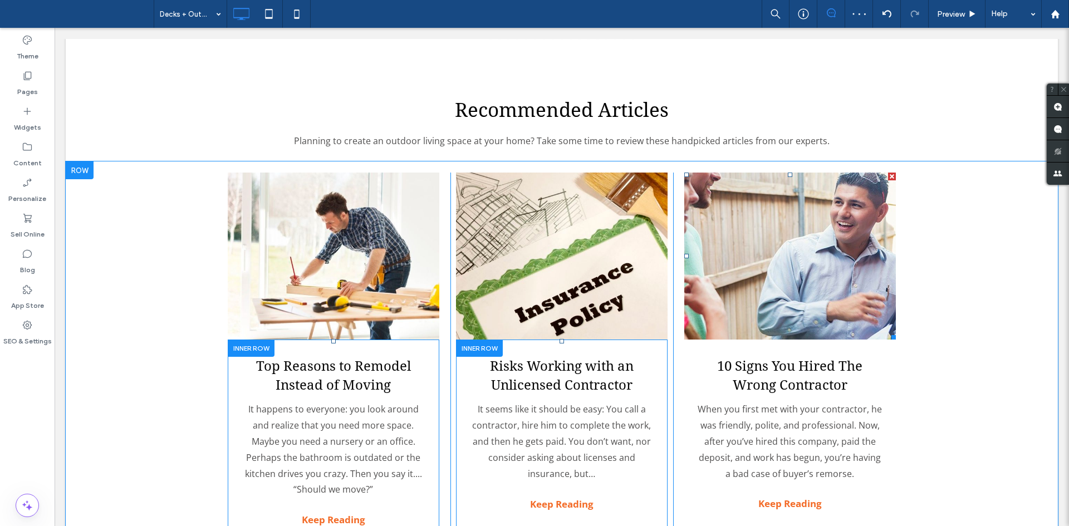
click at [774, 273] on link at bounding box center [790, 256] width 212 height 167
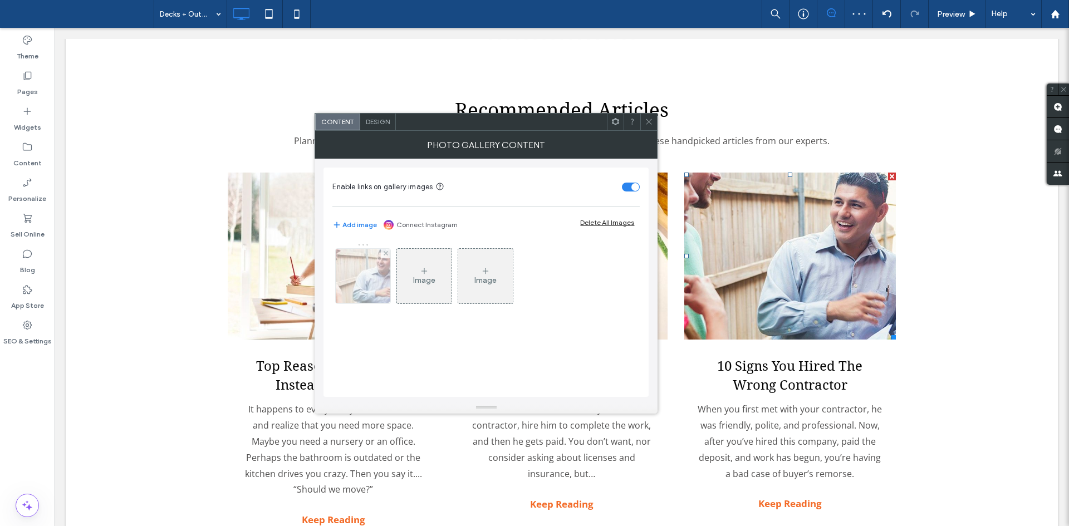
click at [368, 263] on img at bounding box center [363, 276] width 82 height 55
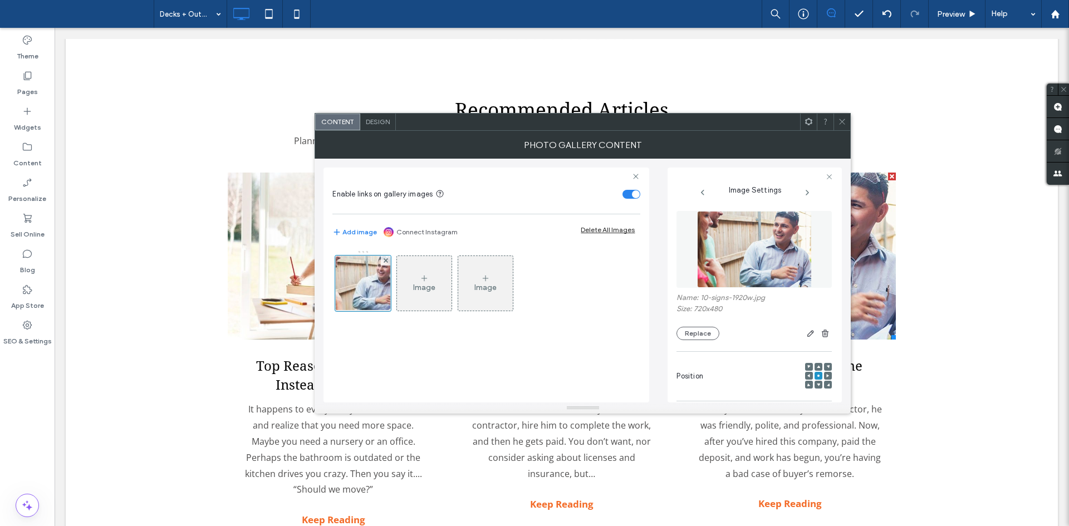
scroll to position [101, 0]
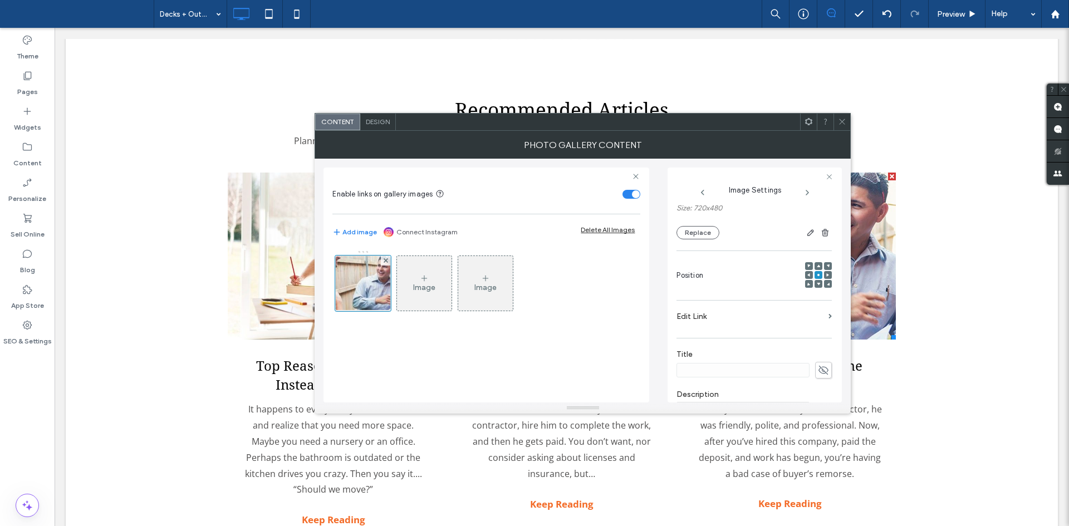
click at [757, 316] on label "Edit Link" at bounding box center [750, 316] width 148 height 21
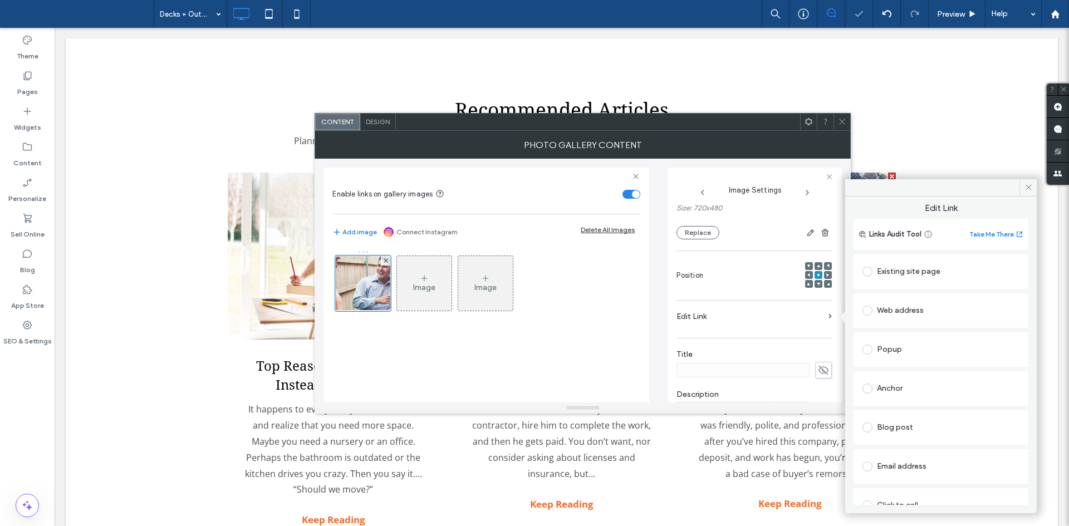
click at [917, 422] on div "Blog post" at bounding box center [940, 428] width 157 height 18
type input "****"
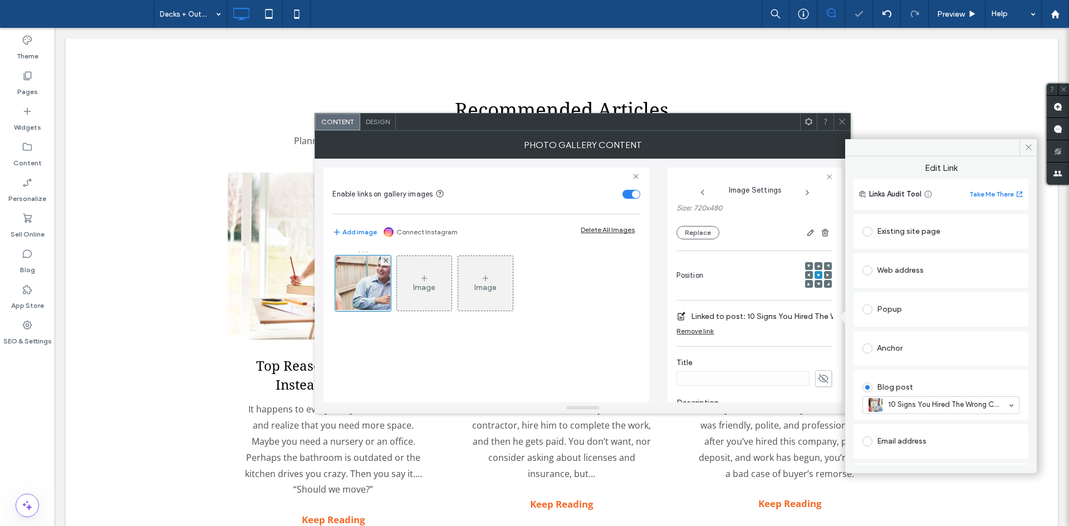
click at [842, 124] on icon at bounding box center [842, 121] width 8 height 8
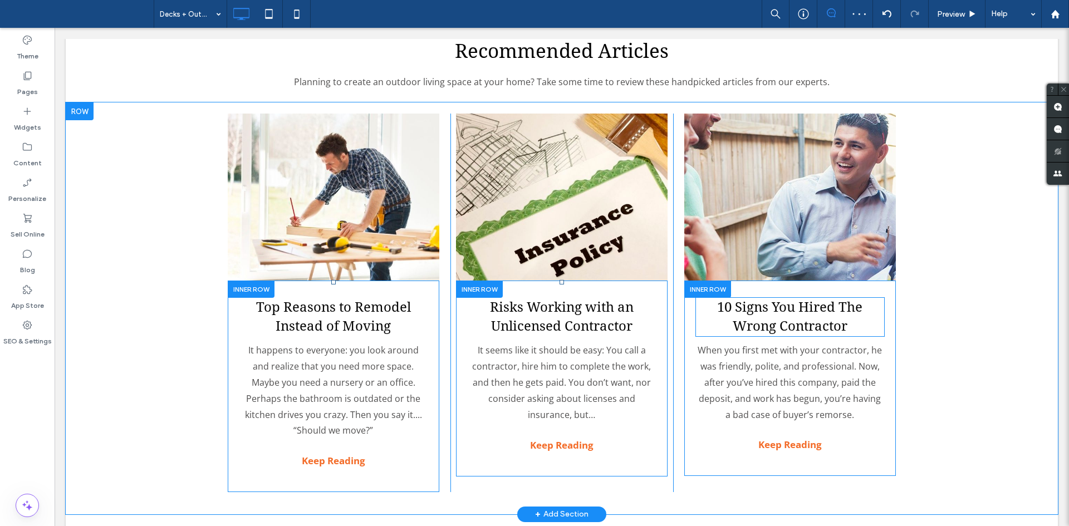
scroll to position [2315, 0]
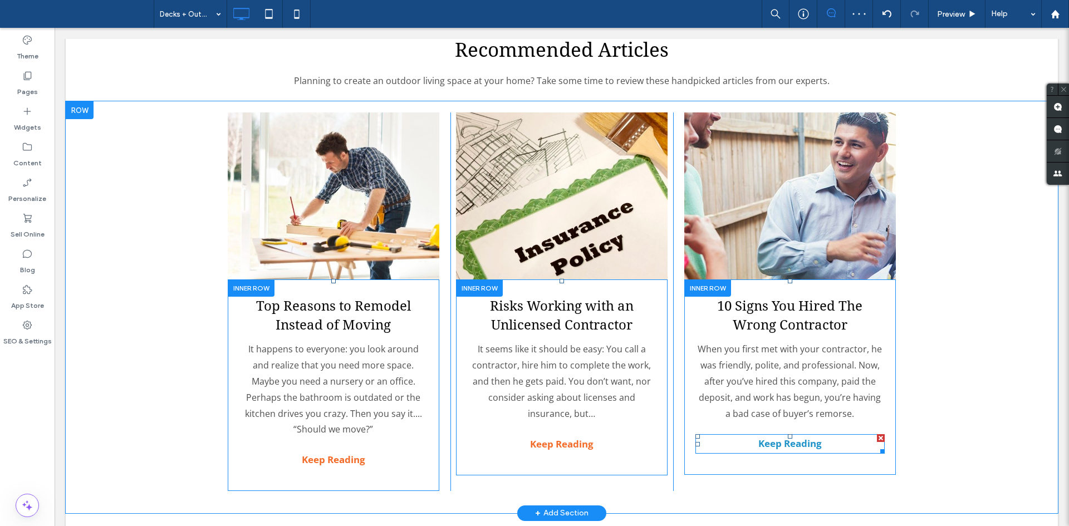
click at [798, 437] on strong "Keep Reading" at bounding box center [789, 443] width 63 height 13
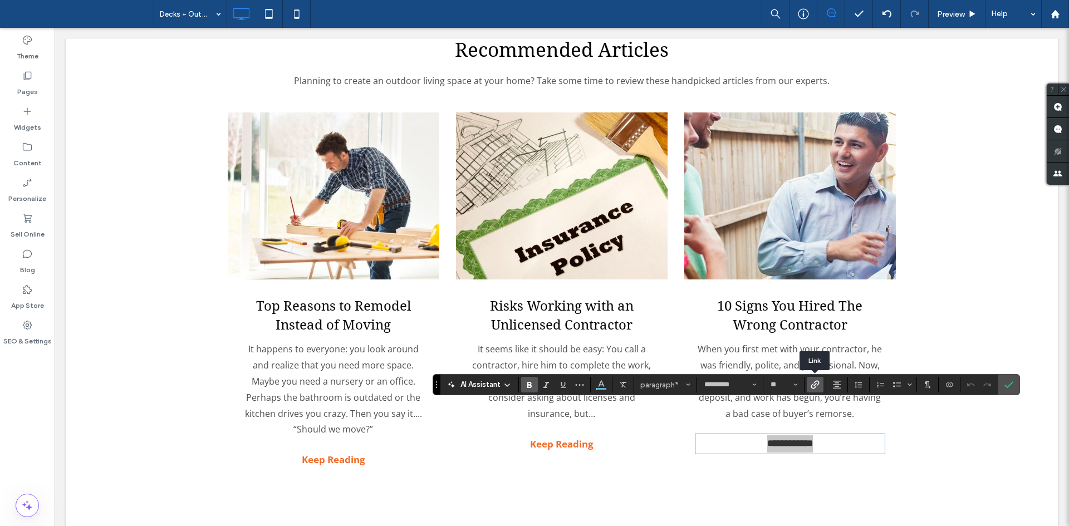
click at [818, 382] on use "Link" at bounding box center [814, 385] width 8 height 8
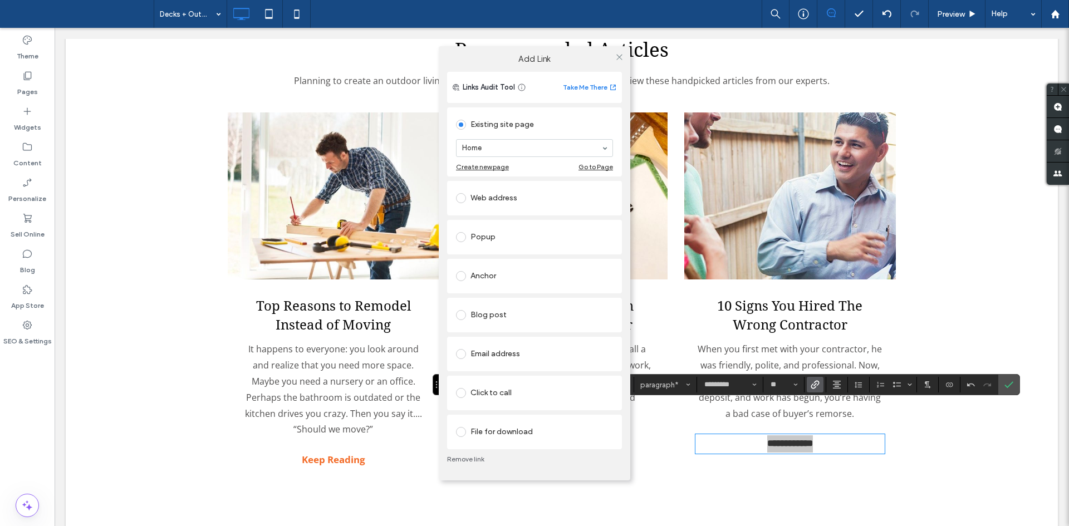
click at [490, 307] on div "Blog post" at bounding box center [534, 315] width 157 height 18
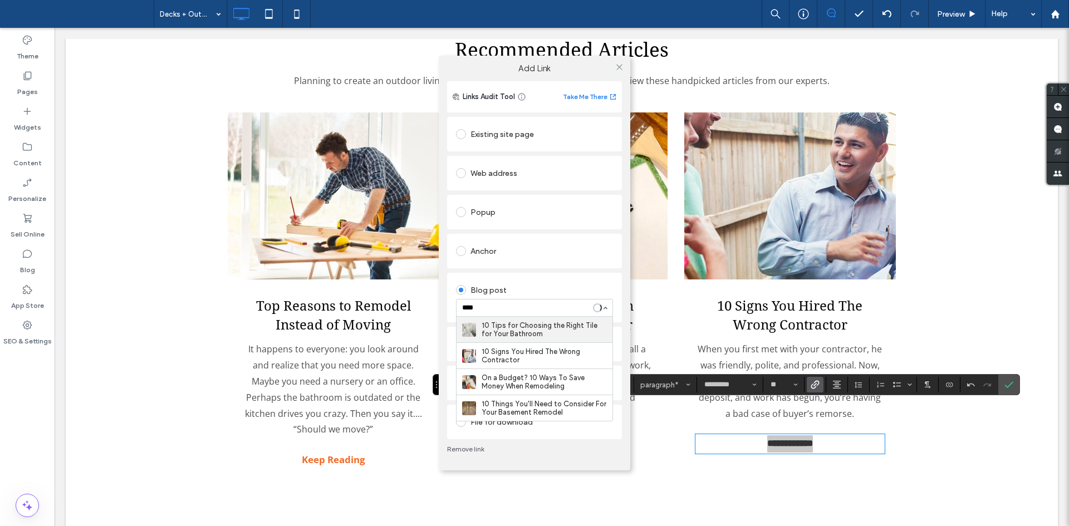
type input "*****"
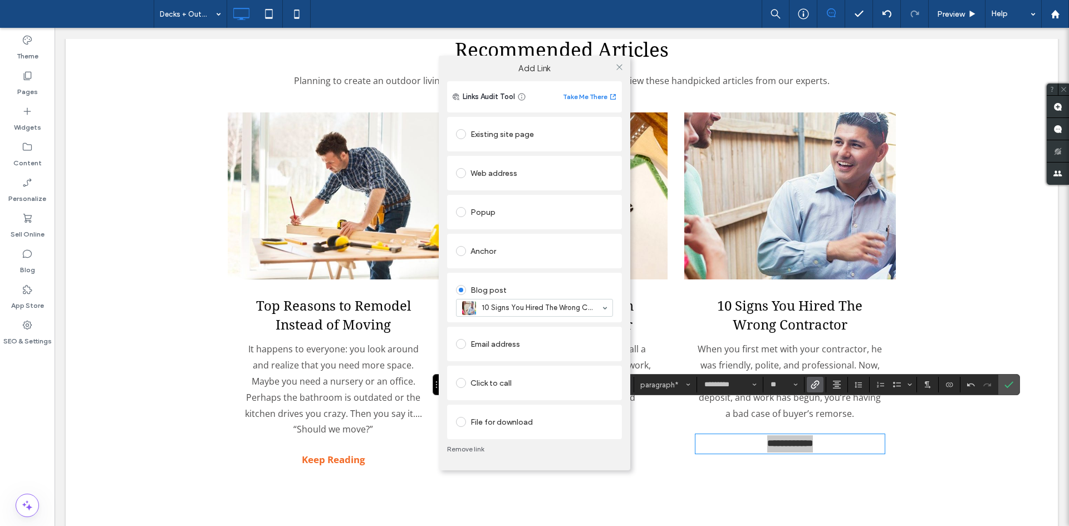
click at [1005, 387] on div "Add Link Links Audit Tool Take Me There Existing site page Home Create new page…" at bounding box center [534, 263] width 1069 height 526
click at [620, 70] on icon at bounding box center [619, 67] width 8 height 8
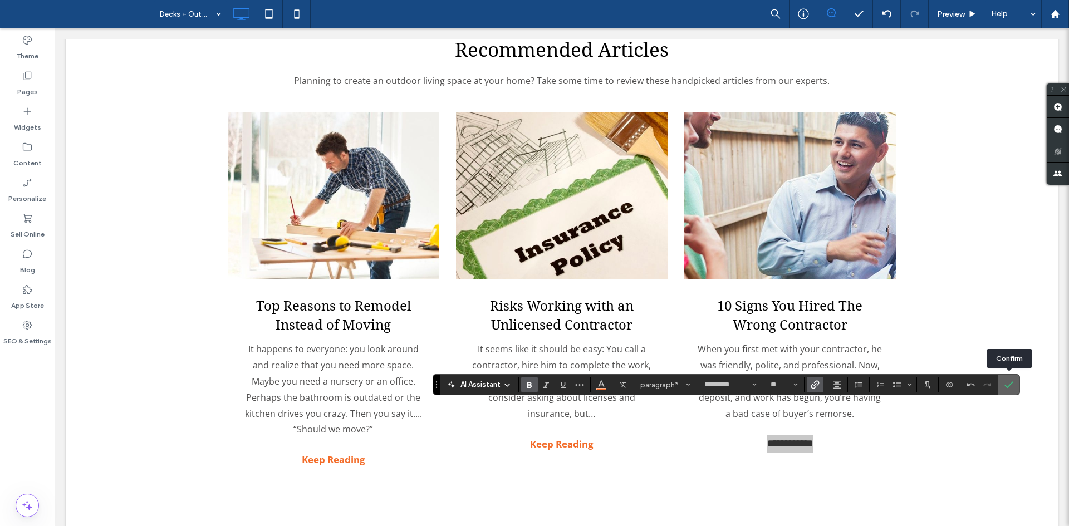
click at [1008, 385] on icon "Confirm" at bounding box center [1008, 384] width 9 height 9
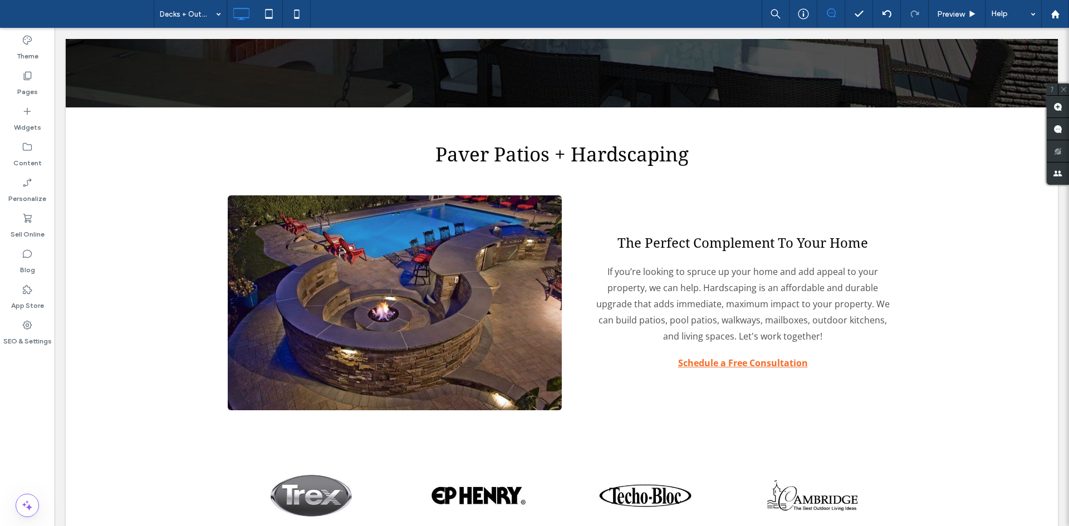
scroll to position [0, 0]
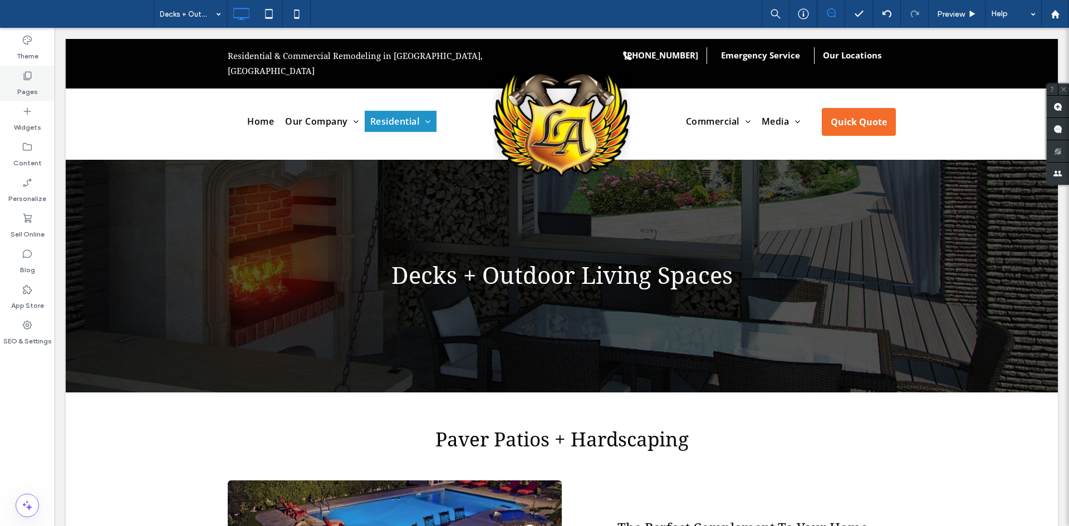
click at [15, 90] on div "Pages" at bounding box center [27, 84] width 55 height 36
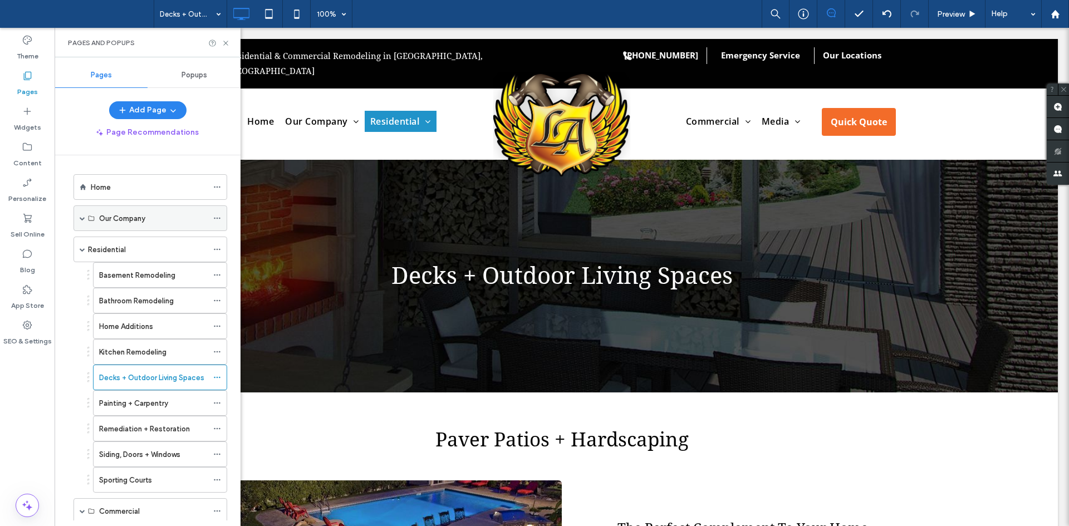
scroll to position [49, 0]
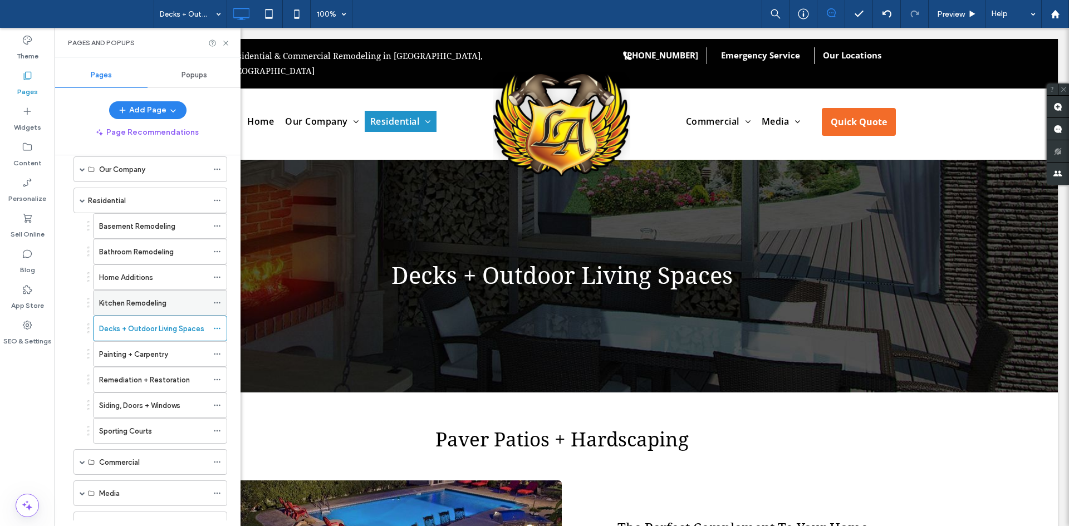
click at [132, 292] on div "Kitchen Remodeling" at bounding box center [153, 303] width 109 height 24
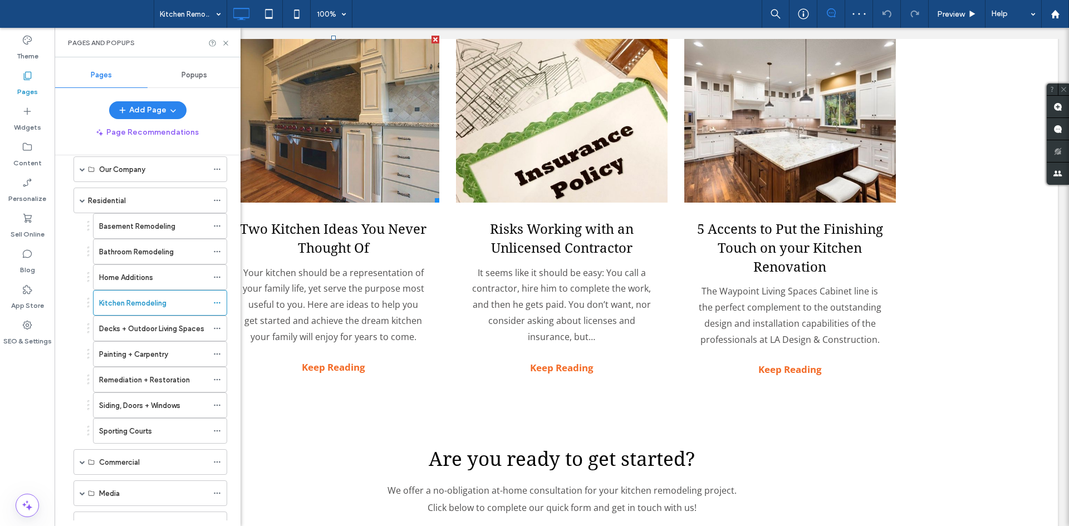
scroll to position [2217, 0]
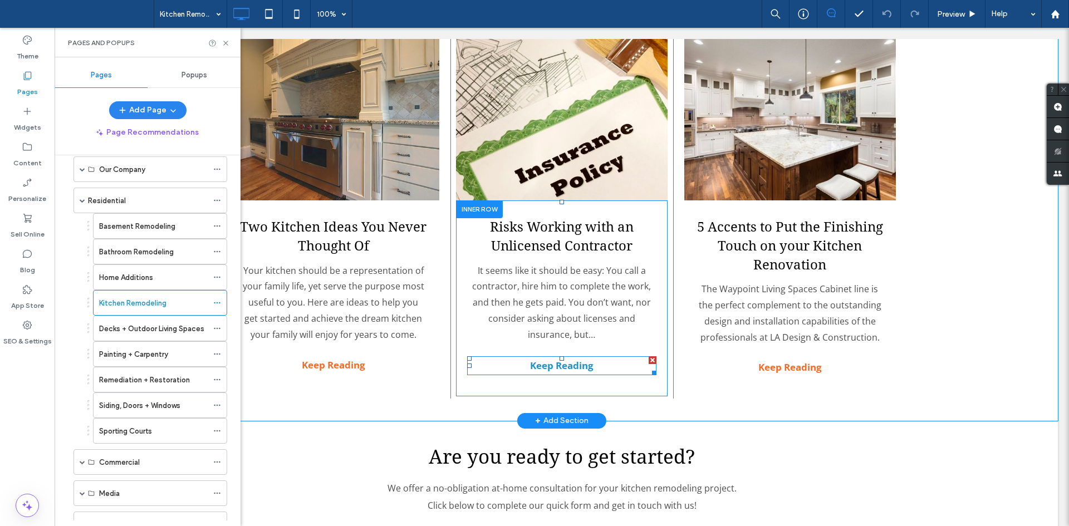
click at [566, 359] on strong "Keep Reading" at bounding box center [561, 365] width 63 height 13
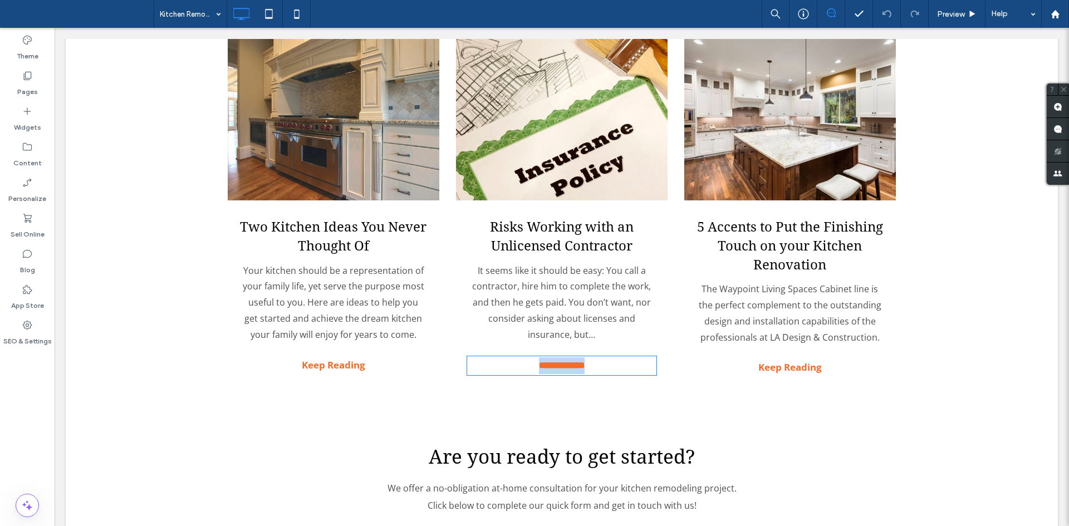
type input "*********"
type input "**"
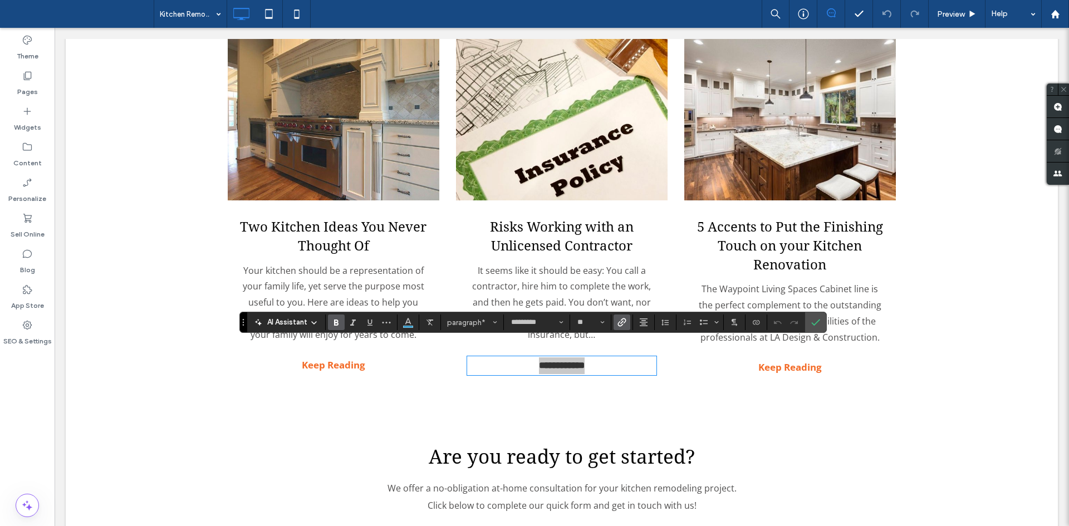
click at [619, 317] on span "Link" at bounding box center [619, 323] width 5 height 16
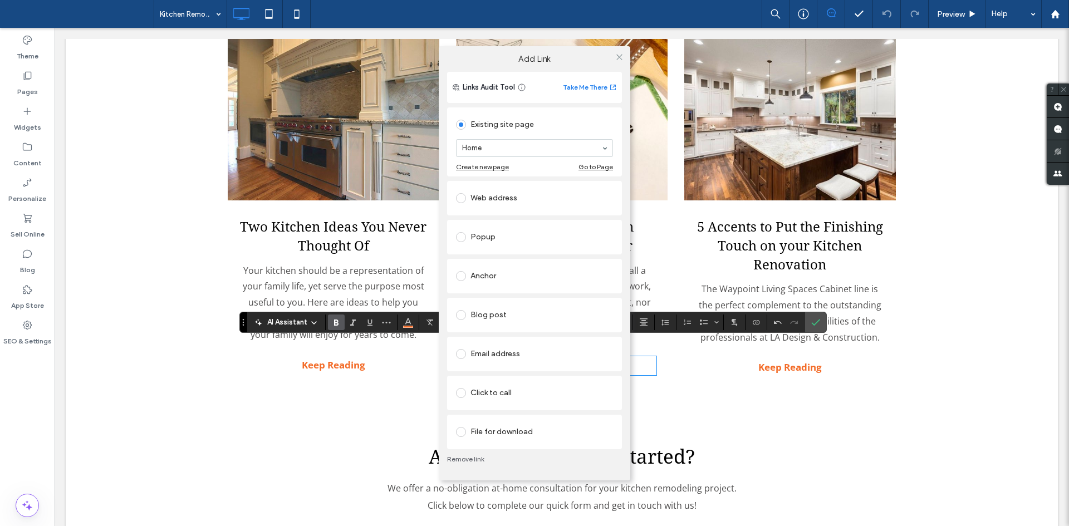
click at [494, 316] on div "Blog post" at bounding box center [534, 315] width 157 height 18
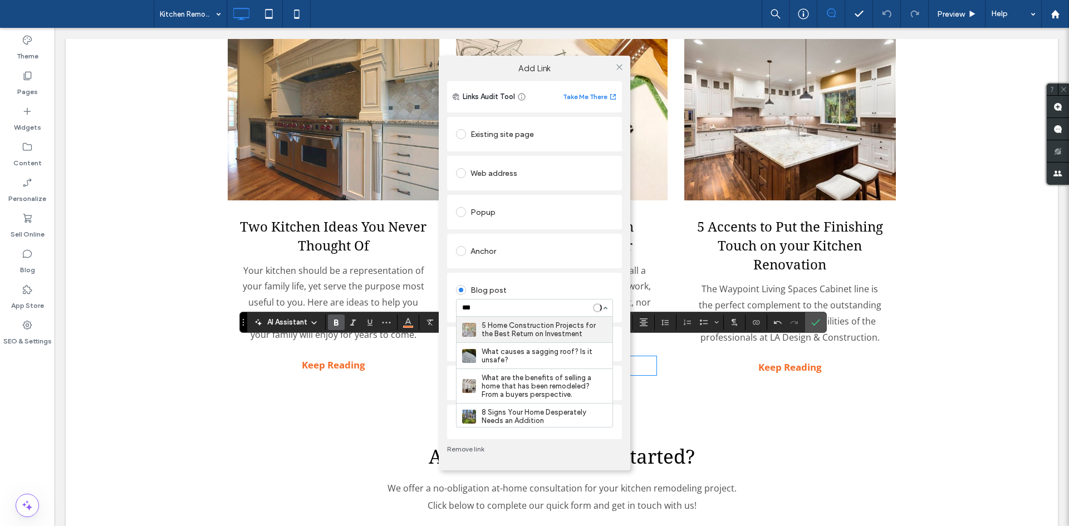
type input "****"
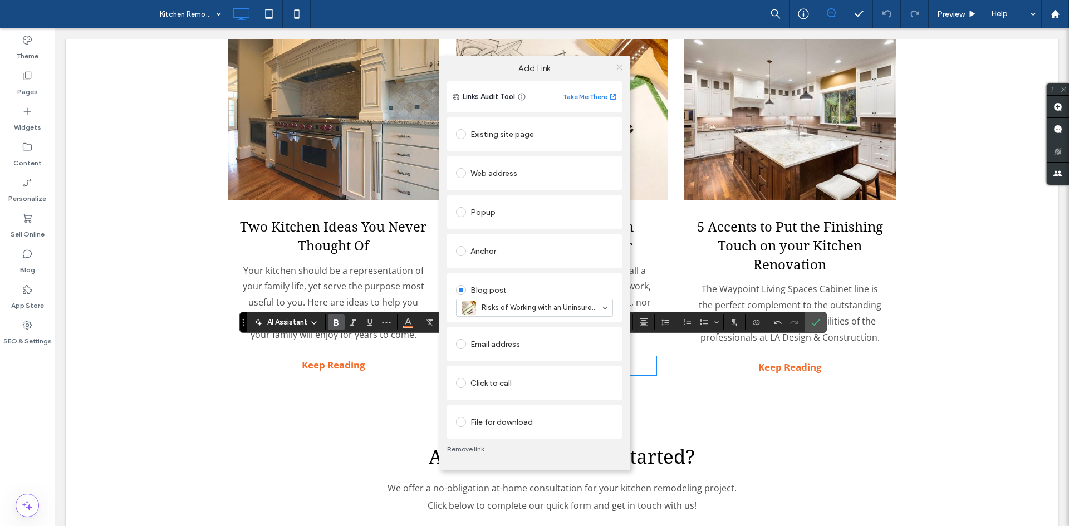
click at [620, 64] on icon at bounding box center [619, 67] width 8 height 8
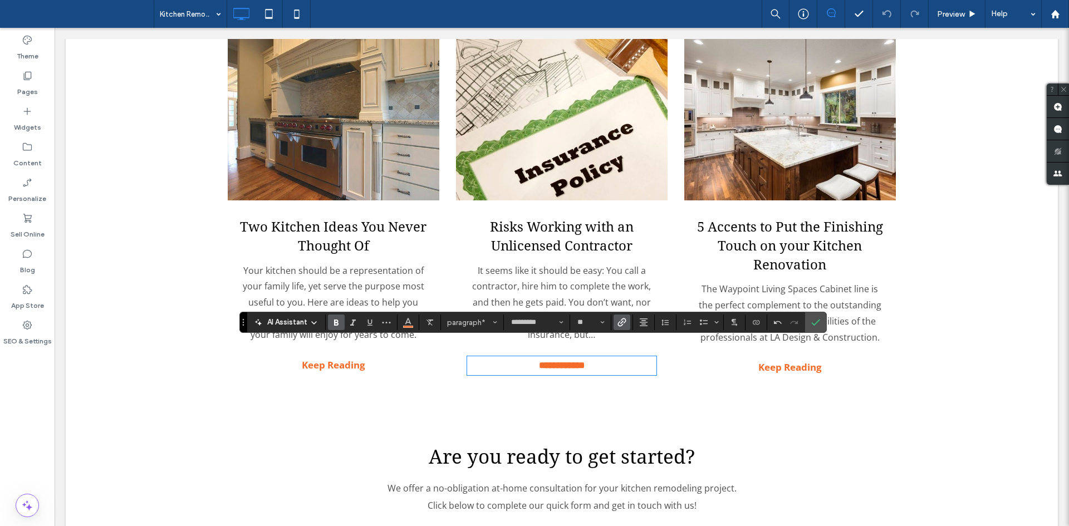
click at [593, 135] on link at bounding box center [562, 116] width 212 height 167
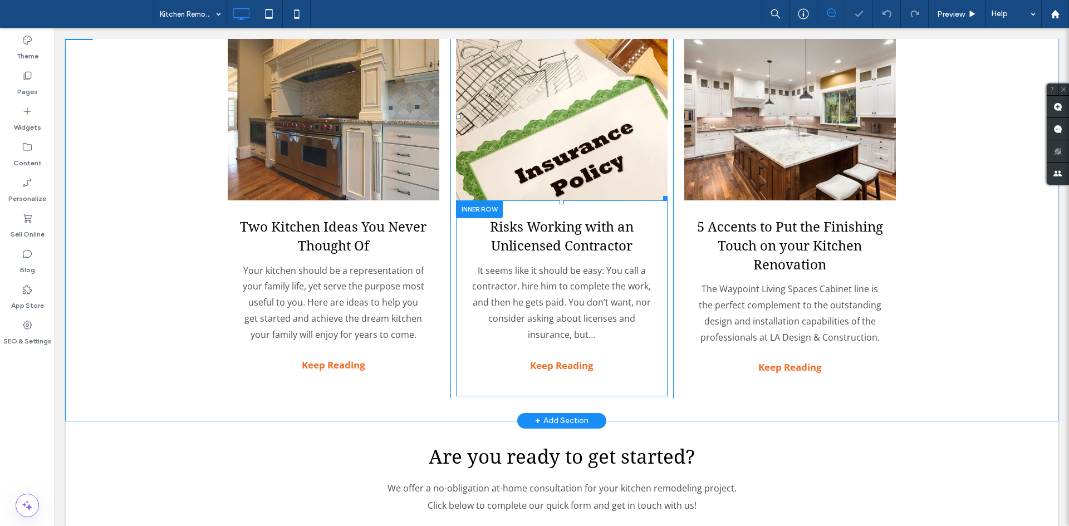
click at [593, 135] on link at bounding box center [562, 116] width 212 height 167
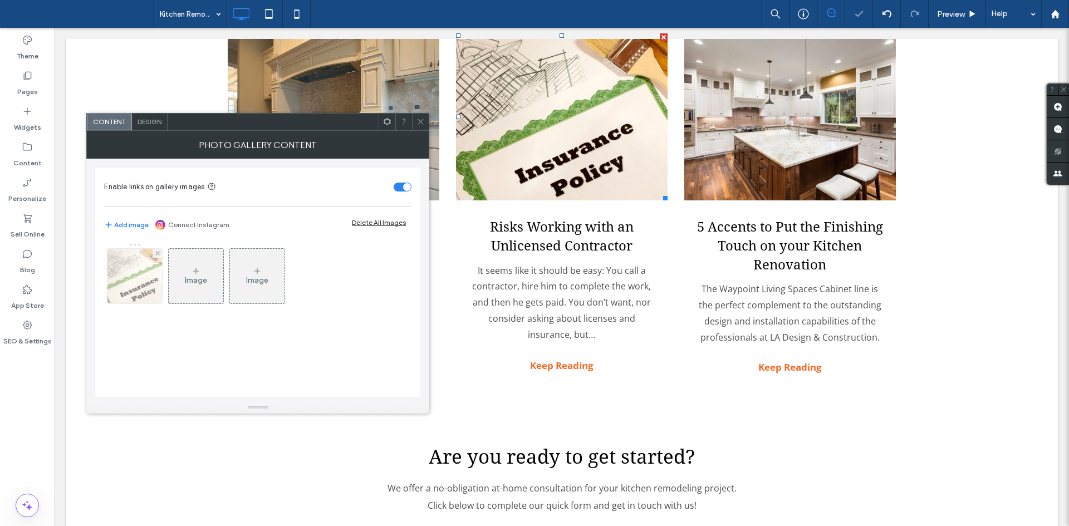
click at [143, 264] on img at bounding box center [135, 276] width 82 height 55
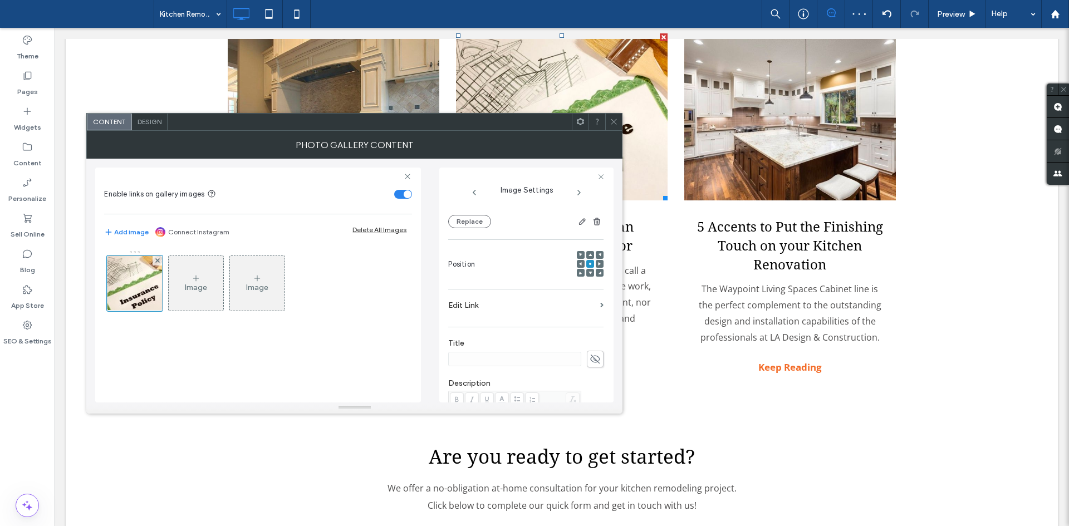
scroll to position [128, 0]
click at [508, 311] on label "Edit Link" at bounding box center [522, 306] width 148 height 21
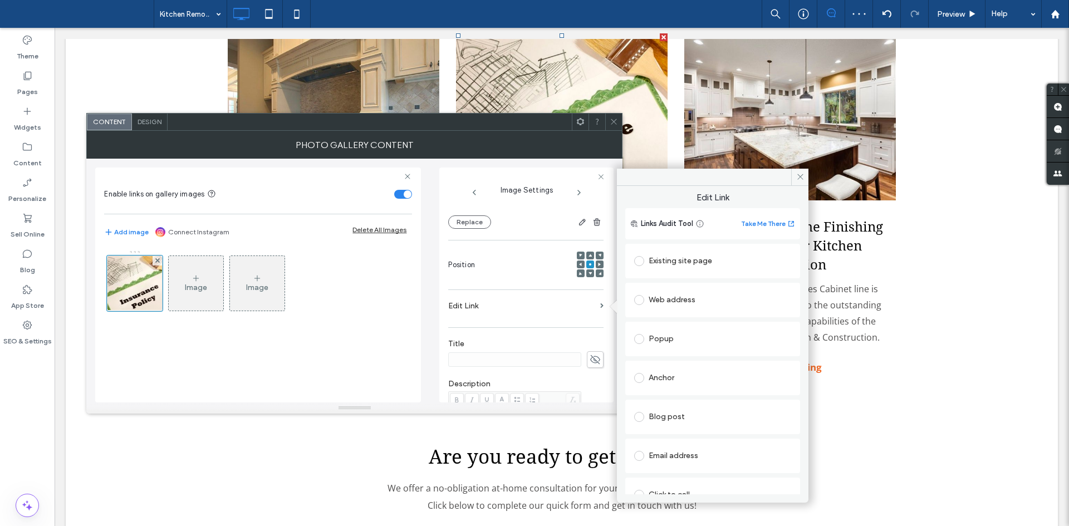
click at [687, 418] on div "Blog post" at bounding box center [712, 417] width 157 height 18
type input "****"
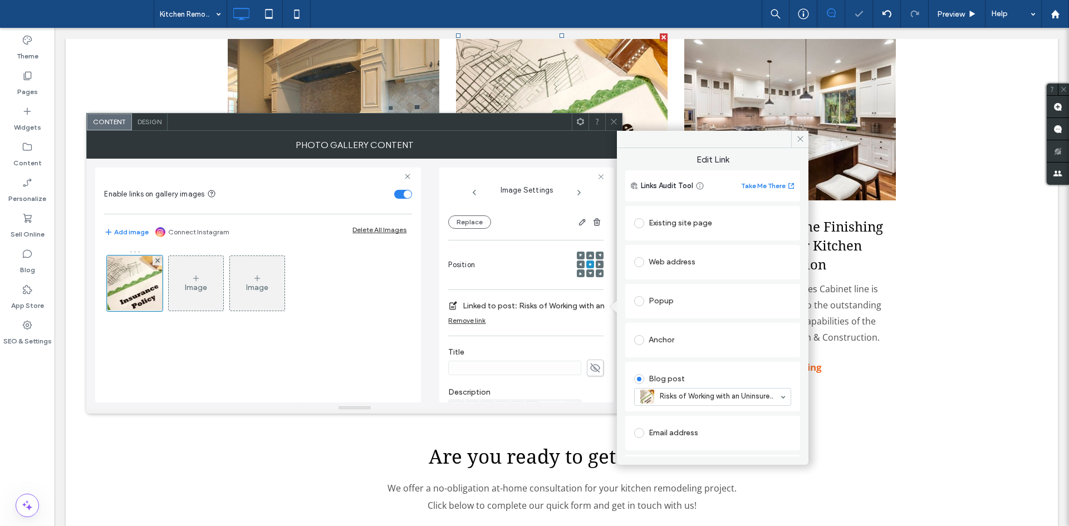
click at [615, 126] on span at bounding box center [614, 122] width 8 height 17
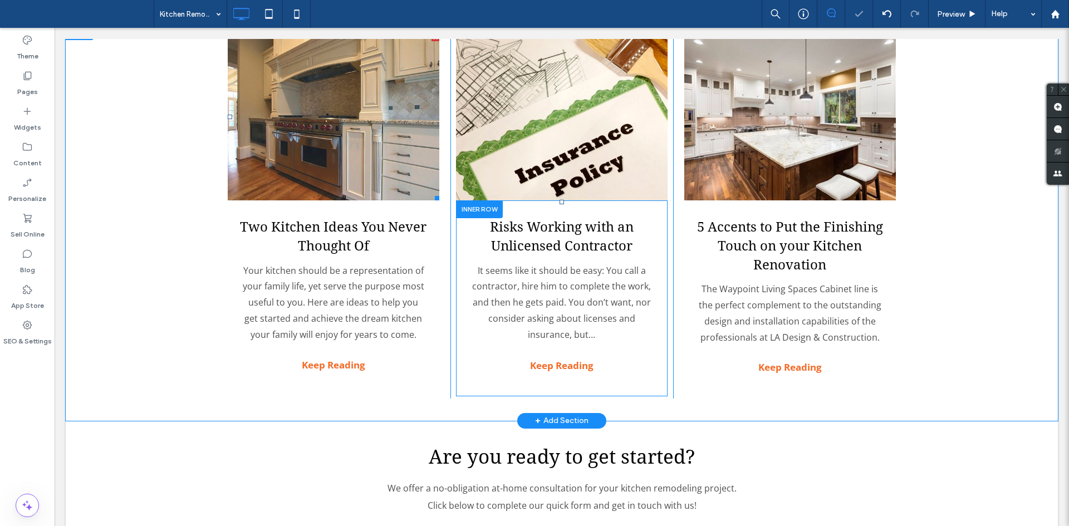
click at [338, 126] on link at bounding box center [334, 116] width 212 height 167
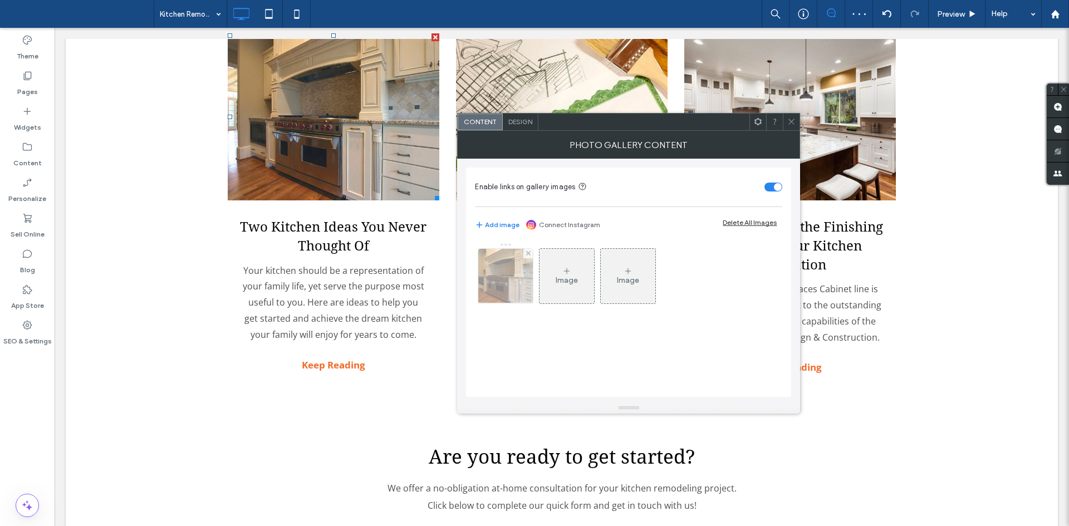
click at [482, 271] on img at bounding box center [506, 276] width 82 height 55
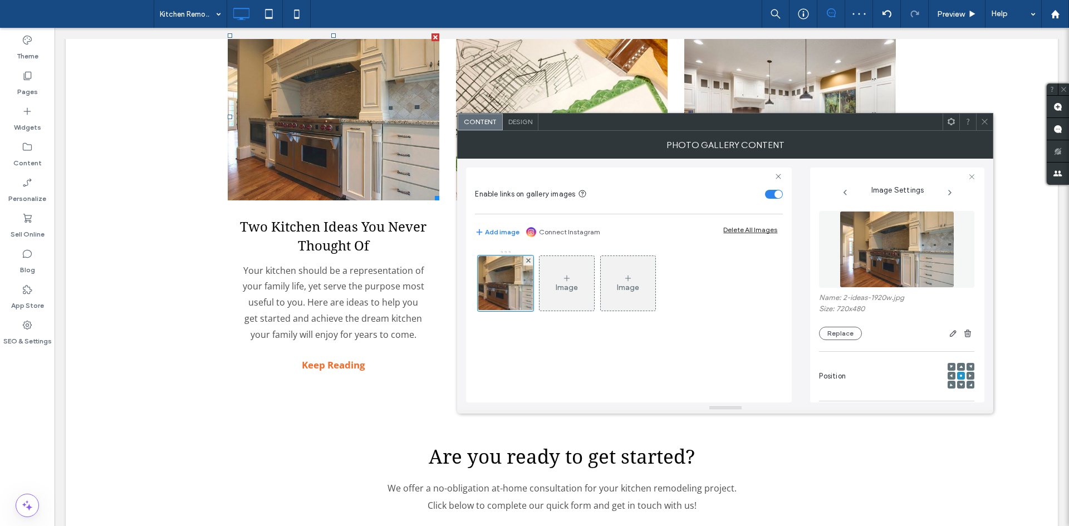
scroll to position [94, 0]
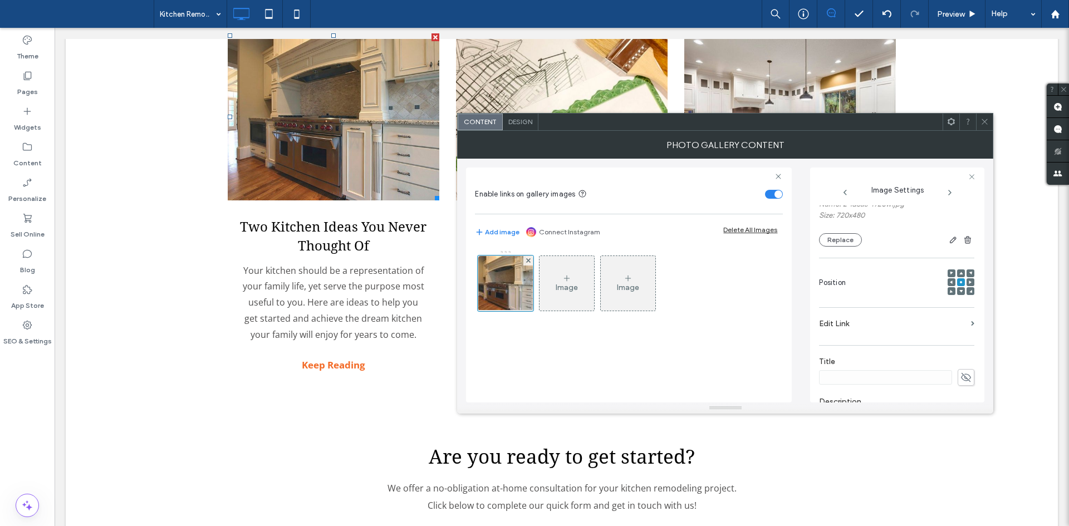
click at [907, 328] on label "Edit Link" at bounding box center [893, 323] width 148 height 21
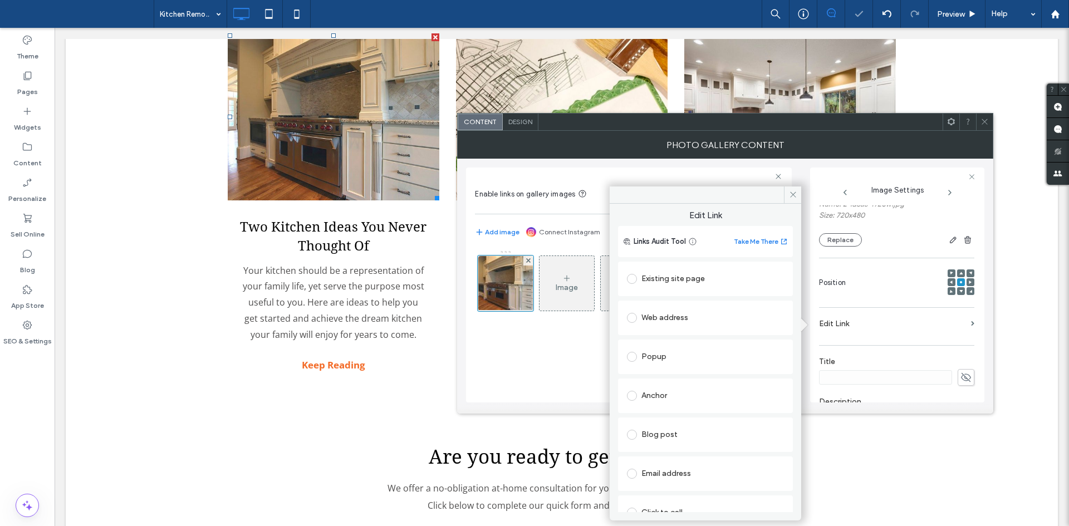
click at [680, 441] on div "Blog post" at bounding box center [705, 435] width 157 height 18
type input "*******"
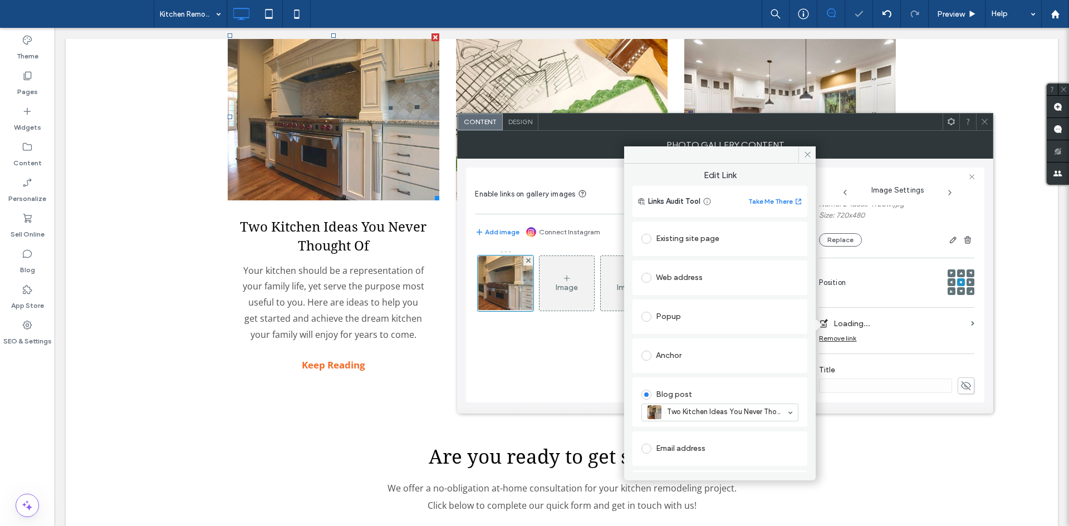
click at [980, 121] on div at bounding box center [984, 122] width 17 height 17
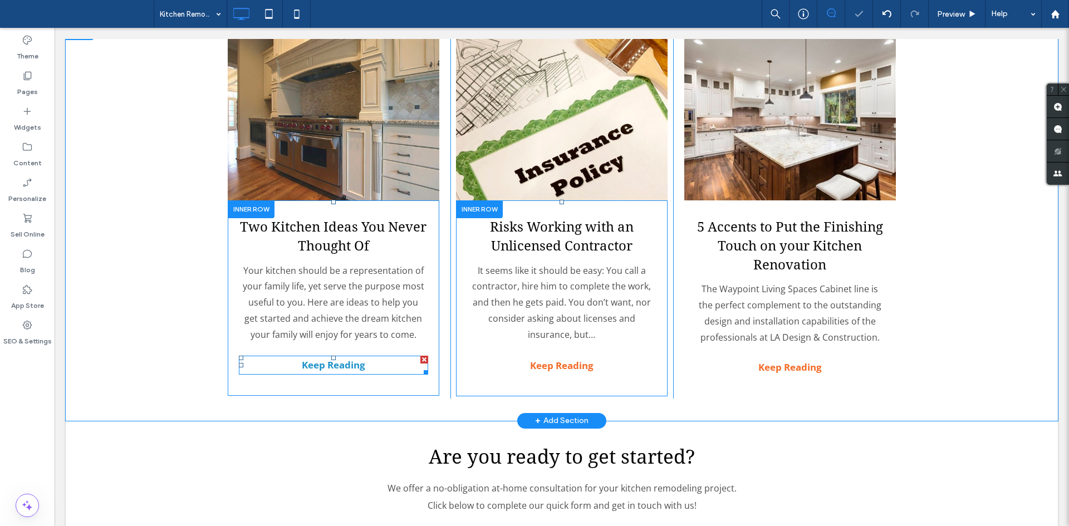
click at [304, 358] on strong "Keep Reading" at bounding box center [333, 364] width 63 height 13
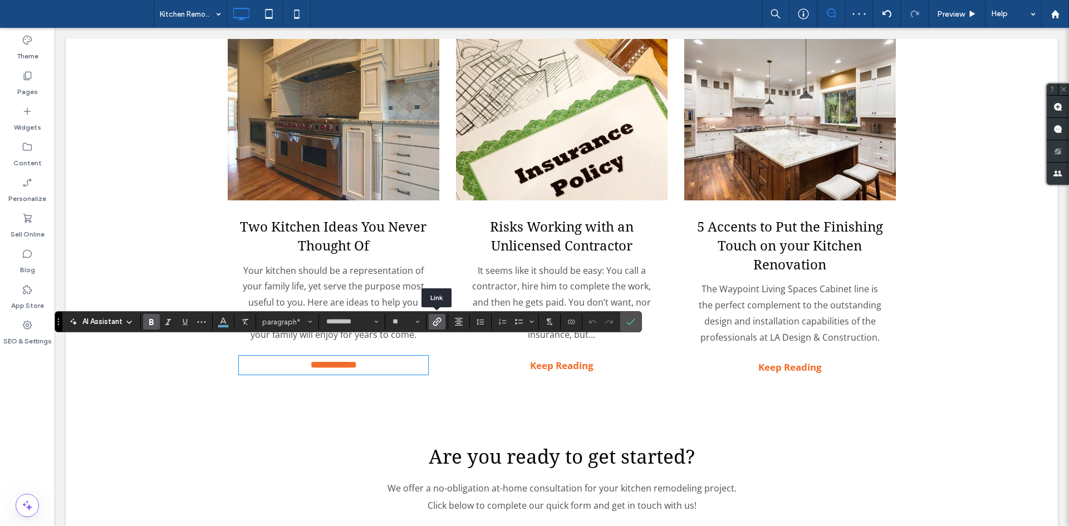
click at [439, 317] on span "Link" at bounding box center [437, 322] width 9 height 14
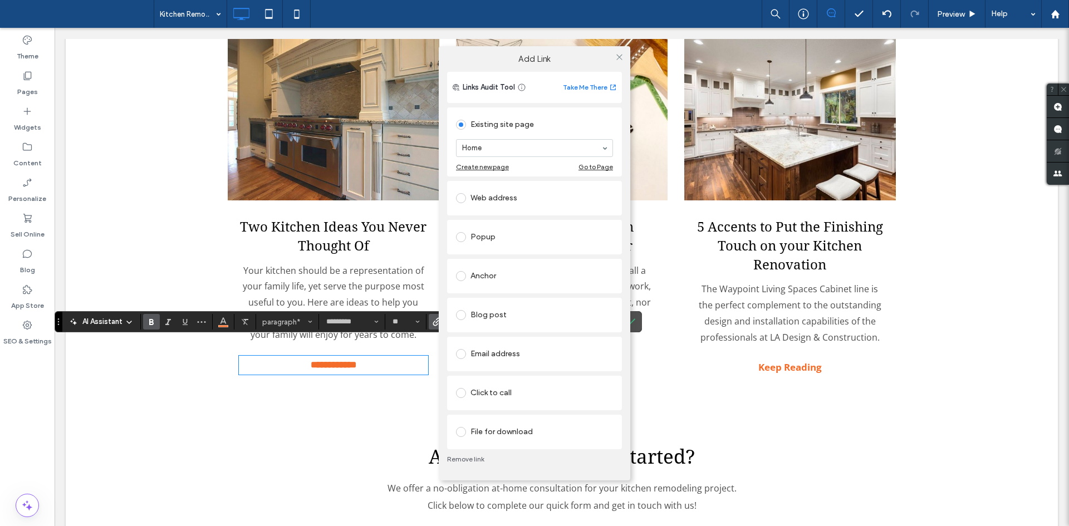
click at [539, 300] on div "Blog post" at bounding box center [534, 315] width 175 height 35
click at [538, 318] on div "Blog post" at bounding box center [534, 315] width 157 height 18
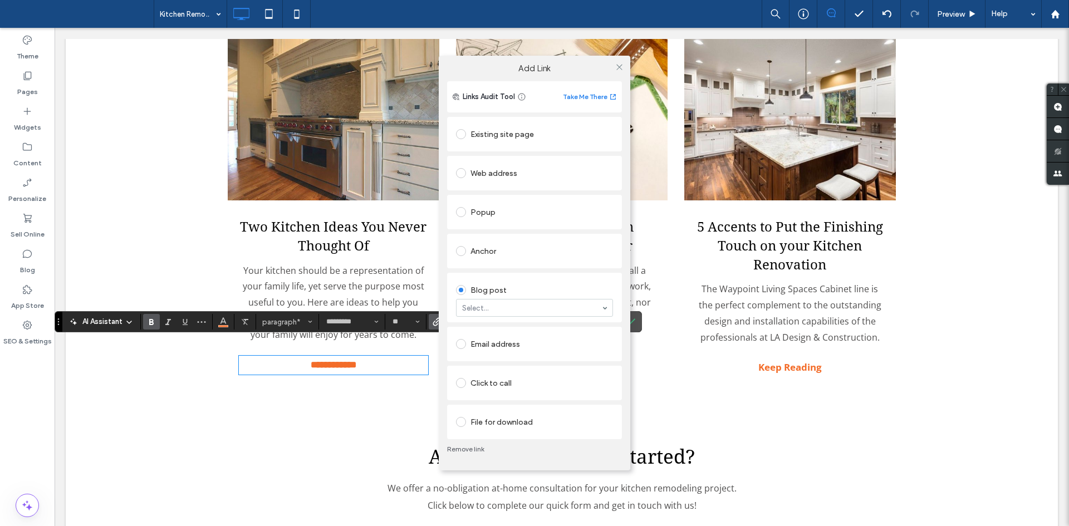
click at [536, 317] on div "Blog post Select..." at bounding box center [534, 298] width 175 height 50
type input "*******"
click at [619, 71] on span at bounding box center [619, 66] width 8 height 17
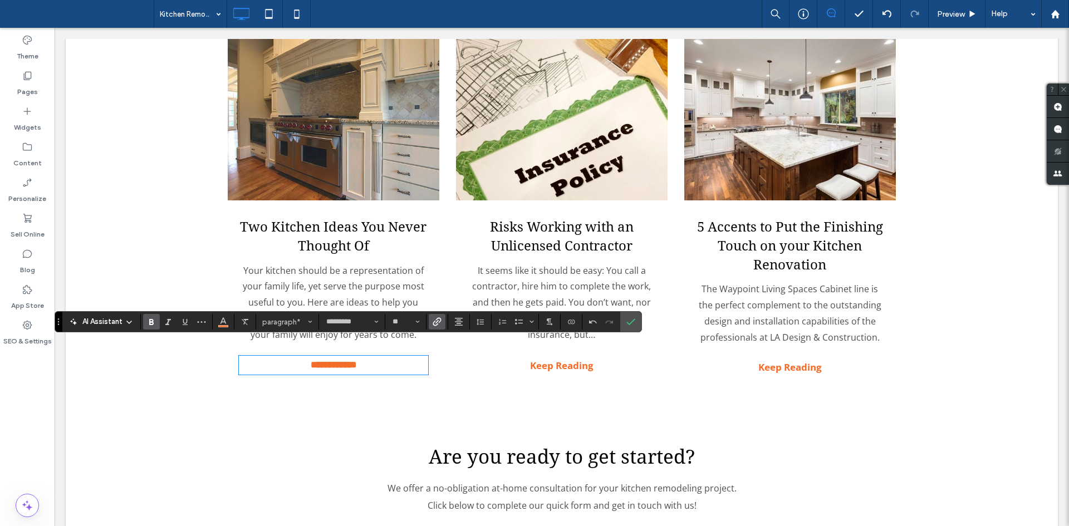
click at [769, 144] on link at bounding box center [790, 116] width 212 height 167
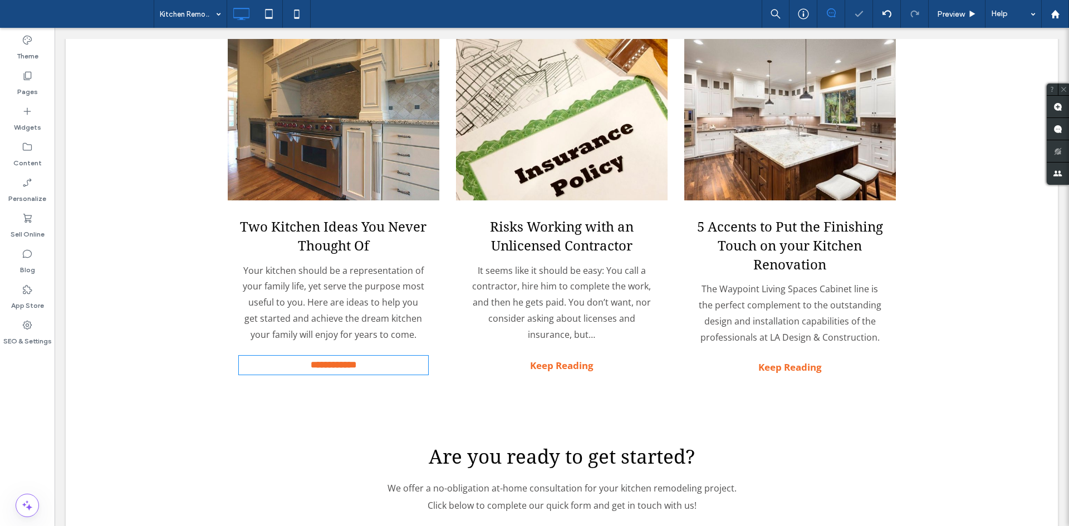
click at [769, 144] on link at bounding box center [790, 116] width 212 height 167
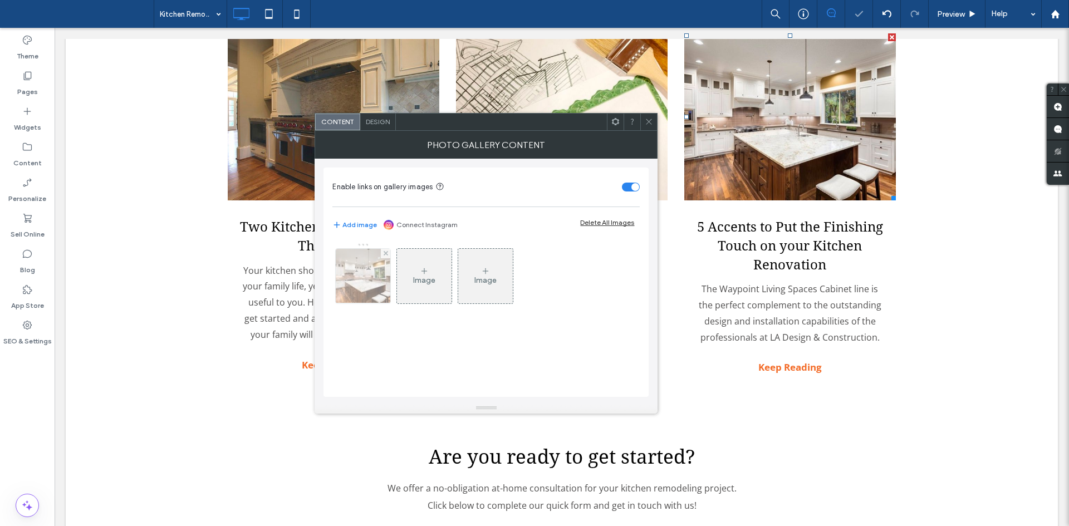
click at [370, 276] on img at bounding box center [363, 276] width 82 height 55
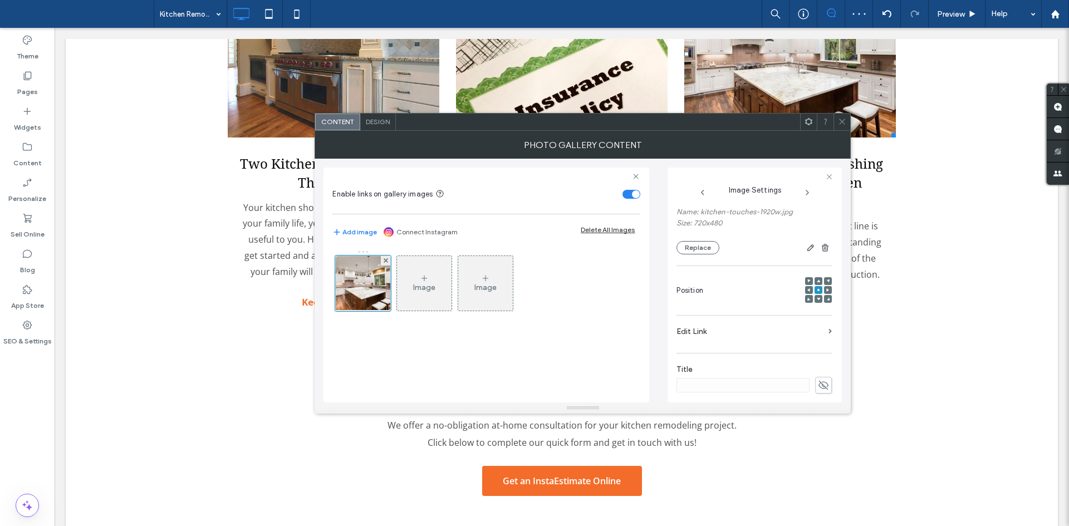
scroll to position [98, 0]
click at [730, 315] on label "Edit Link" at bounding box center [750, 319] width 148 height 21
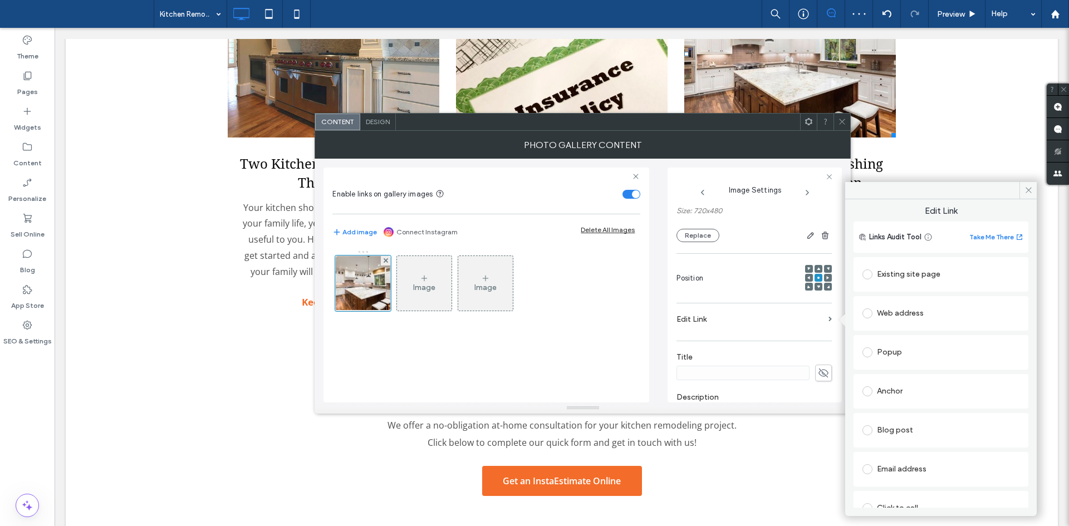
click at [911, 426] on div "Blog post" at bounding box center [940, 430] width 157 height 18
type input "*"
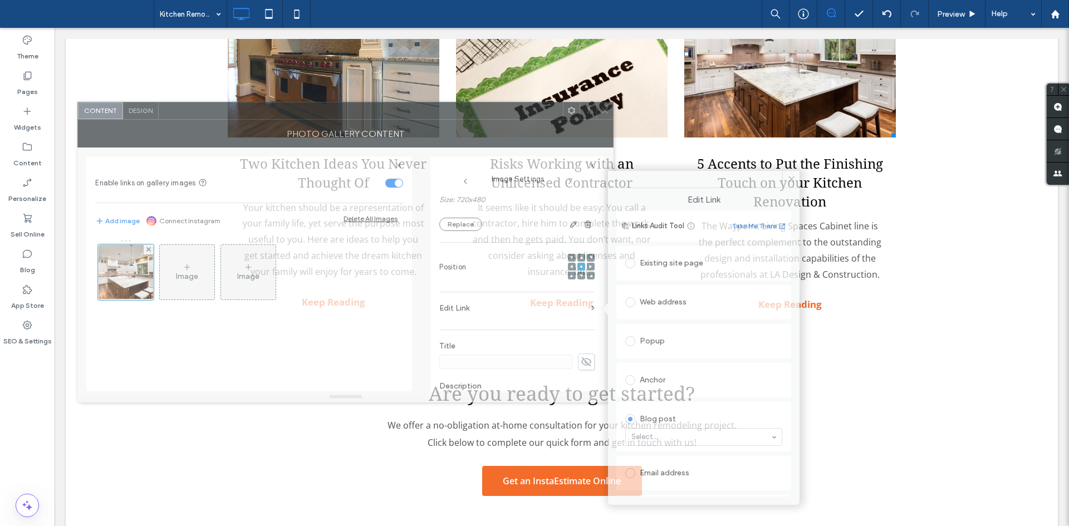
drag, startPoint x: 723, startPoint y: 120, endPoint x: 483, endPoint y: 112, distance: 240.6
click at [483, 112] on div at bounding box center [361, 110] width 404 height 17
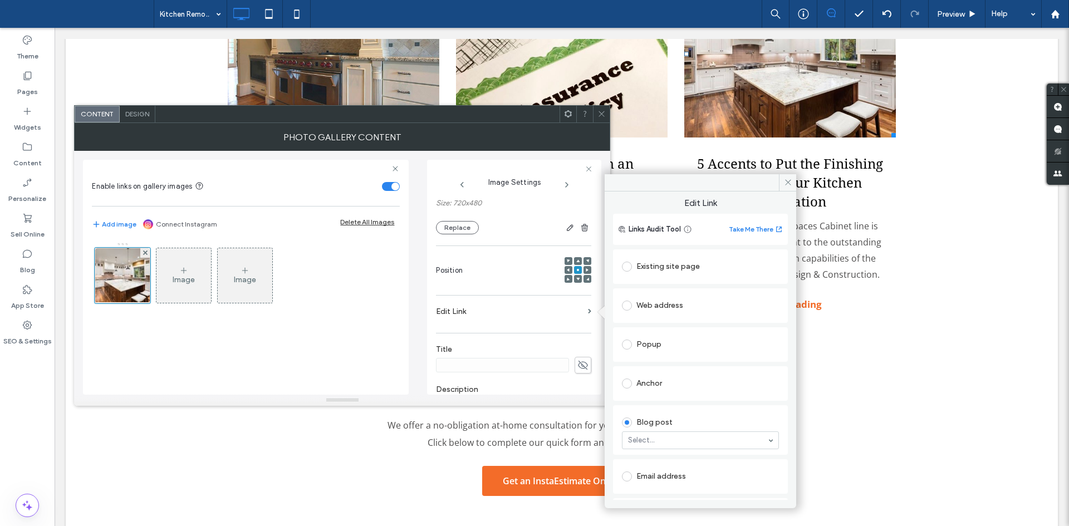
click at [666, 428] on div "Blog post" at bounding box center [700, 423] width 157 height 18
type input "*******"
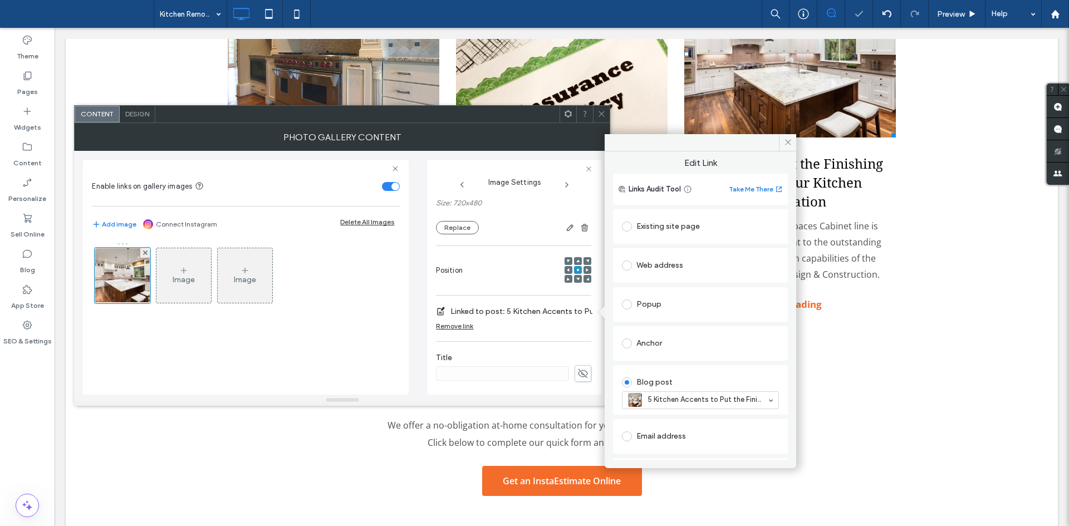
click at [600, 122] on span at bounding box center [601, 114] width 8 height 17
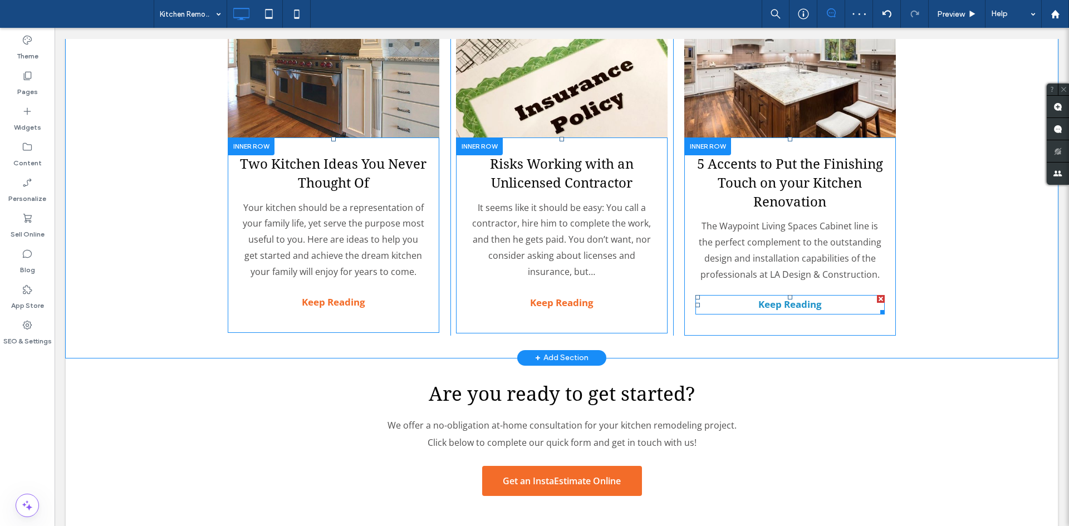
click at [773, 298] on strong "Keep Reading" at bounding box center [789, 304] width 63 height 13
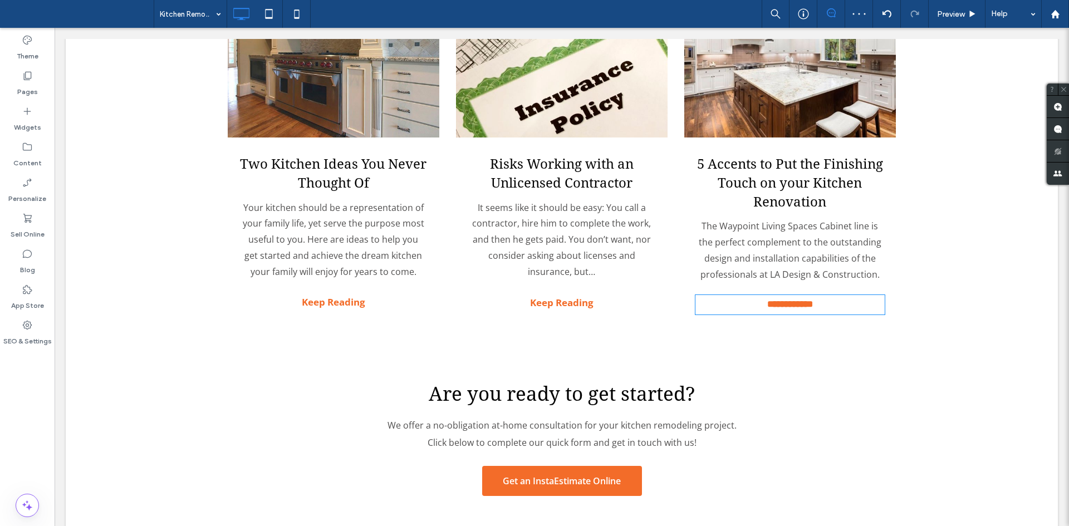
type input "*********"
type input "**"
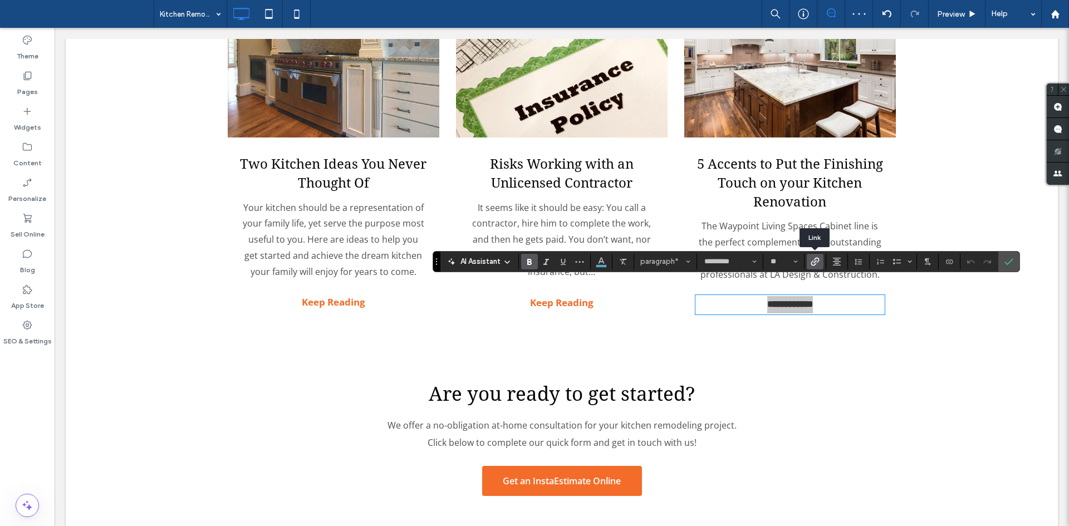
click at [818, 261] on use "Link" at bounding box center [814, 261] width 8 height 8
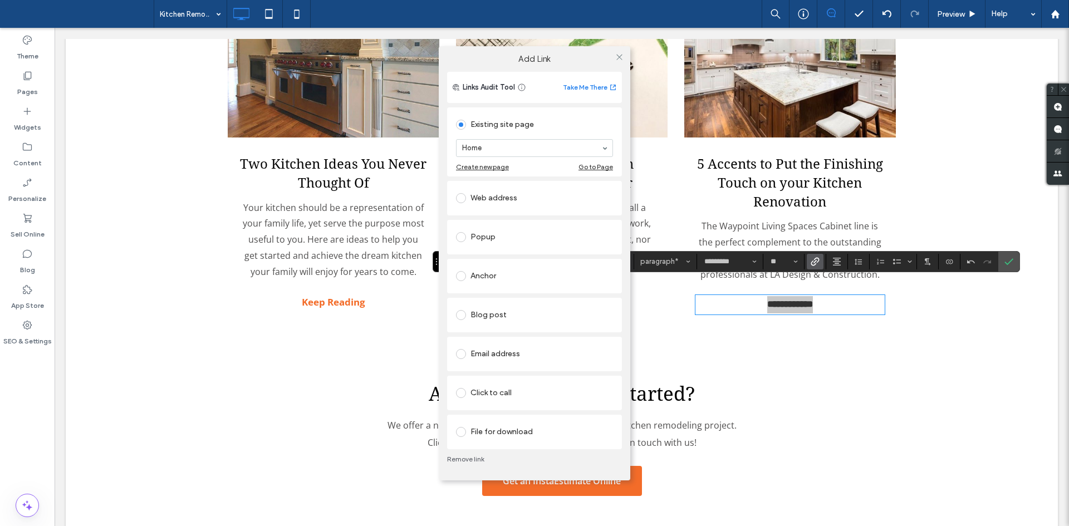
click at [531, 315] on div "Blog post" at bounding box center [534, 315] width 157 height 18
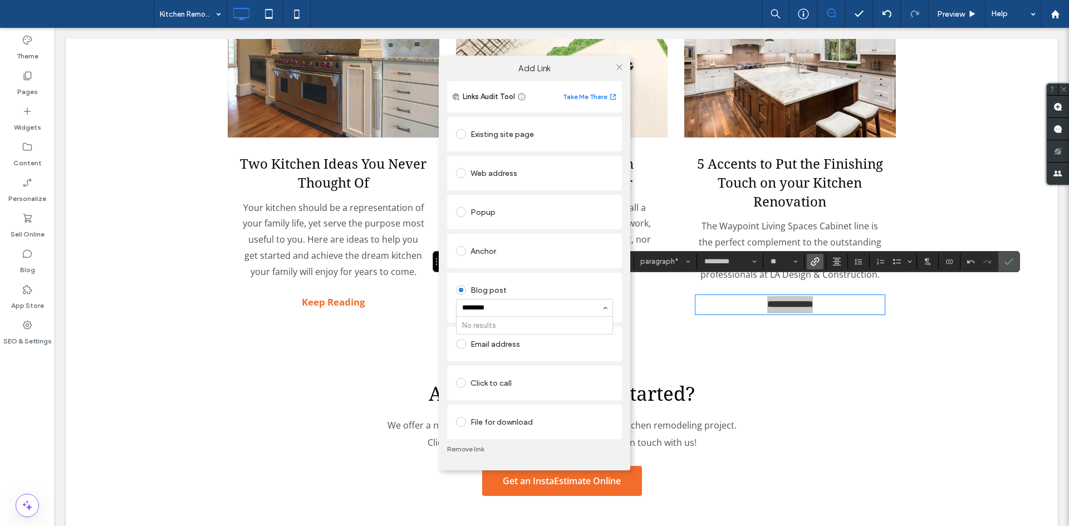
type input "*******"
click at [1010, 266] on div "Add Link Links Audit Tool Take Me There Existing site page Home Create new page…" at bounding box center [534, 263] width 1069 height 526
click at [618, 71] on icon at bounding box center [619, 67] width 8 height 8
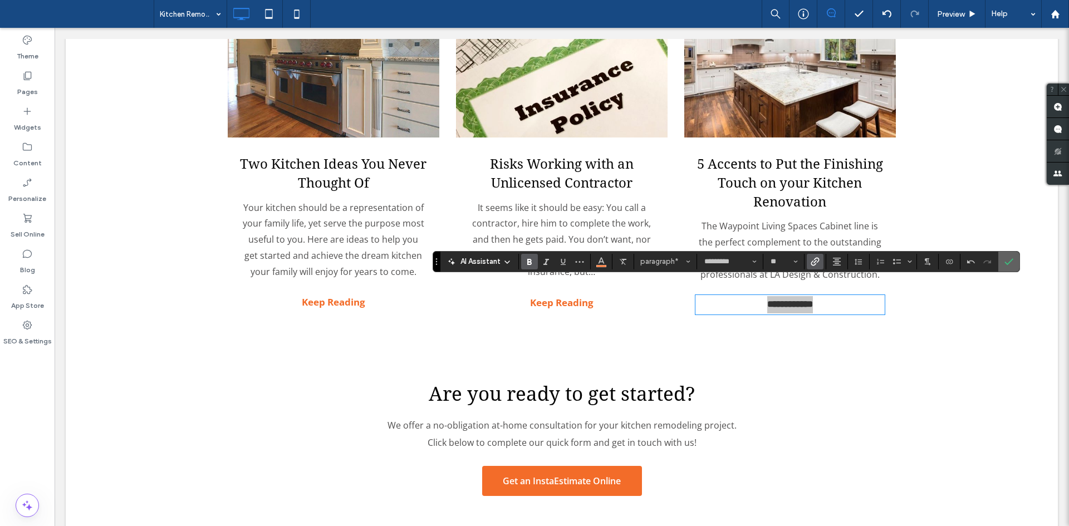
click at [1008, 252] on span "Confirm" at bounding box center [1006, 262] width 5 height 20
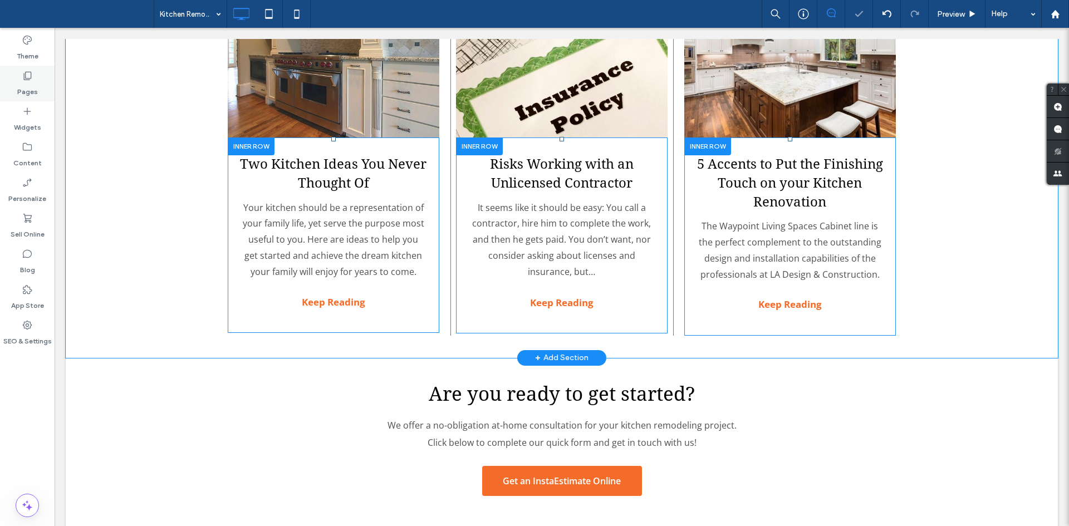
click at [28, 72] on use at bounding box center [28, 76] width 8 height 8
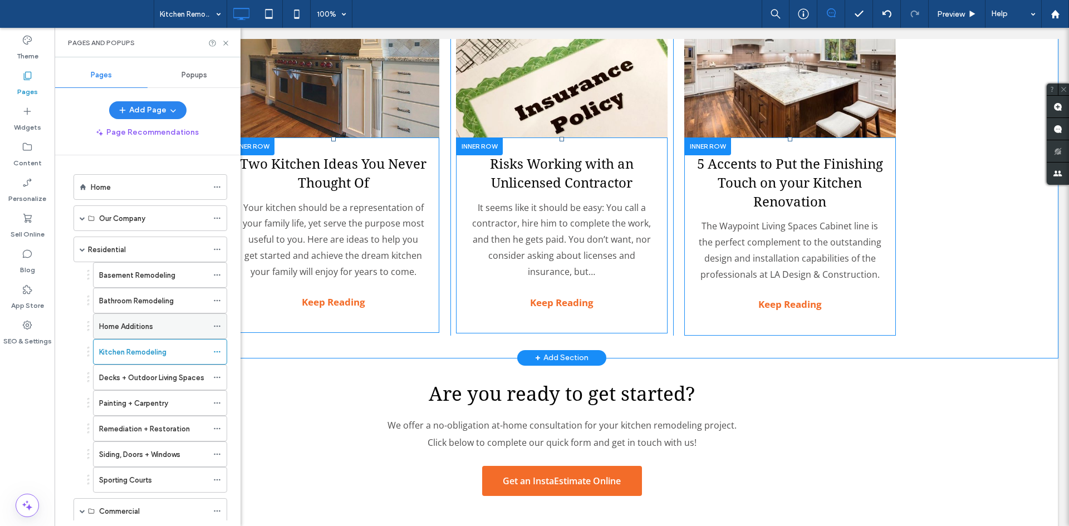
click at [148, 318] on div "Home Additions" at bounding box center [153, 326] width 109 height 24
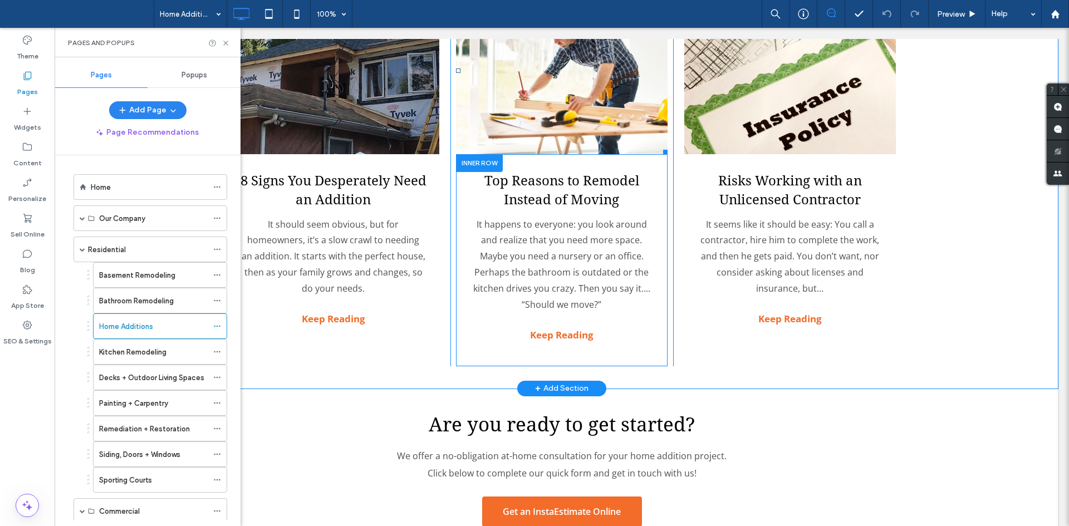
scroll to position [2590, 0]
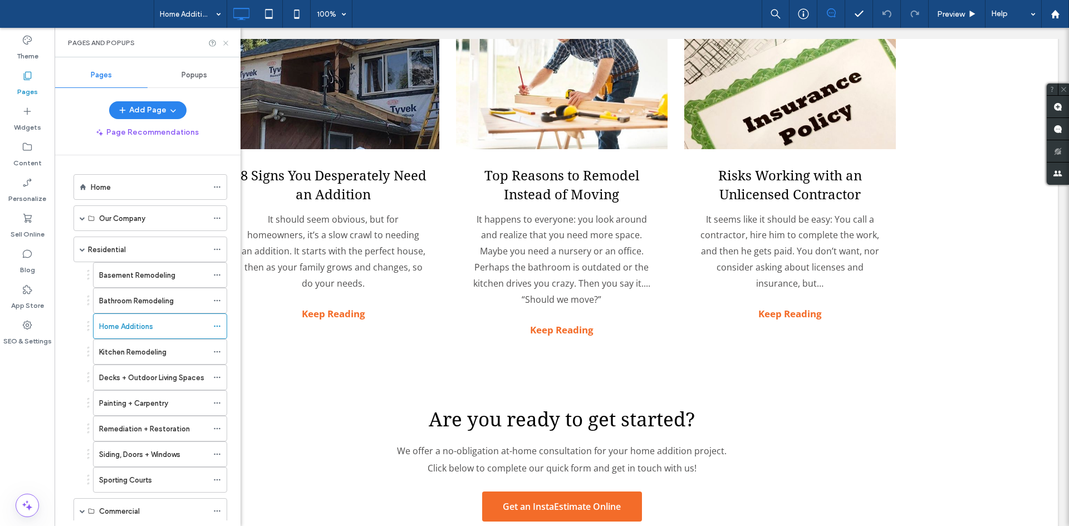
click at [227, 41] on use at bounding box center [225, 43] width 4 height 4
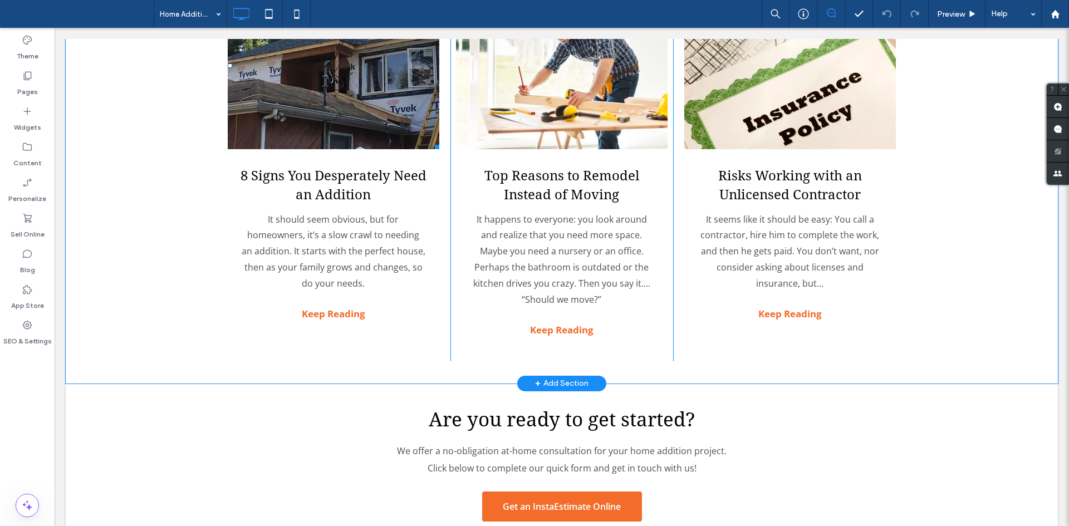
click at [283, 80] on link at bounding box center [334, 65] width 212 height 167
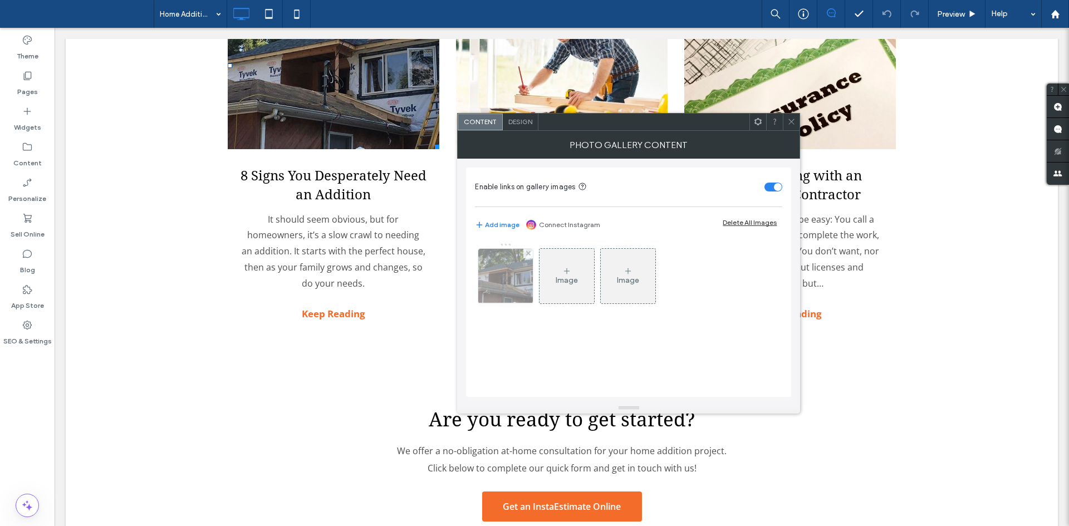
click at [518, 278] on img at bounding box center [506, 276] width 82 height 55
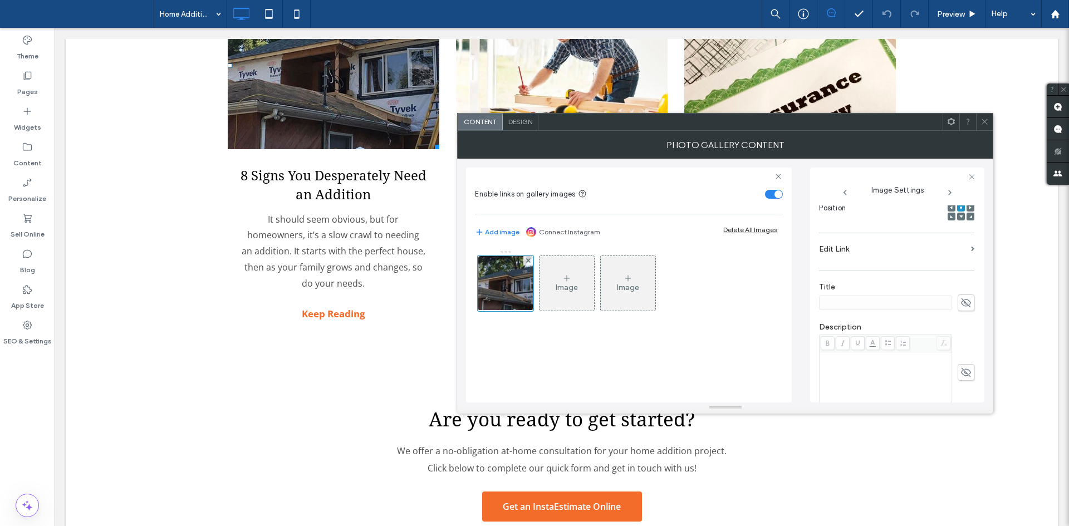
scroll to position [178, 0]
click at [890, 235] on label "Edit Link" at bounding box center [893, 239] width 148 height 21
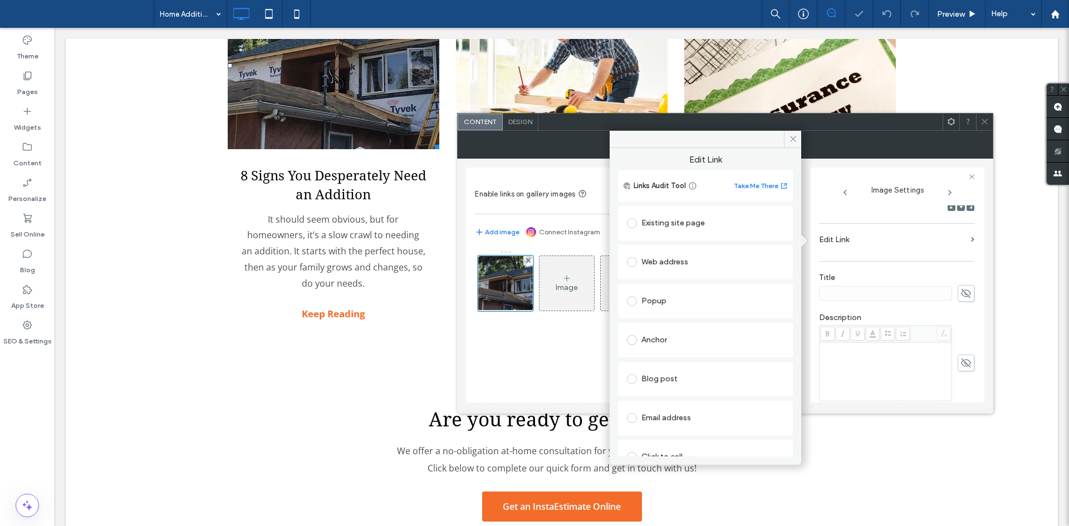
click at [674, 372] on div "Blog post" at bounding box center [705, 379] width 157 height 18
type input "*****"
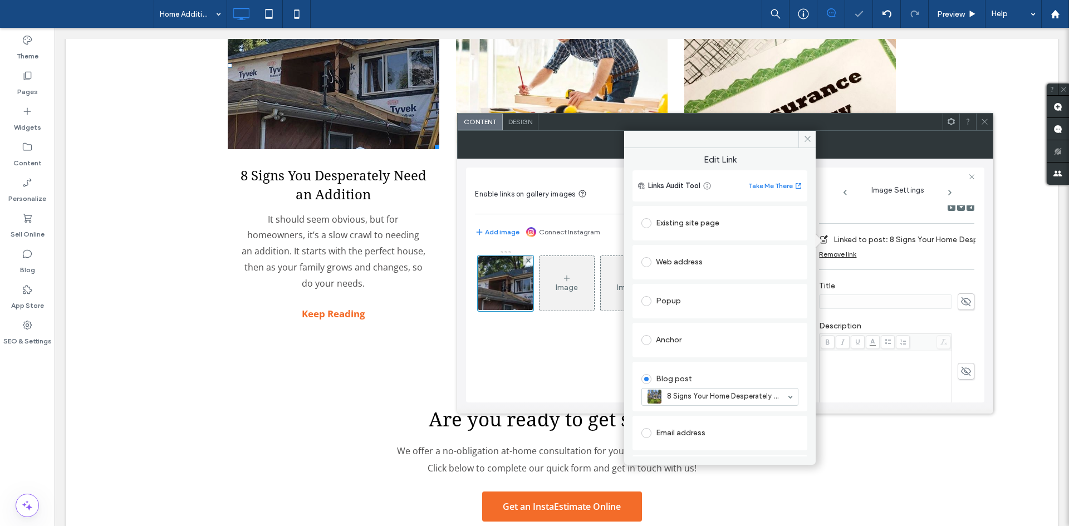
click at [980, 120] on icon at bounding box center [984, 121] width 8 height 8
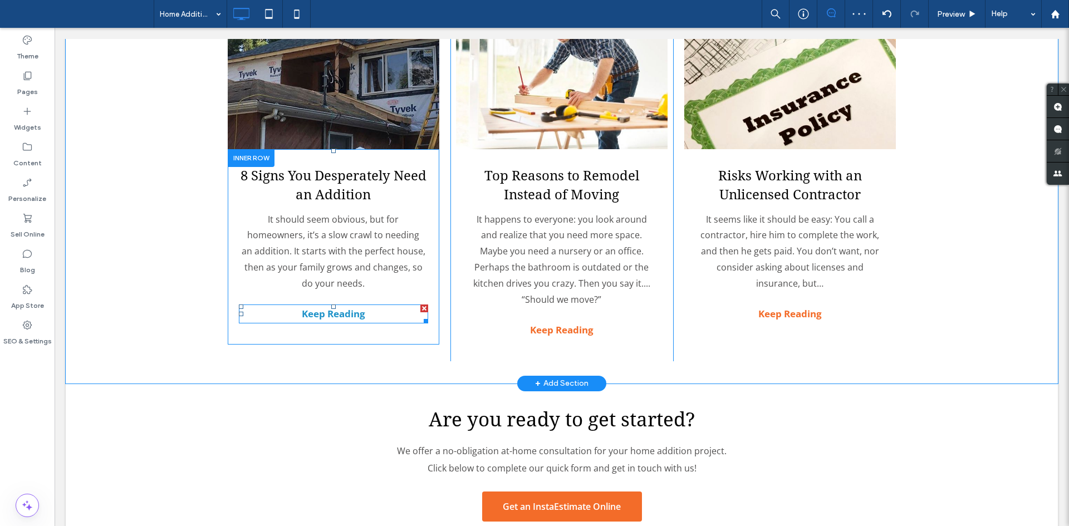
click at [342, 307] on strong "Keep Reading" at bounding box center [333, 313] width 63 height 13
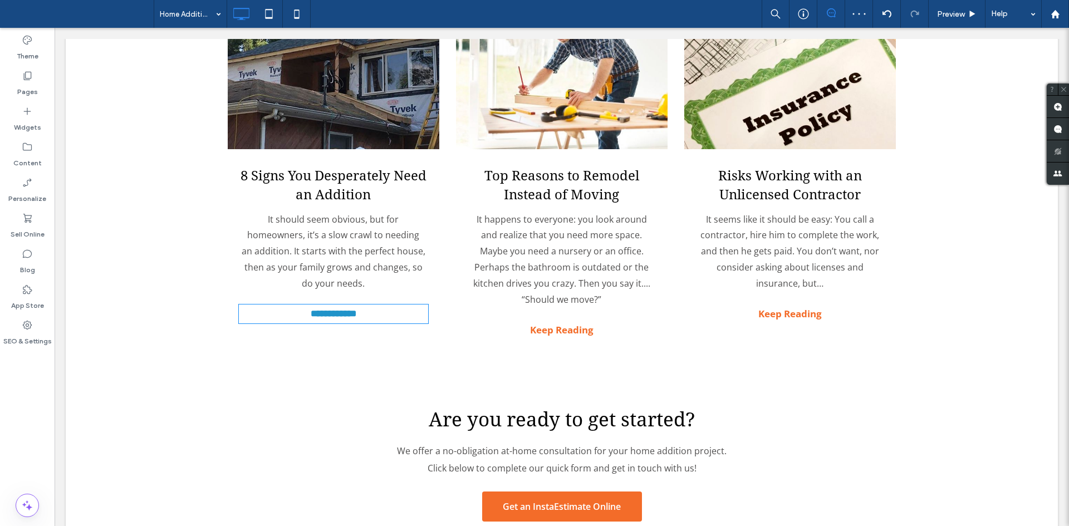
type input "*********"
type input "**"
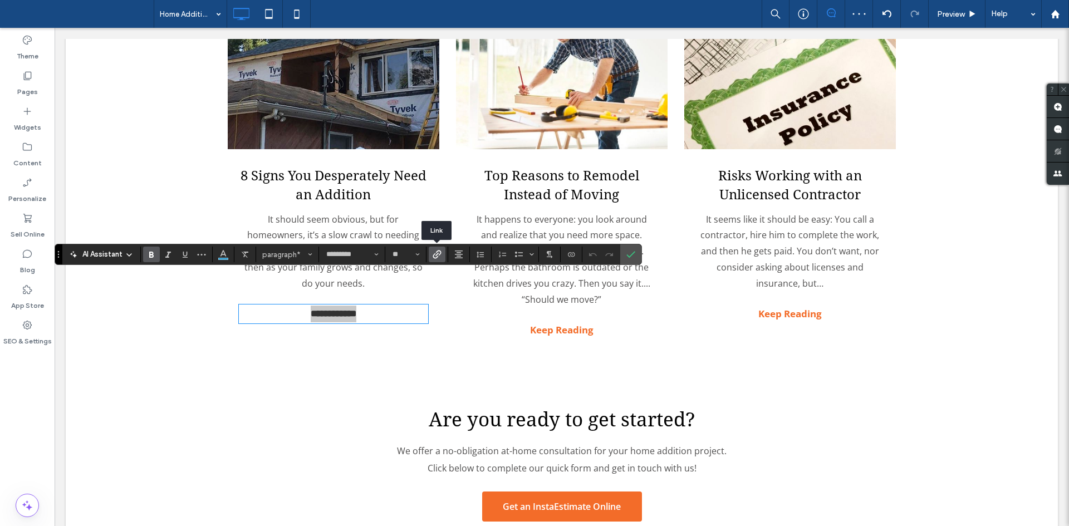
click at [443, 253] on label "Link" at bounding box center [437, 255] width 17 height 16
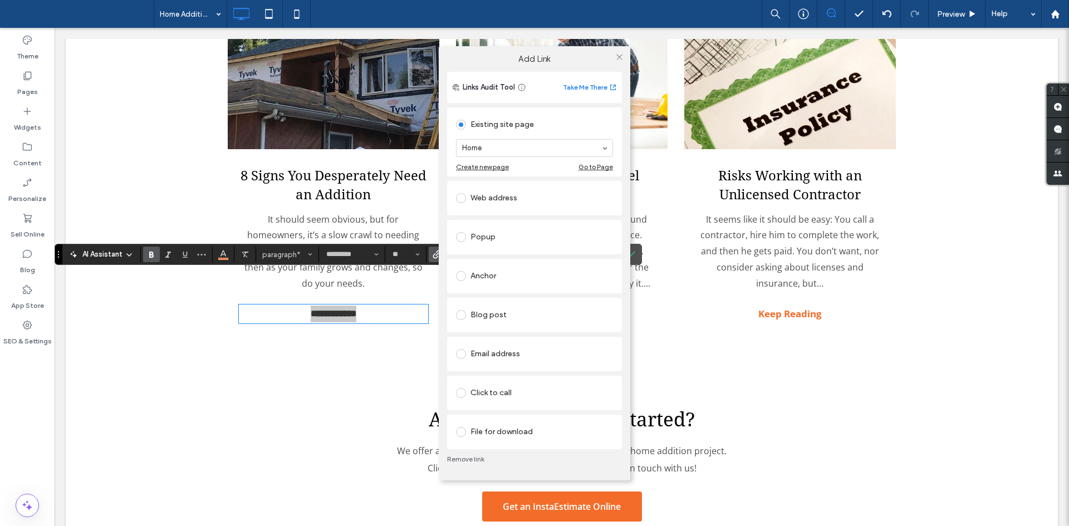
click at [521, 322] on div "Blog post" at bounding box center [534, 315] width 157 height 18
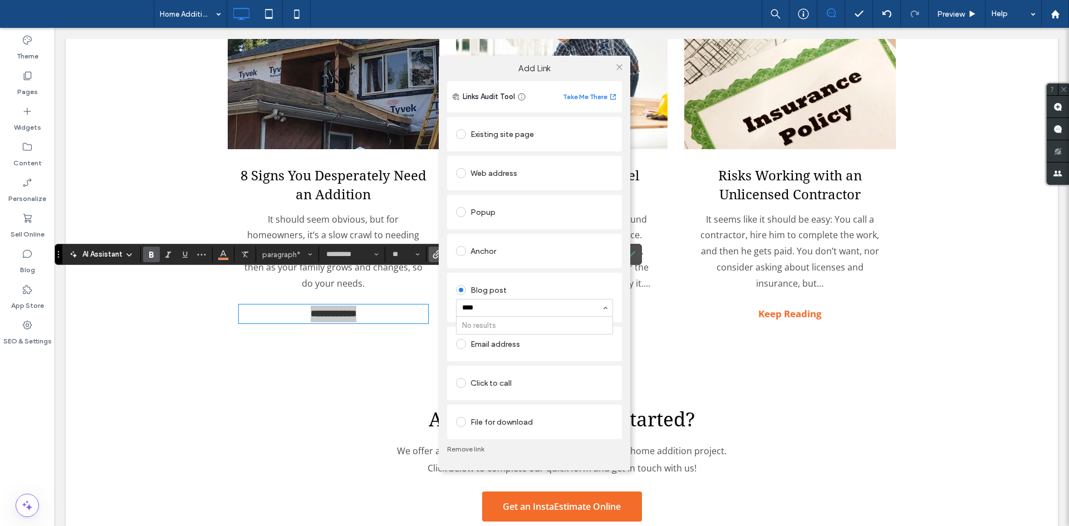
type input "***"
click at [494, 298] on div "Blog post" at bounding box center [534, 290] width 157 height 18
type input "*"
type input "***"
click at [622, 67] on icon at bounding box center [619, 67] width 8 height 8
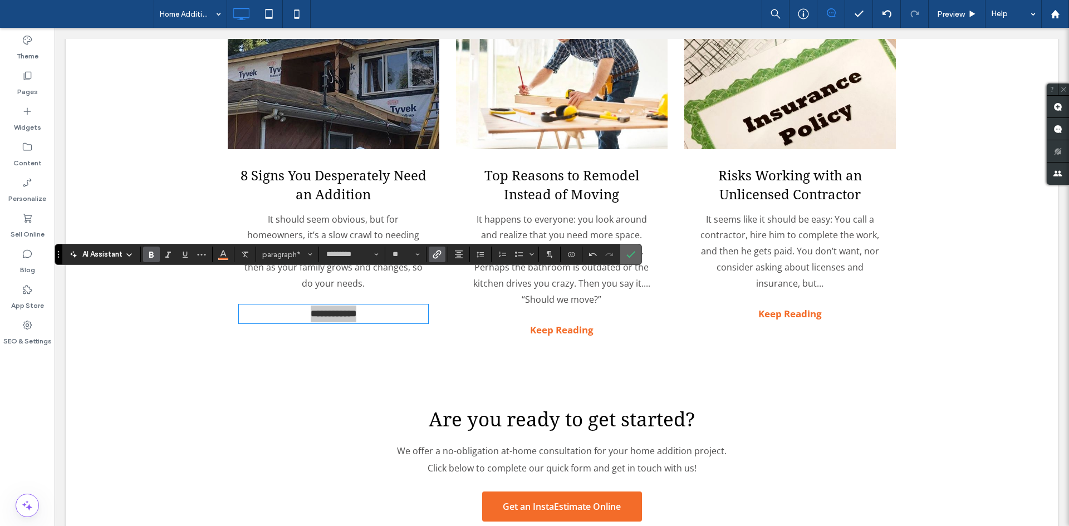
click at [628, 256] on icon "Confirm" at bounding box center [630, 254] width 9 height 9
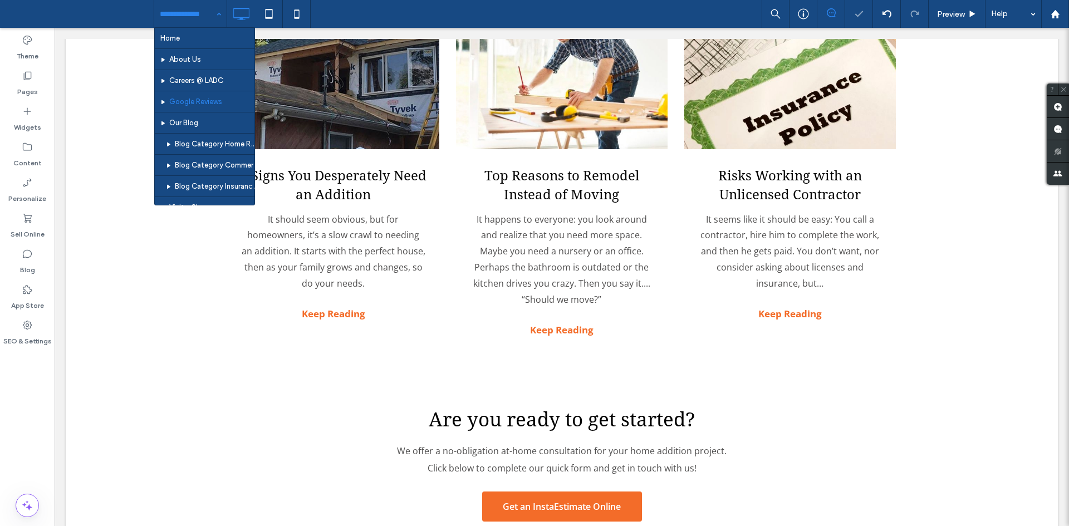
drag, startPoint x: 175, startPoint y: 14, endPoint x: 191, endPoint y: 107, distance: 94.9
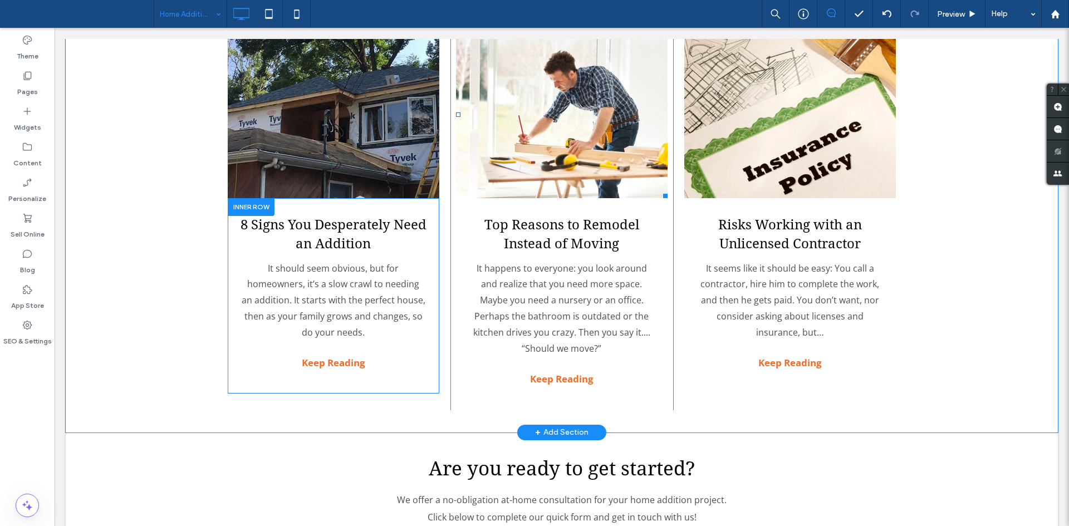
scroll to position [2541, 0]
click at [341, 357] on strong "Keep Reading" at bounding box center [333, 363] width 63 height 13
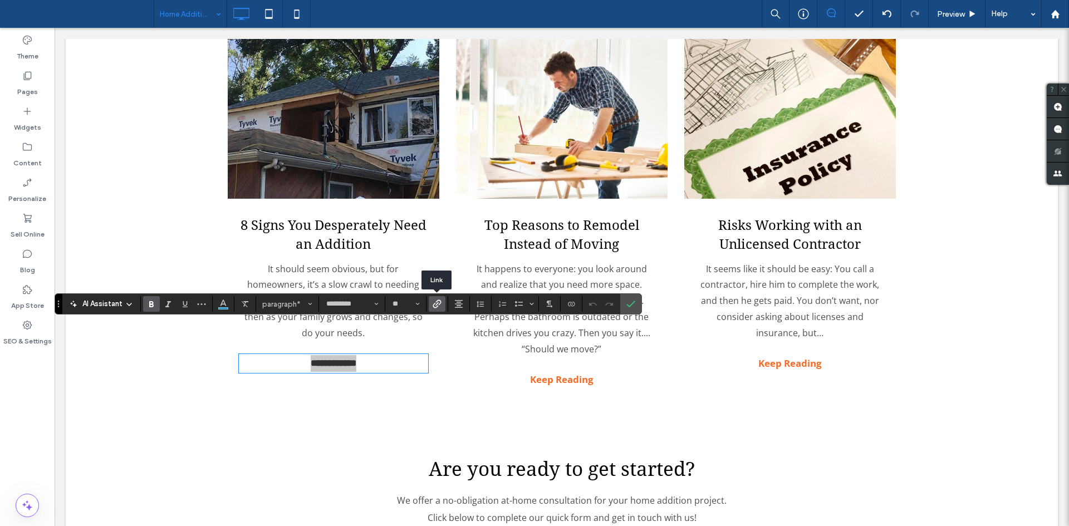
click at [442, 297] on label "Link" at bounding box center [437, 304] width 17 height 16
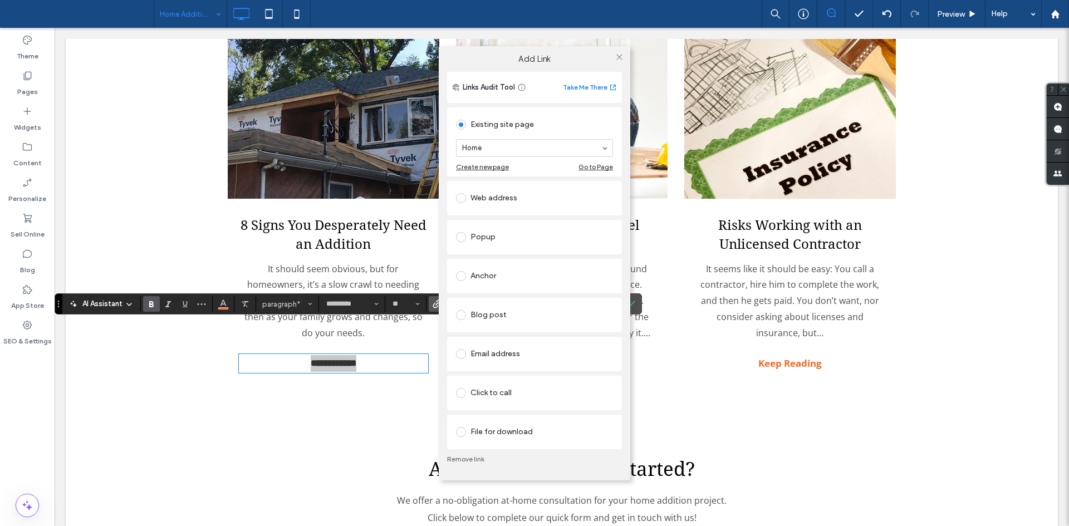
click at [492, 313] on div "Blog post" at bounding box center [534, 315] width 157 height 18
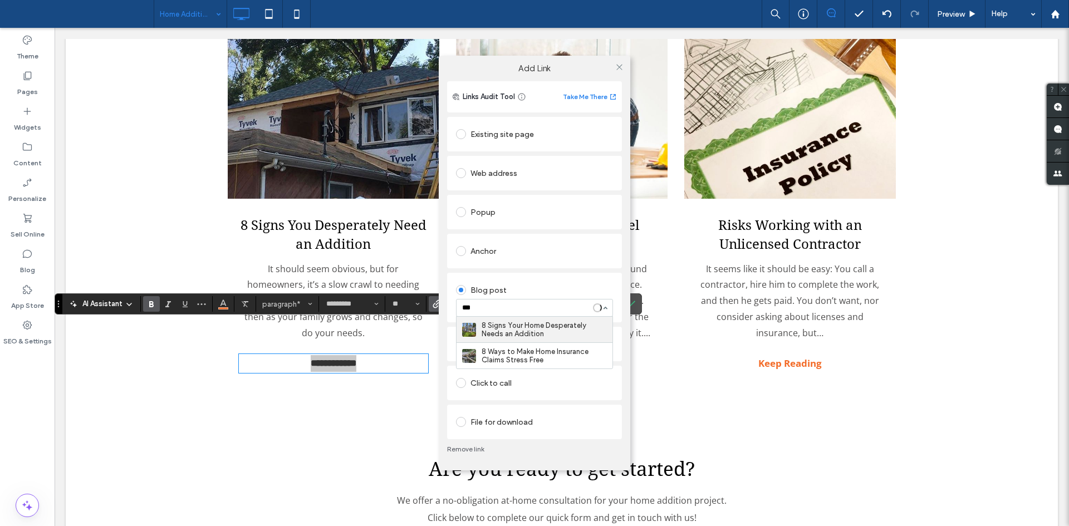
type input "****"
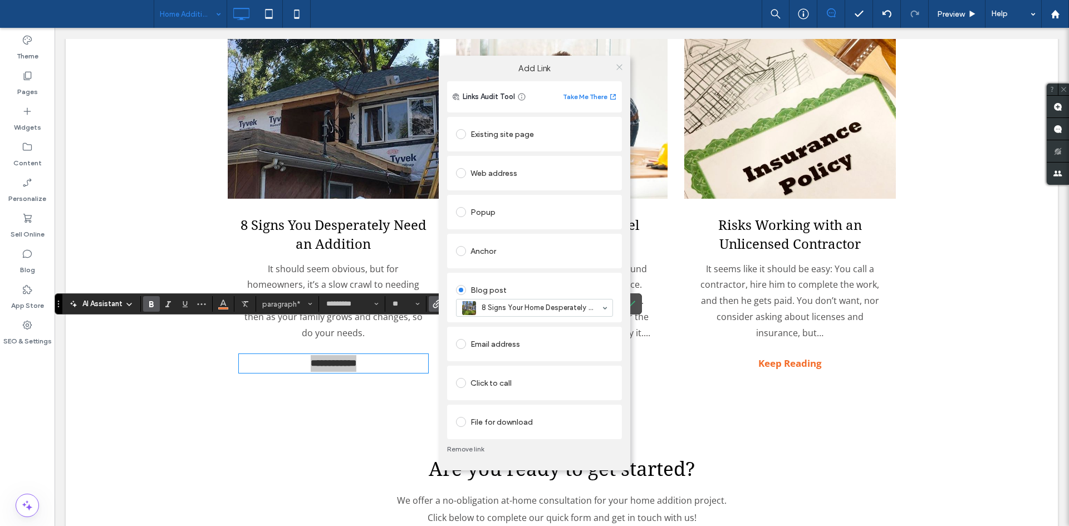
click at [621, 67] on icon at bounding box center [619, 67] width 8 height 8
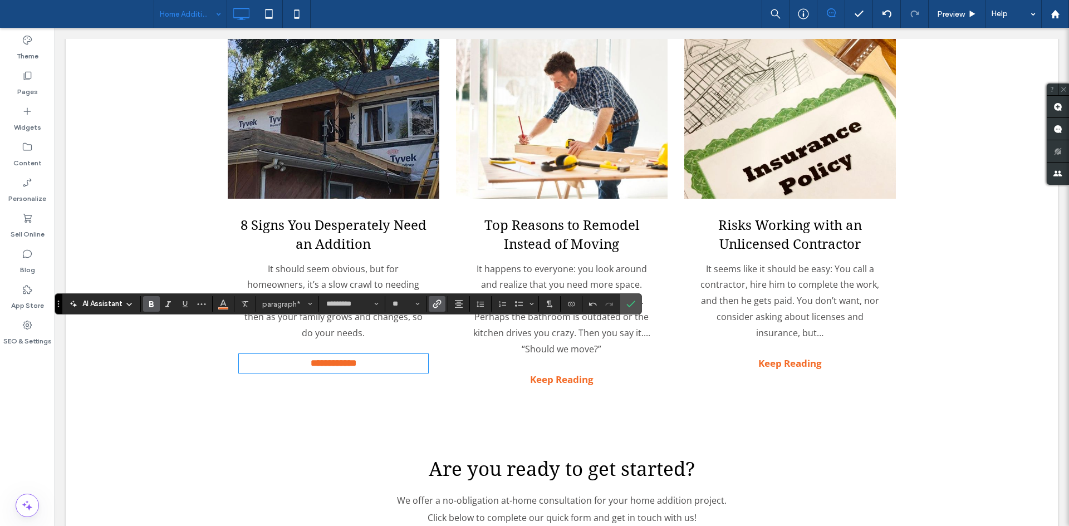
click at [595, 123] on link at bounding box center [562, 115] width 212 height 167
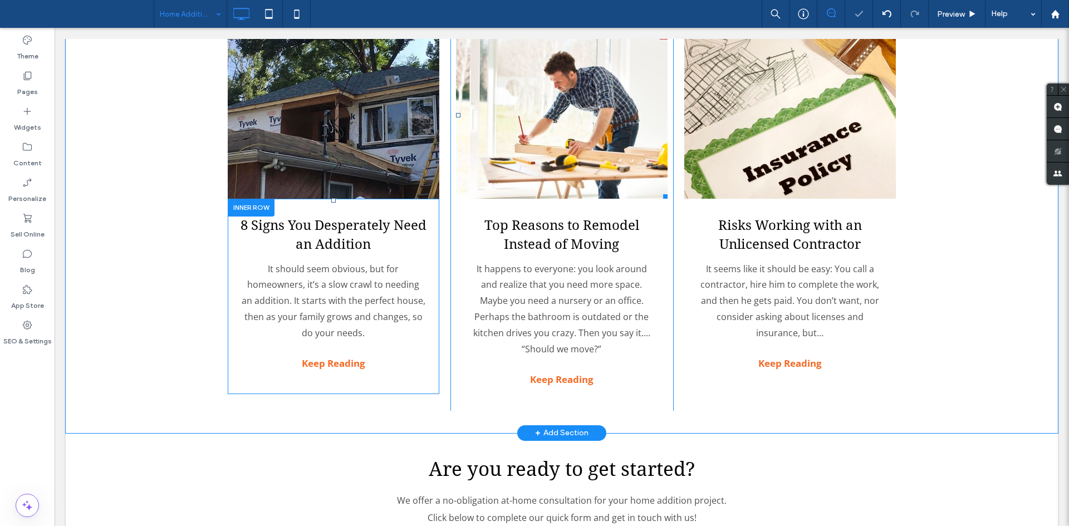
click at [595, 123] on link at bounding box center [562, 115] width 212 height 167
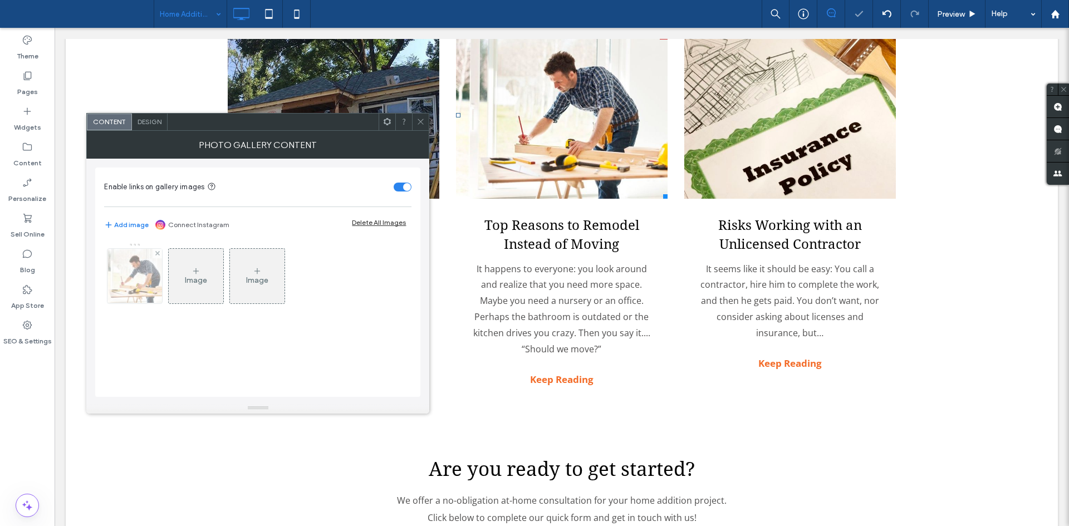
click at [144, 283] on img at bounding box center [135, 276] width 82 height 55
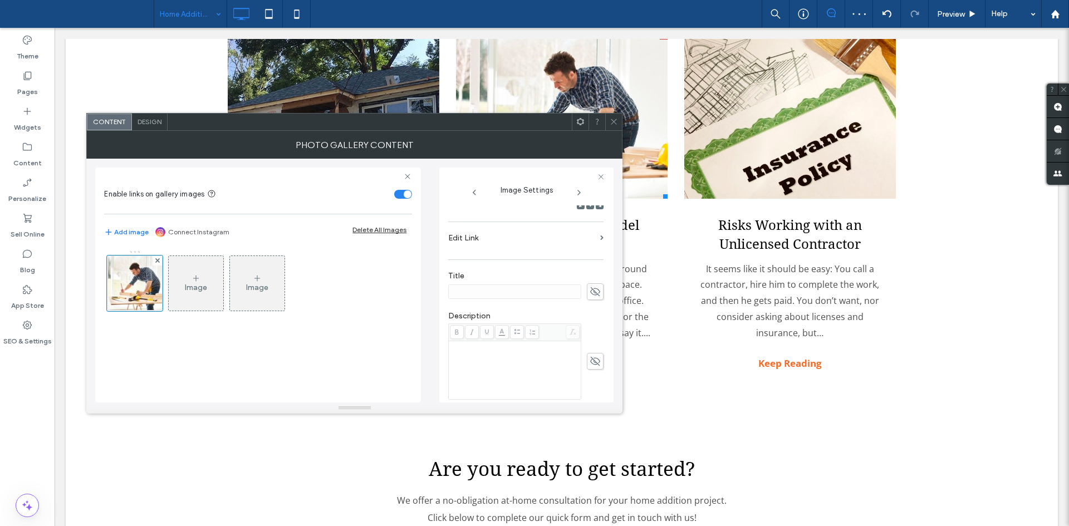
scroll to position [191, 0]
click at [552, 244] on label "Edit Link" at bounding box center [522, 234] width 148 height 21
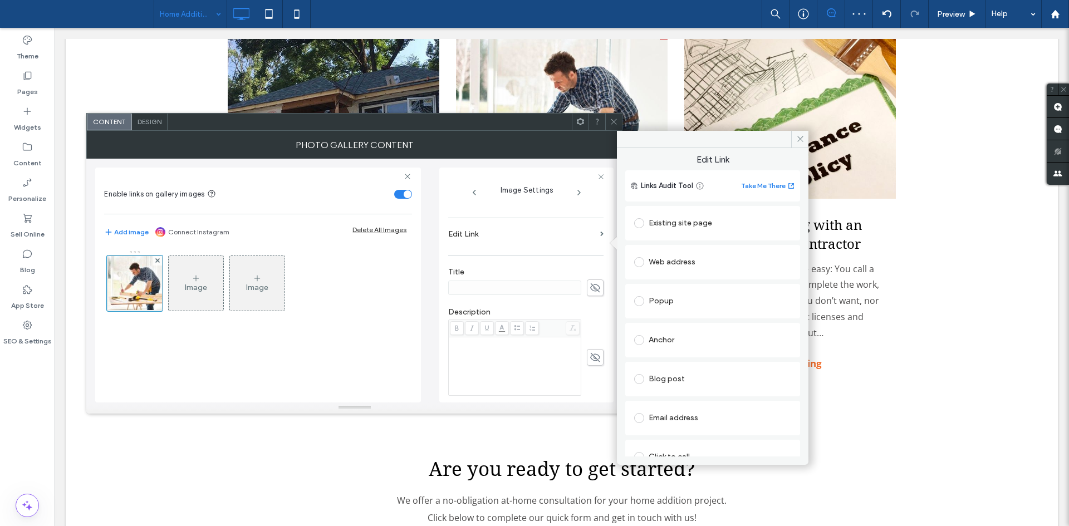
click at [677, 333] on div "Anchor" at bounding box center [712, 340] width 157 height 18
click at [669, 374] on div "Blog post" at bounding box center [712, 376] width 157 height 18
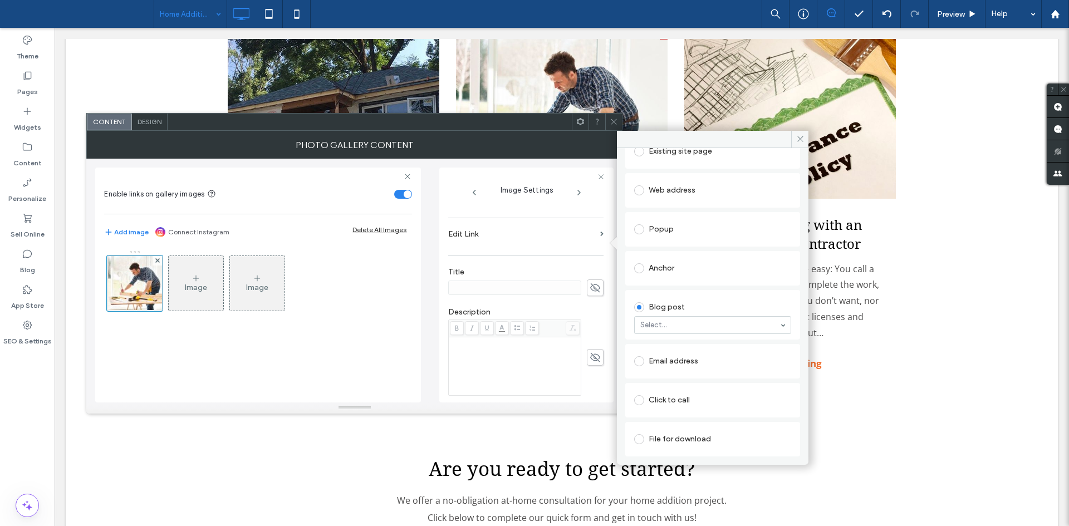
drag, startPoint x: 686, startPoint y: 360, endPoint x: 678, endPoint y: 320, distance: 40.9
click at [678, 320] on div "Existing site page Web address Popup Anchor Page: Home Additions Anchor: Select…" at bounding box center [712, 294] width 175 height 325
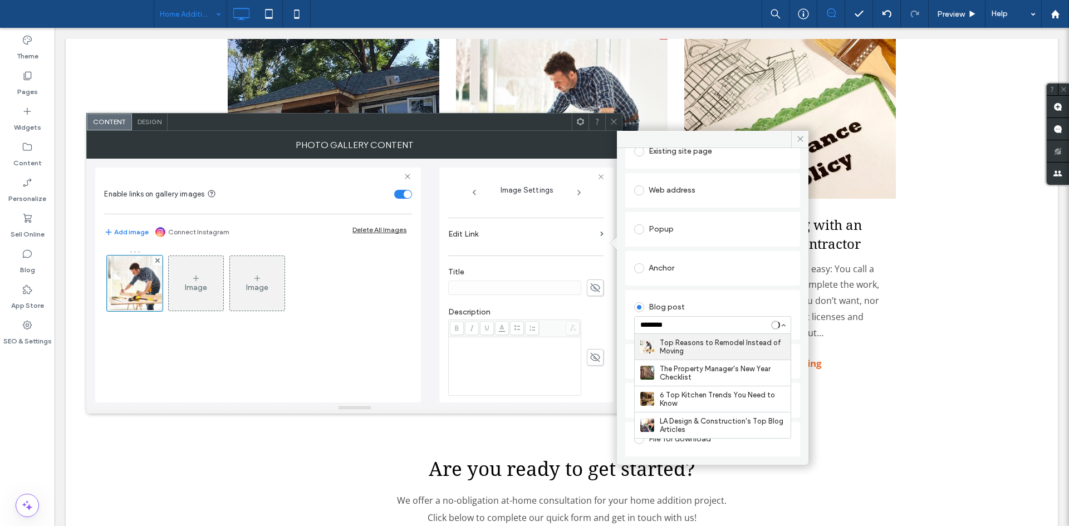
type input "*********"
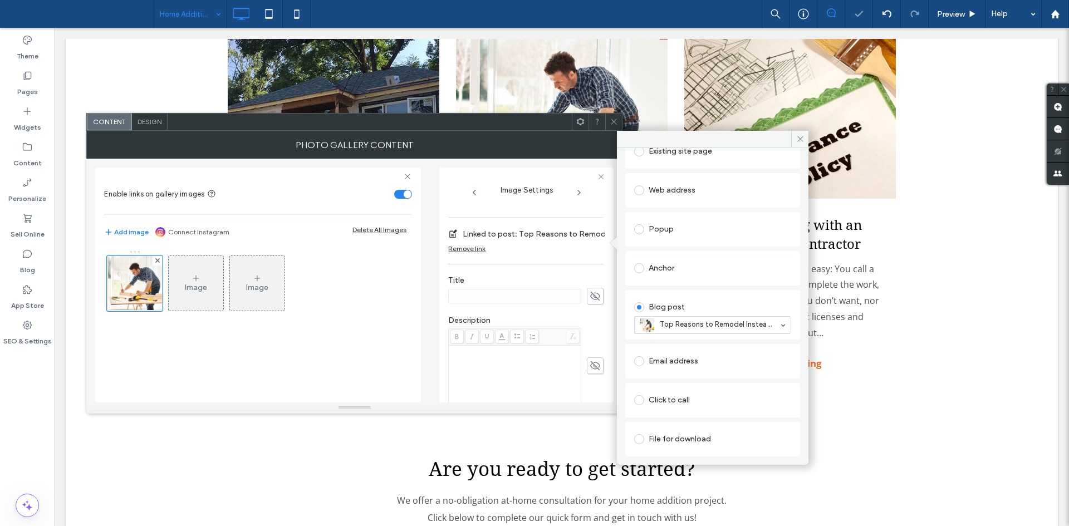
click at [613, 119] on icon at bounding box center [614, 121] width 8 height 8
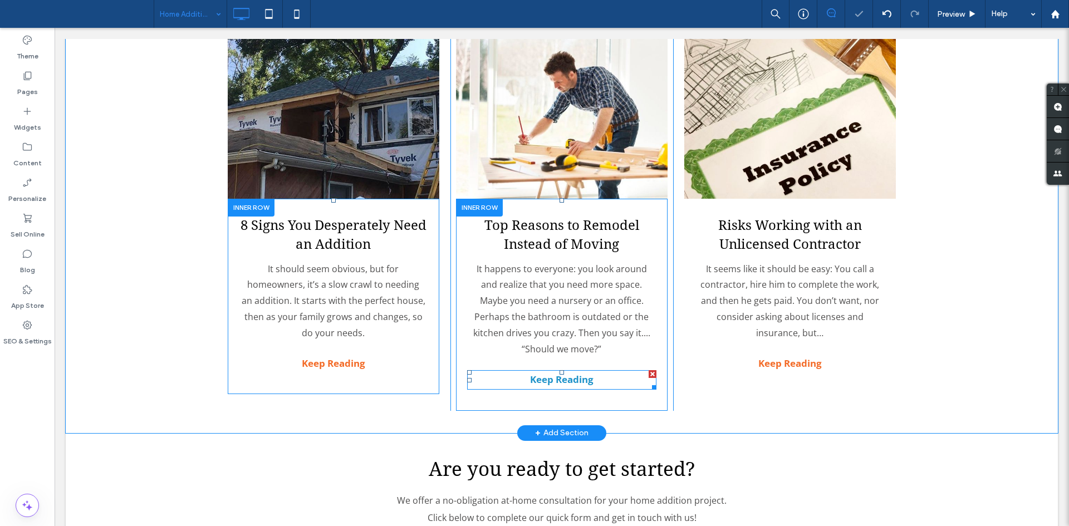
click at [544, 373] on strong "Keep Reading" at bounding box center [561, 379] width 63 height 13
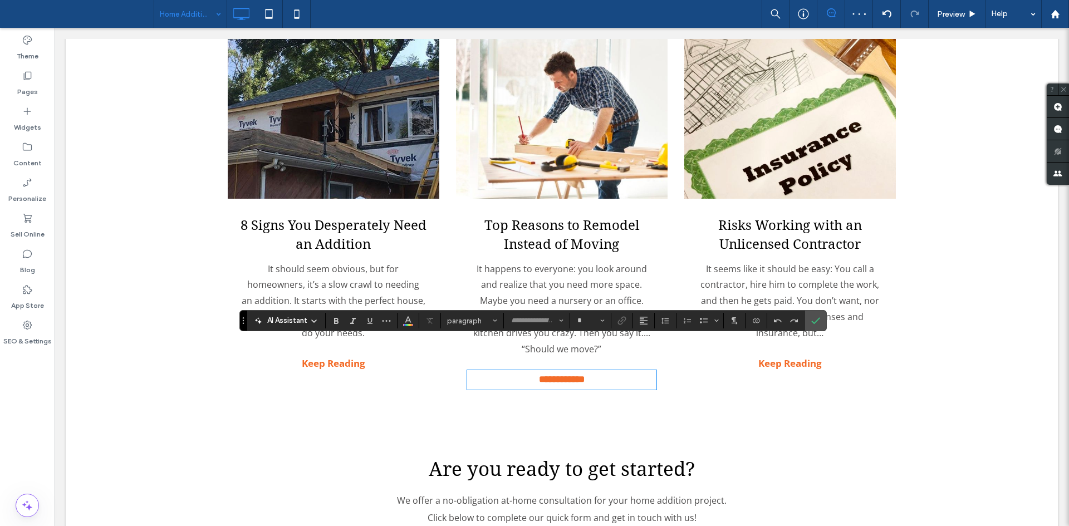
type input "*********"
type input "**"
click at [623, 321] on icon "Link" at bounding box center [621, 320] width 9 height 9
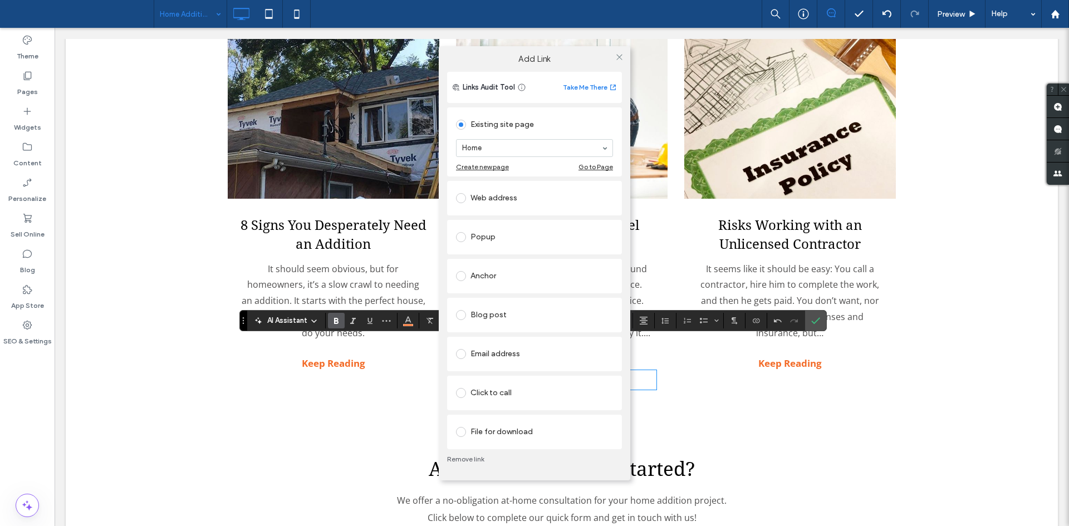
click at [488, 317] on div "Blog post" at bounding box center [534, 315] width 157 height 18
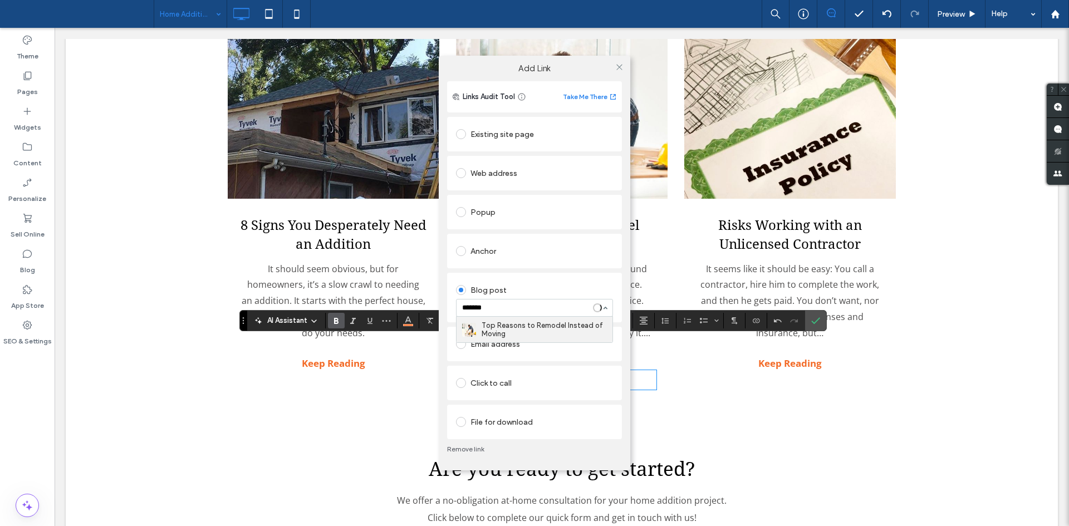
type input "********"
click at [616, 71] on span at bounding box center [619, 66] width 8 height 17
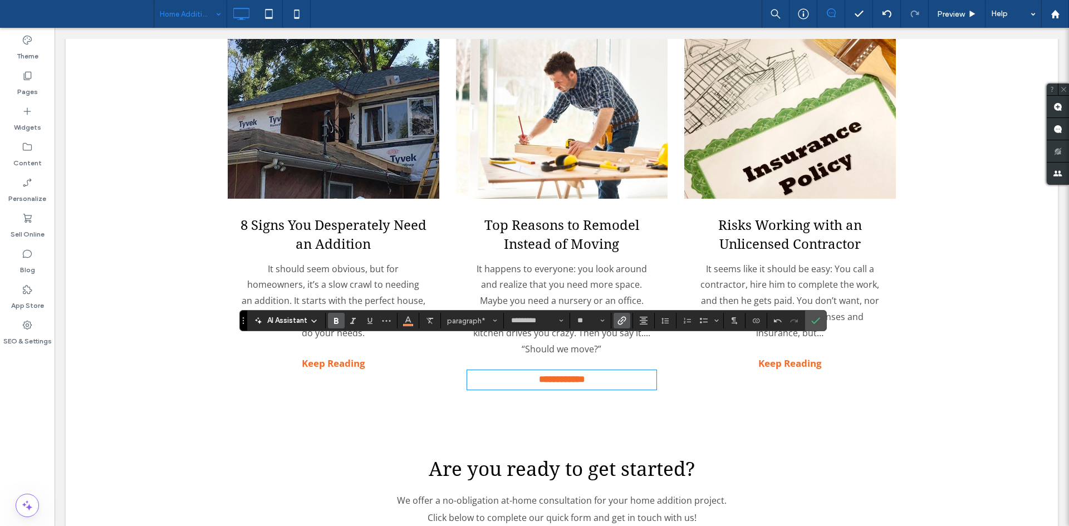
click at [790, 114] on link at bounding box center [790, 115] width 212 height 167
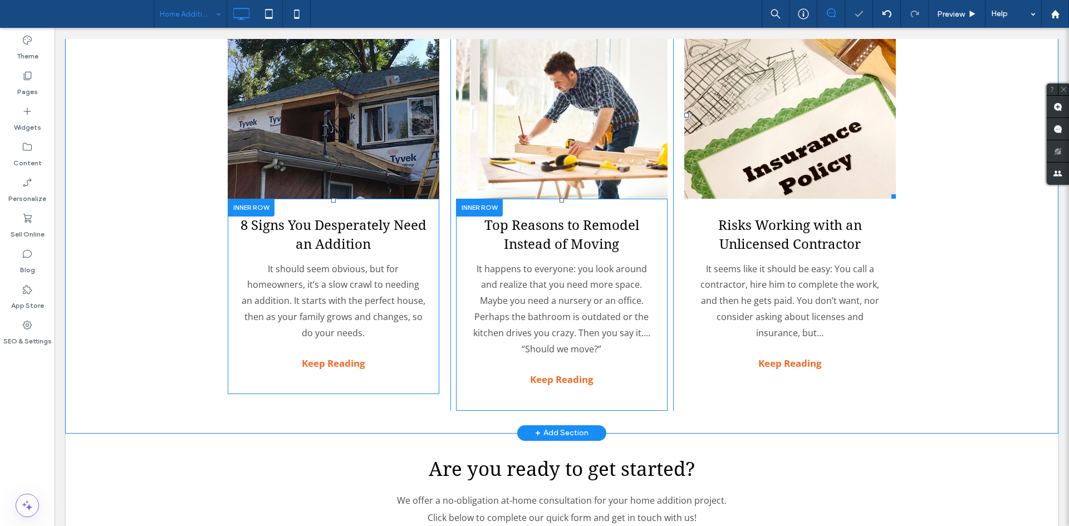
click at [790, 114] on link at bounding box center [790, 115] width 212 height 167
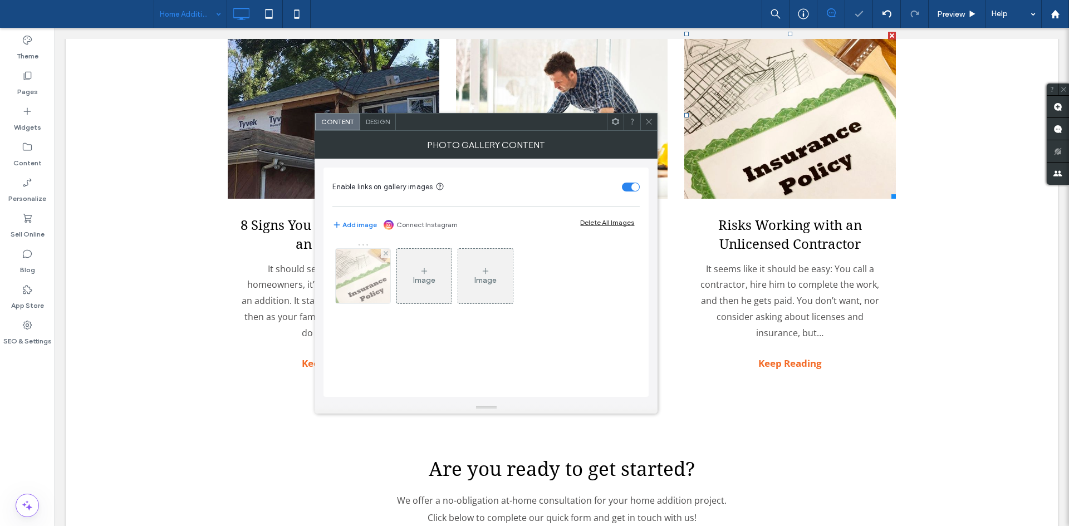
click at [360, 277] on img at bounding box center [363, 276] width 82 height 55
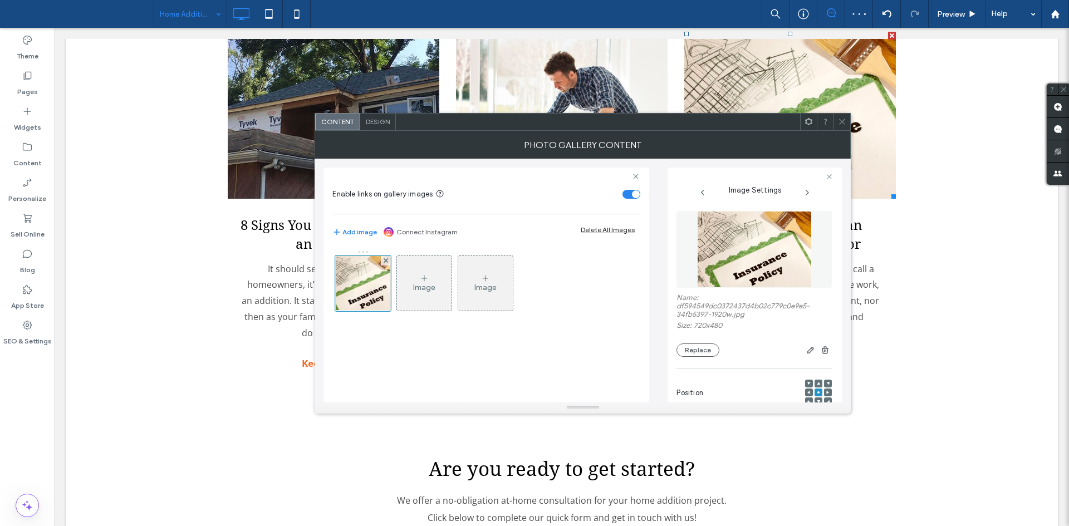
scroll to position [104, 0]
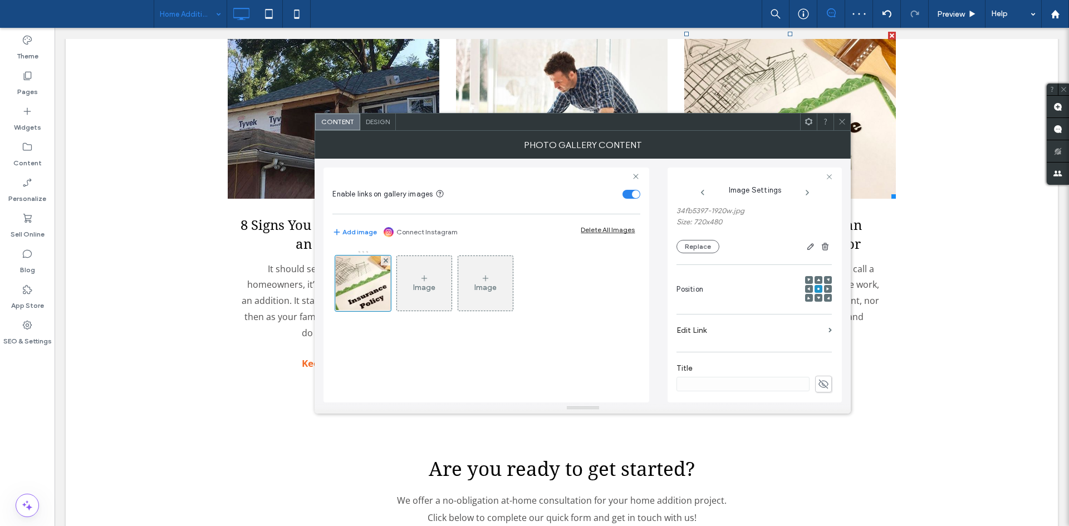
click at [739, 328] on label "Edit Link" at bounding box center [750, 330] width 148 height 21
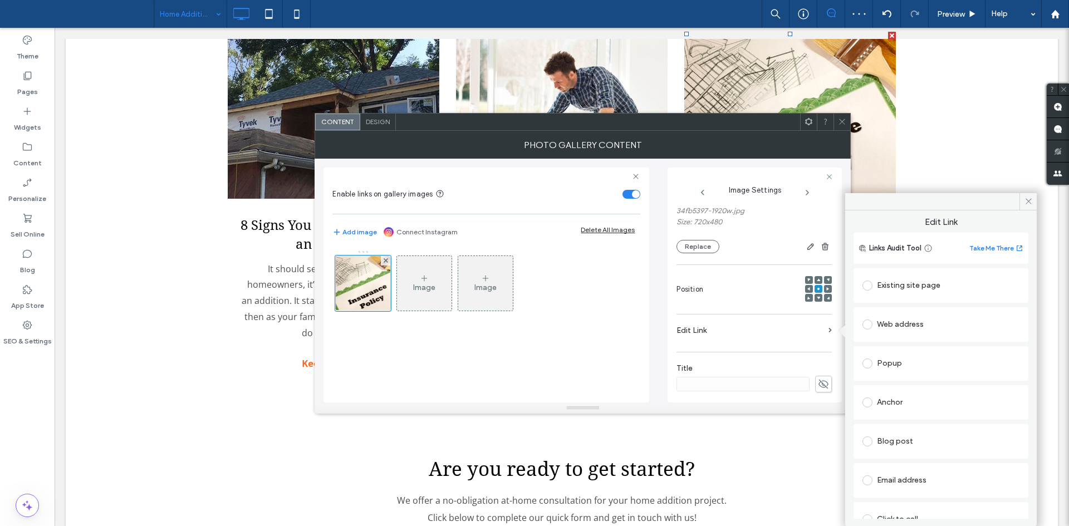
click at [917, 433] on div "Blog post" at bounding box center [940, 442] width 157 height 18
type input "***"
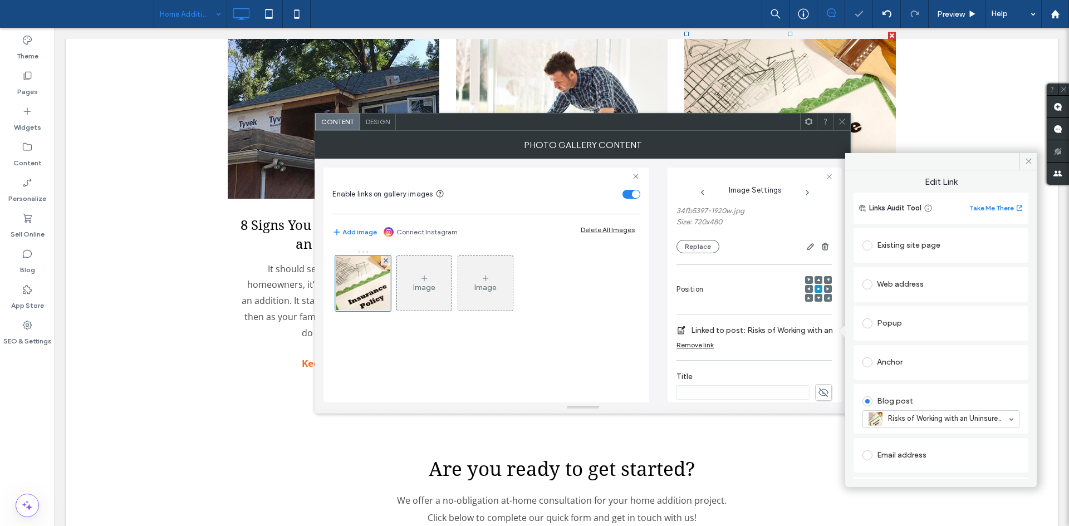
click at [843, 124] on icon at bounding box center [842, 121] width 8 height 8
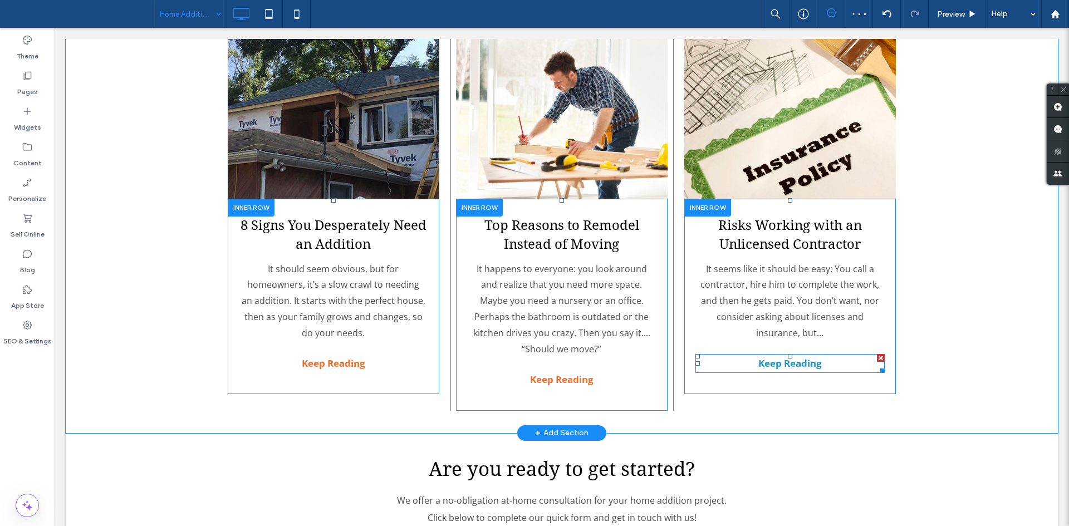
click at [775, 357] on strong "Keep Reading" at bounding box center [789, 363] width 63 height 13
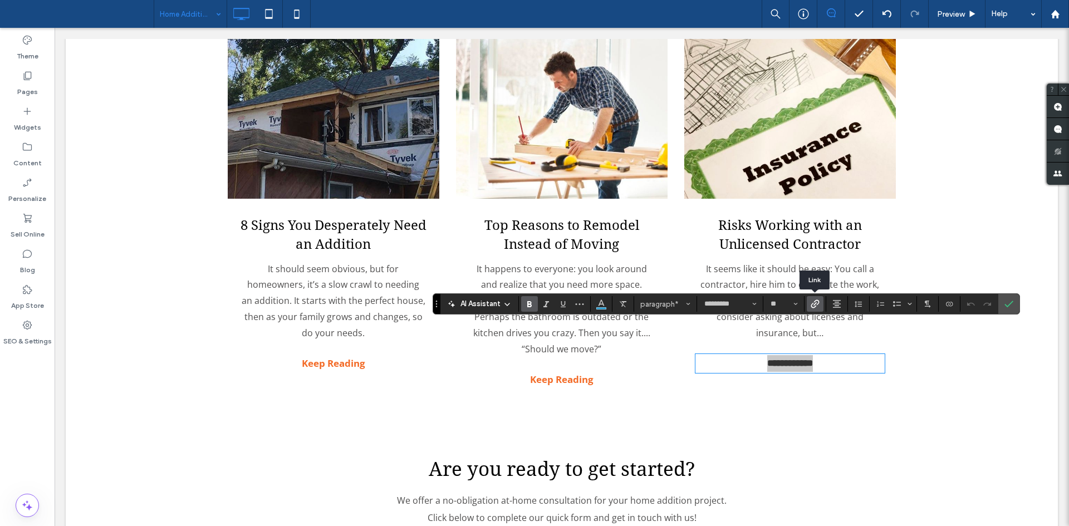
click at [813, 305] on use "Link" at bounding box center [814, 304] width 8 height 8
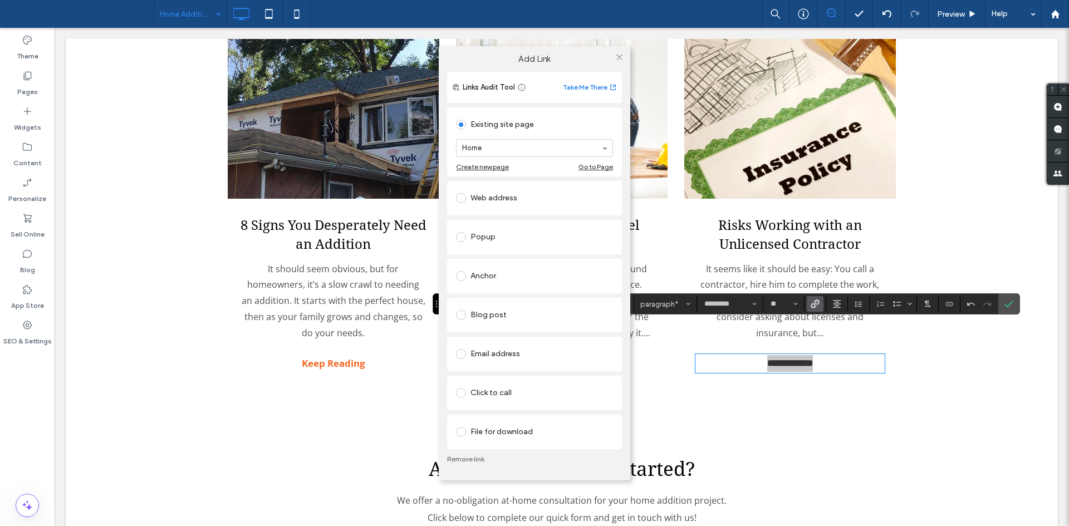
click at [474, 305] on div "Blog post" at bounding box center [534, 314] width 157 height 23
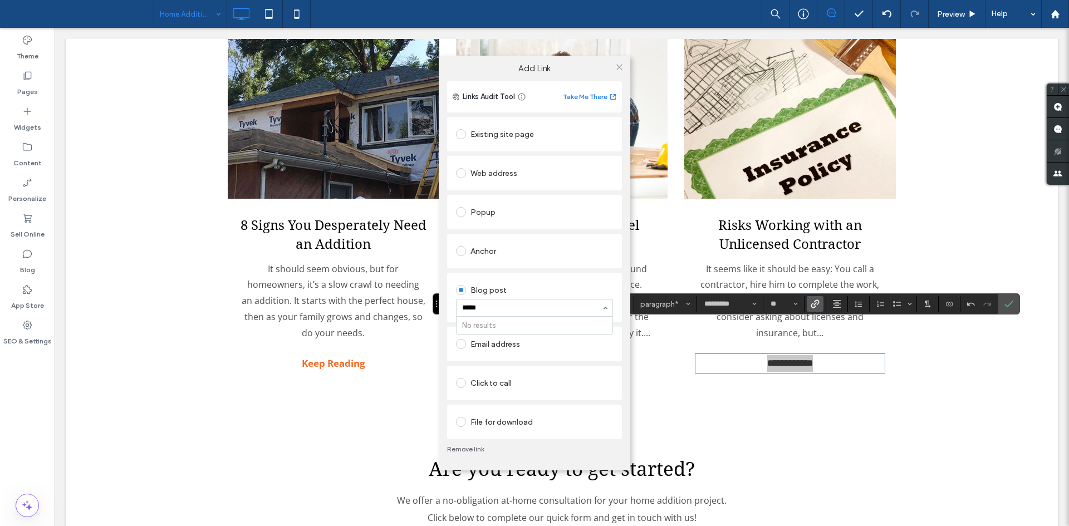
type input "****"
click at [620, 70] on icon at bounding box center [619, 67] width 8 height 8
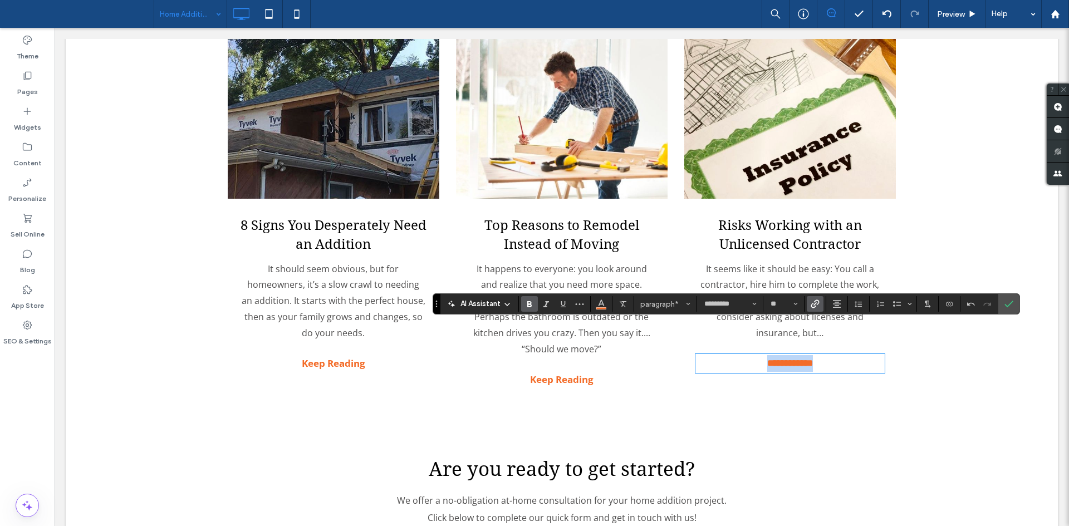
click at [590, 110] on link at bounding box center [562, 115] width 212 height 167
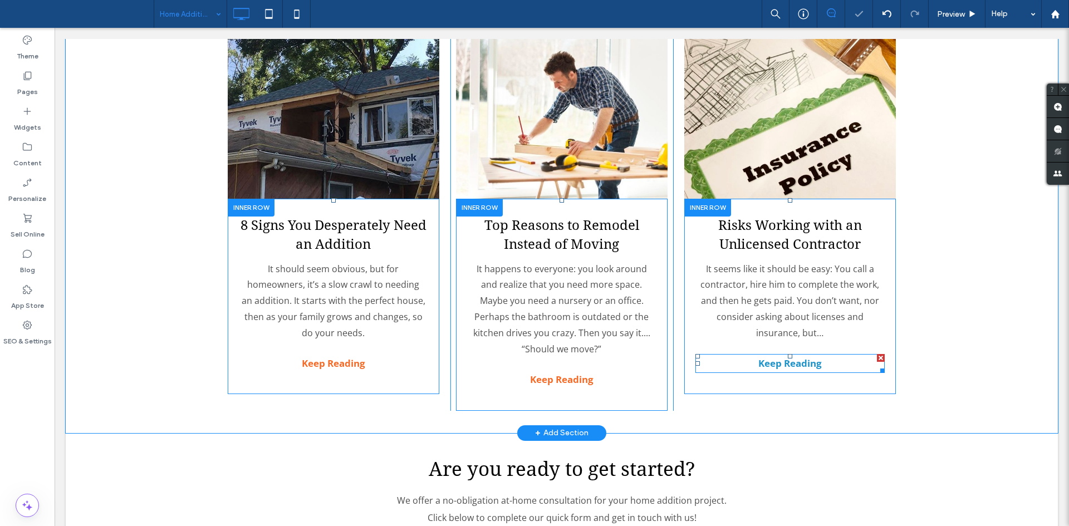
click at [785, 357] on strong "Keep Reading" at bounding box center [789, 363] width 63 height 13
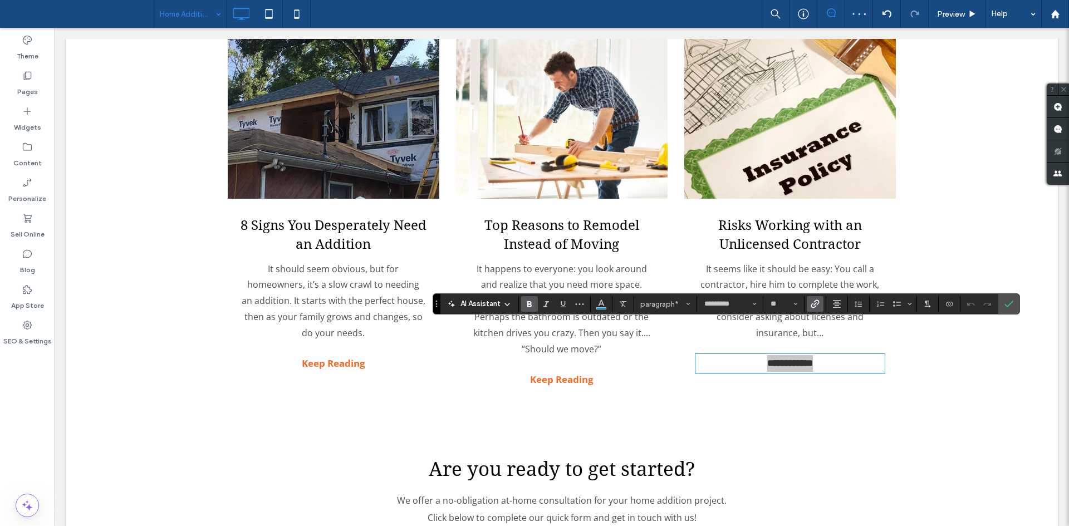
click at [817, 302] on icon "Link" at bounding box center [814, 303] width 9 height 9
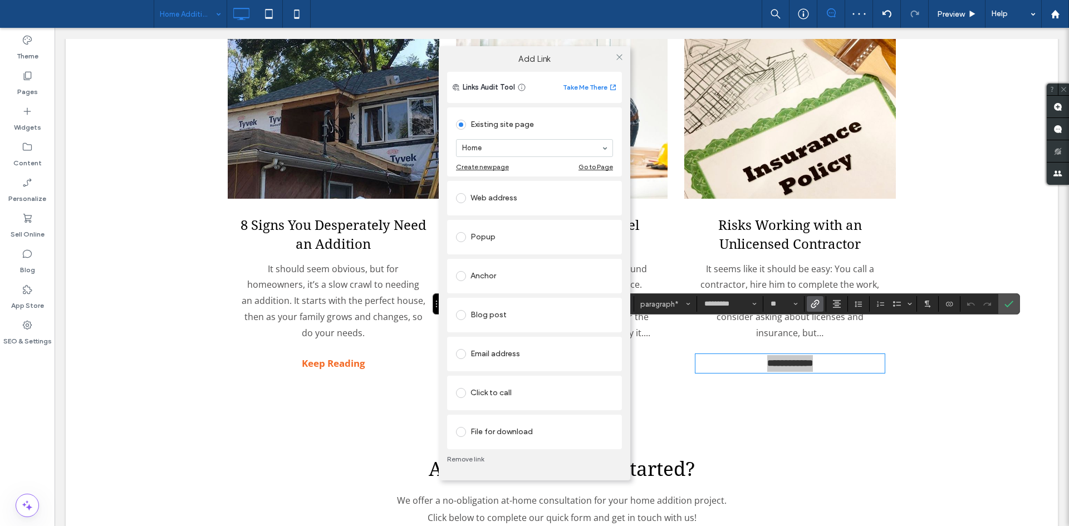
click at [491, 317] on div "Blog post" at bounding box center [534, 315] width 157 height 18
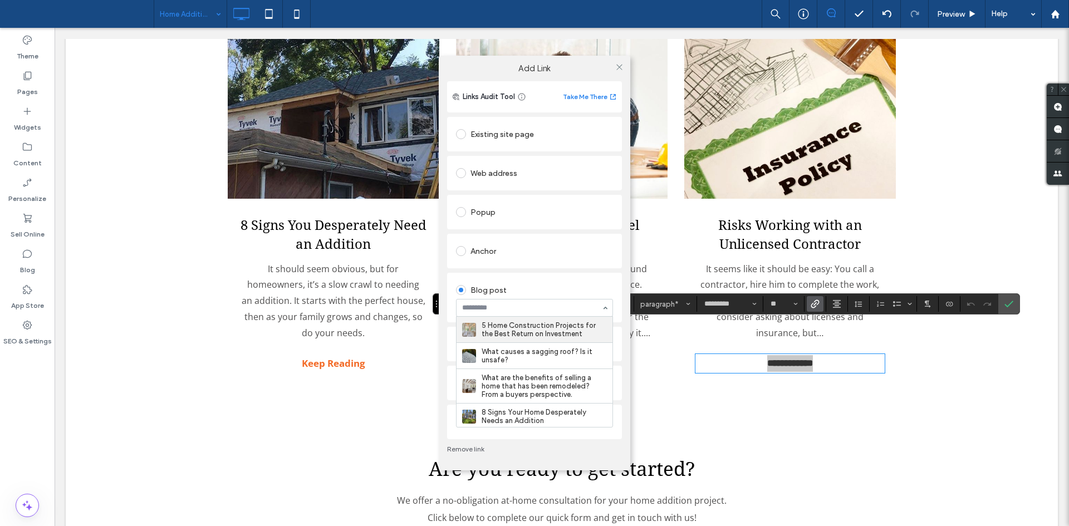
drag, startPoint x: 519, startPoint y: 307, endPoint x: 509, endPoint y: 342, distance: 36.5
type input "***"
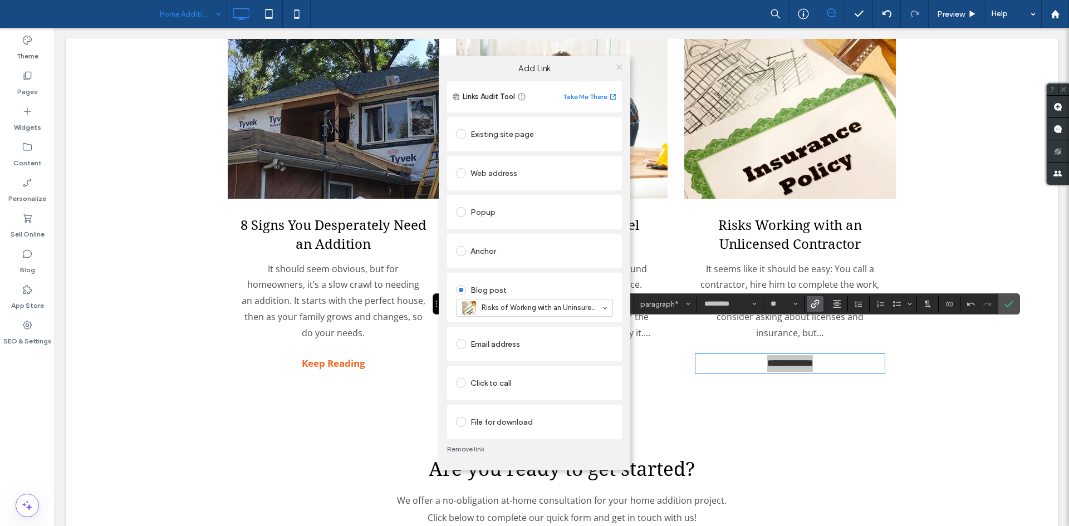
click at [619, 68] on icon at bounding box center [619, 67] width 8 height 8
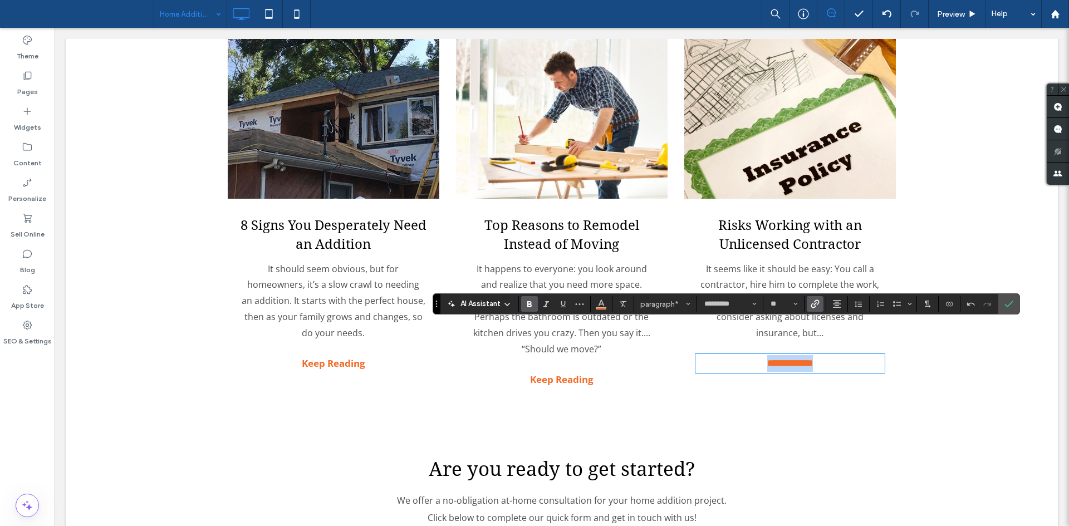
click at [542, 142] on link at bounding box center [562, 115] width 212 height 167
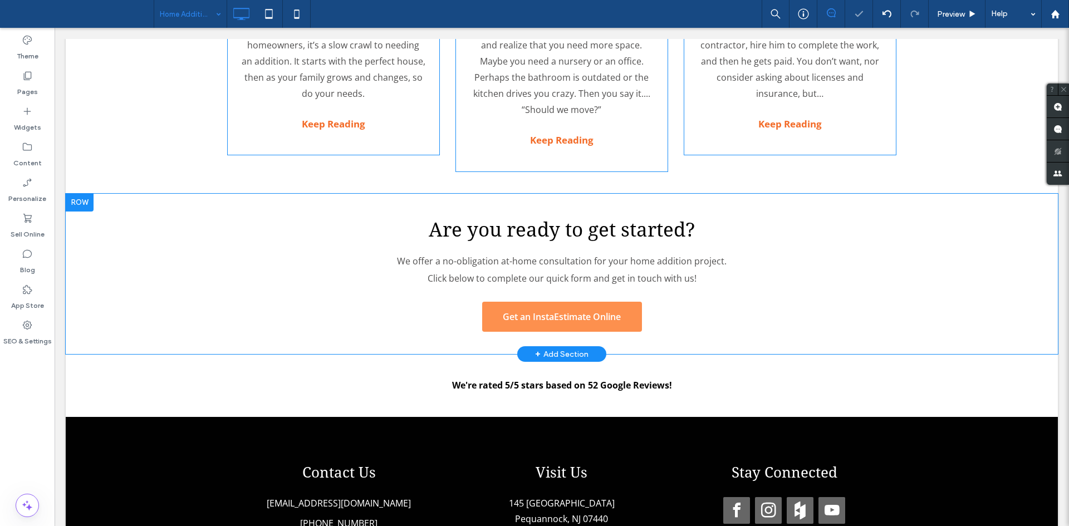
scroll to position [2769, 0]
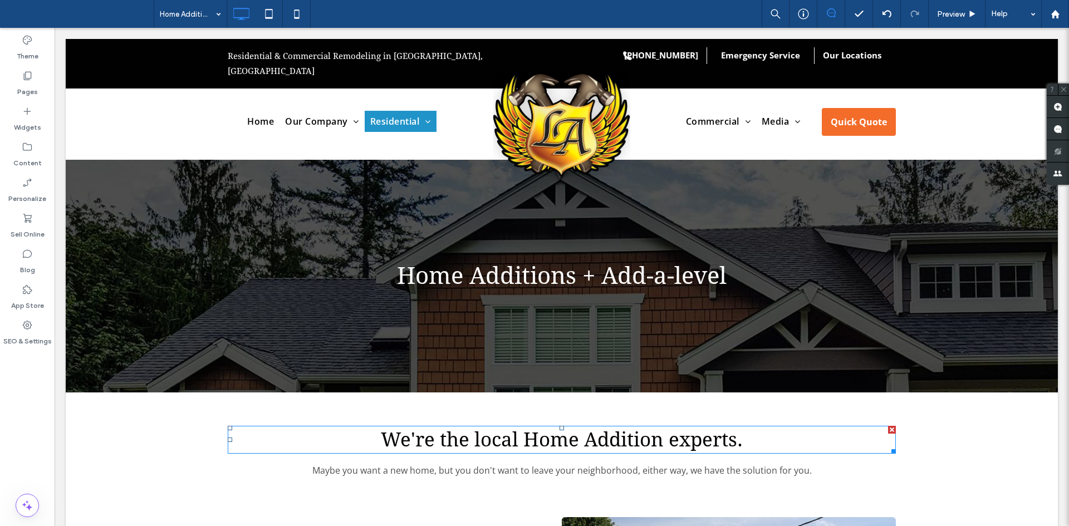
scroll to position [1, 0]
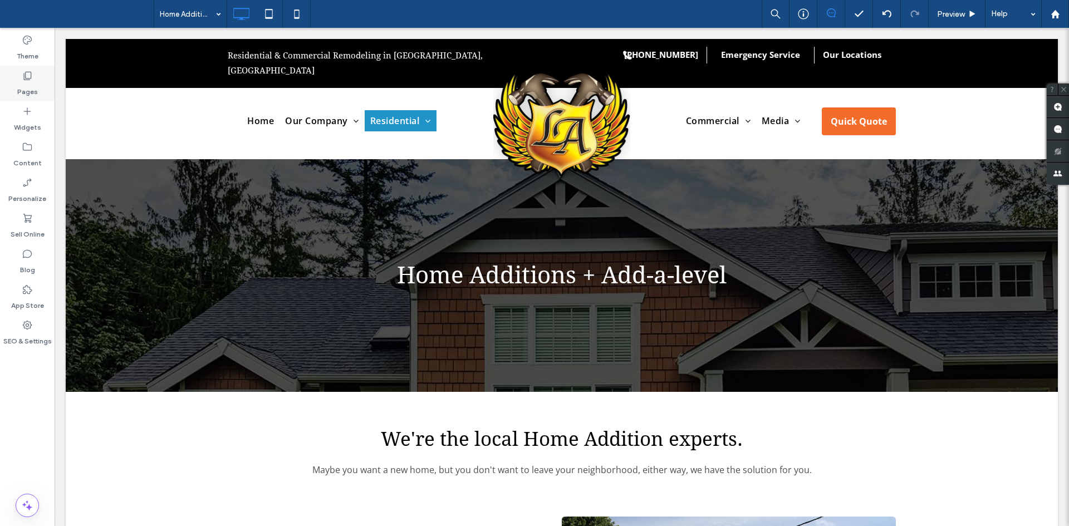
click at [22, 76] on icon at bounding box center [27, 75] width 11 height 11
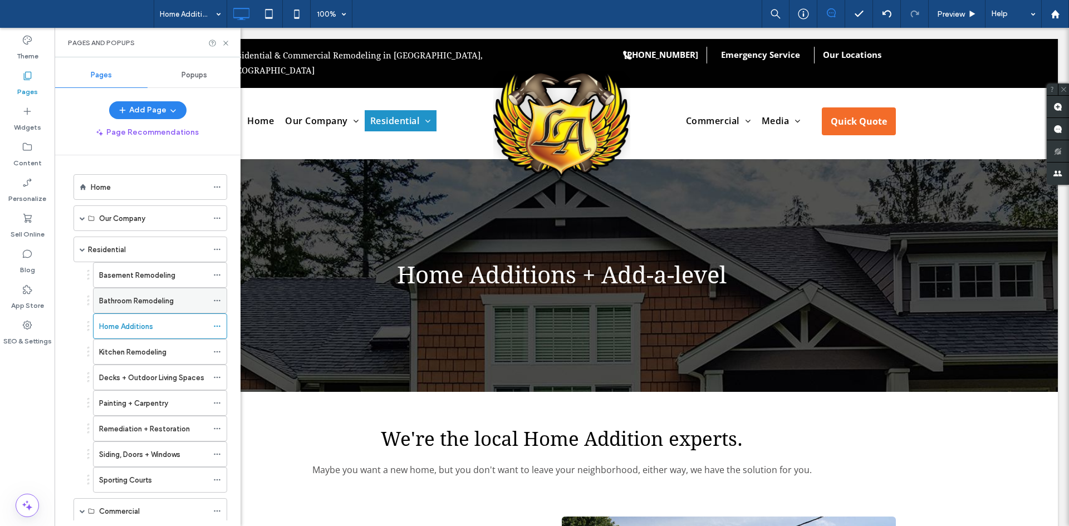
click at [135, 306] on label "Bathroom Remodeling" at bounding box center [136, 300] width 75 height 19
click at [135, 270] on label "Basement Remodeling" at bounding box center [137, 275] width 76 height 19
click at [126, 254] on div "Residential" at bounding box center [148, 250] width 120 height 12
click at [124, 178] on div "Home" at bounding box center [149, 187] width 117 height 24
click at [79, 249] on div "Residential" at bounding box center [150, 250] width 154 height 26
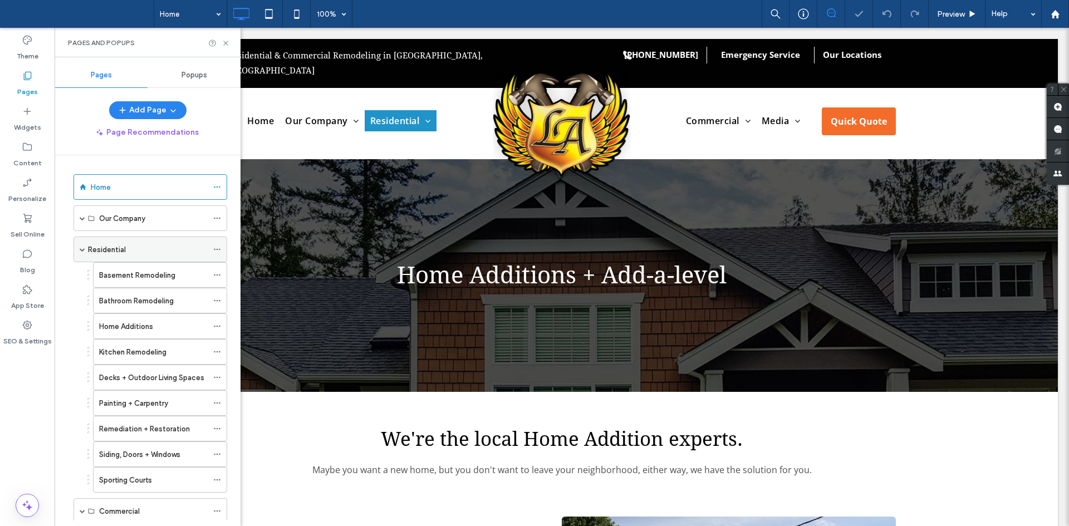
click at [81, 249] on span at bounding box center [83, 250] width 6 height 6
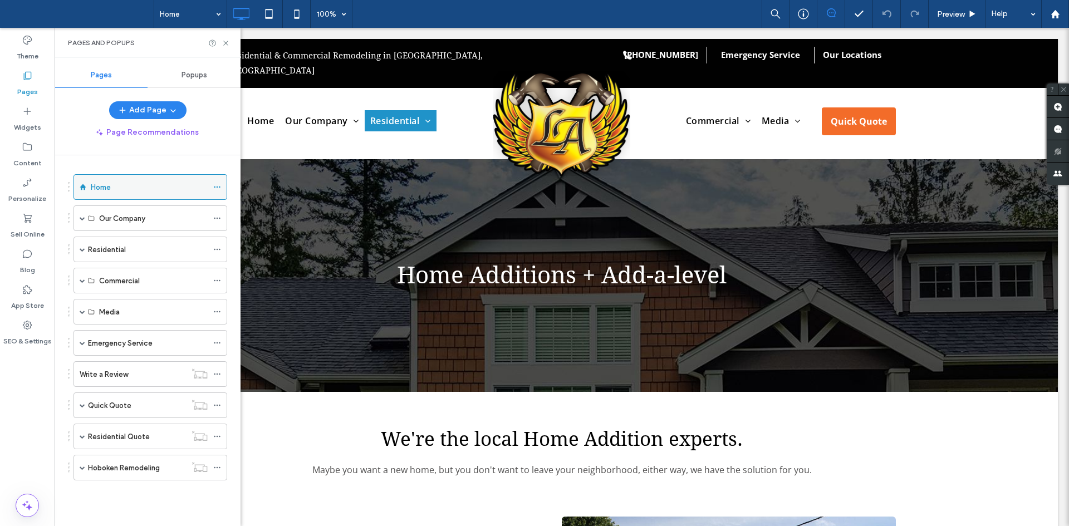
click at [137, 192] on div "Home" at bounding box center [149, 187] width 117 height 12
